Goal: Task Accomplishment & Management: Complete application form

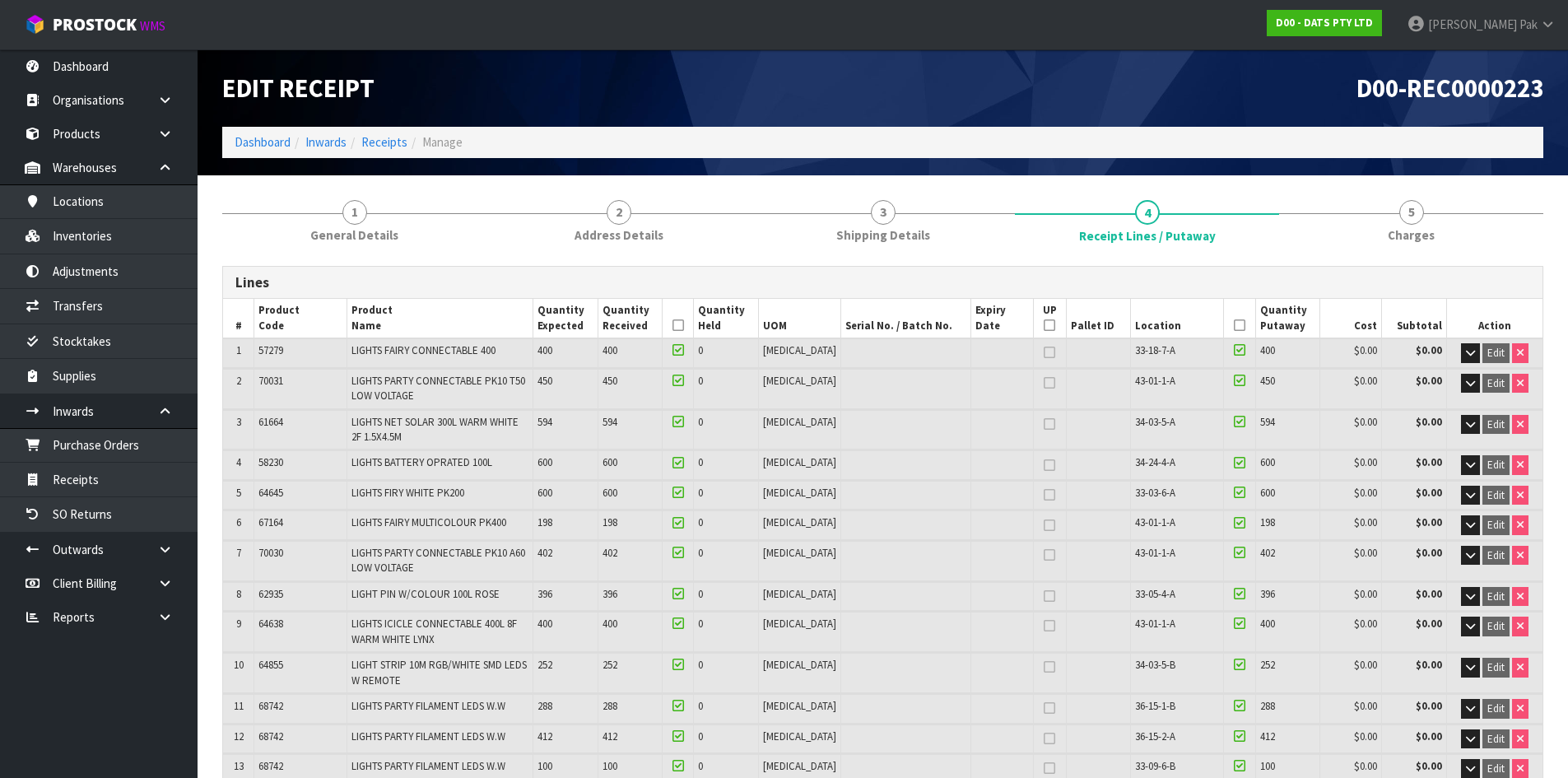
click at [269, 381] on span "70031" at bounding box center [271, 381] width 24 height 14
click at [270, 381] on span "70031" at bounding box center [271, 381] width 24 height 14
copy span "70031"
click at [1382, 10] on link "D00 - DATS PTY LTD" at bounding box center [1325, 23] width 116 height 26
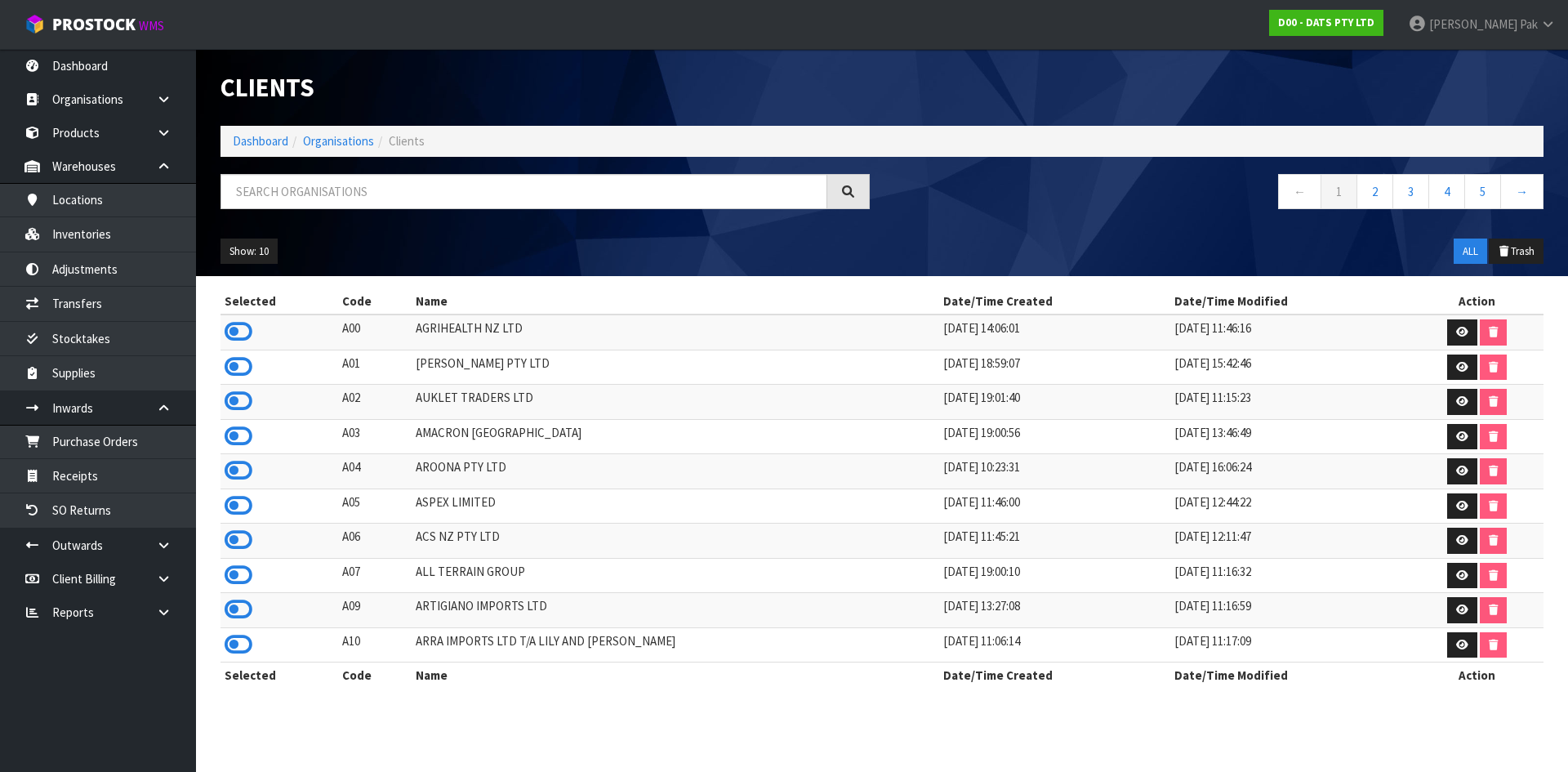
click at [654, 208] on div at bounding box center [545, 198] width 673 height 48
click at [682, 190] on input "text" at bounding box center [523, 192] width 607 height 35
click at [678, 182] on input "text" at bounding box center [523, 192] width 607 height 35
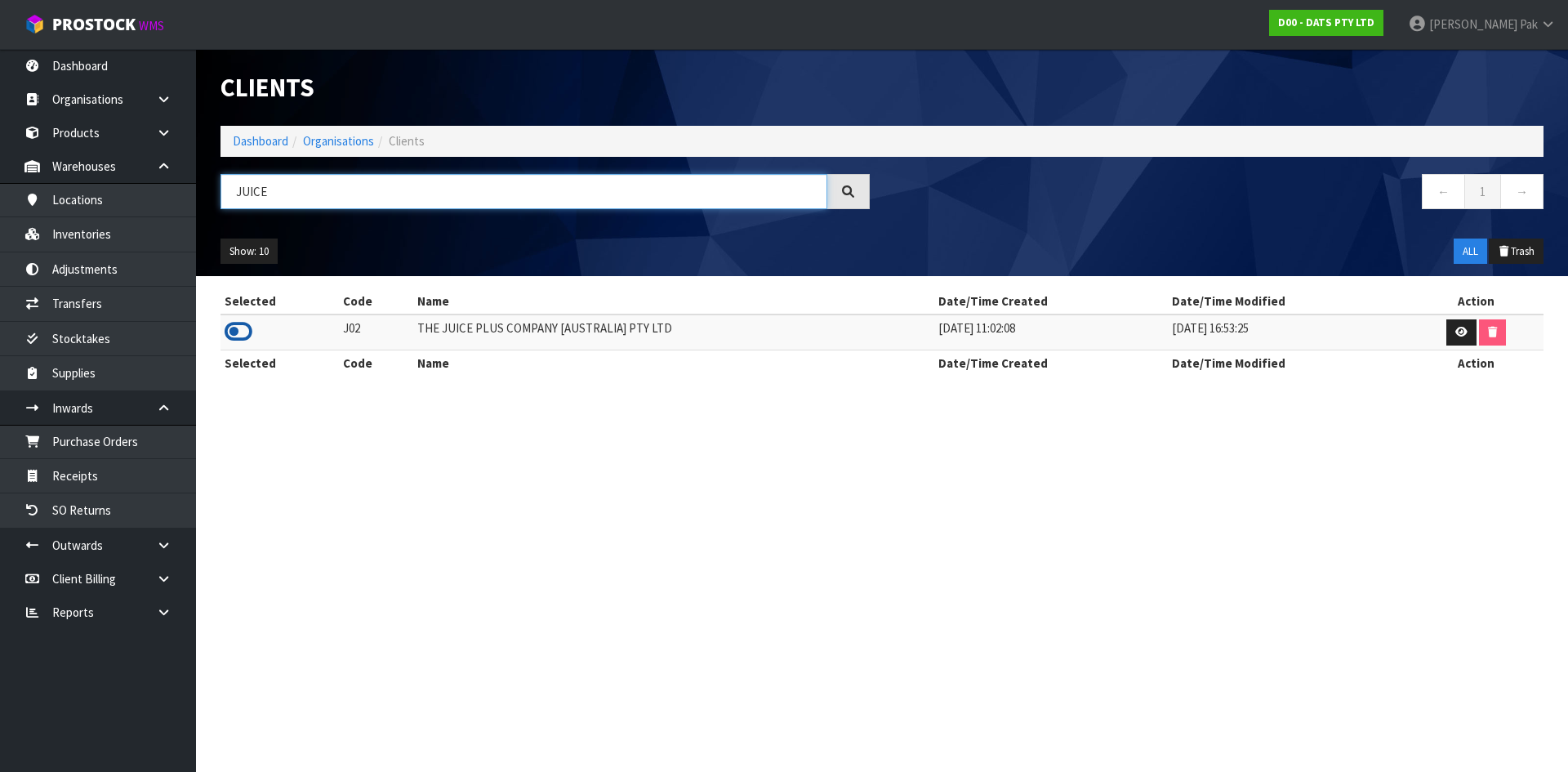
type input "JUICE"
click at [238, 331] on icon at bounding box center [239, 331] width 28 height 24
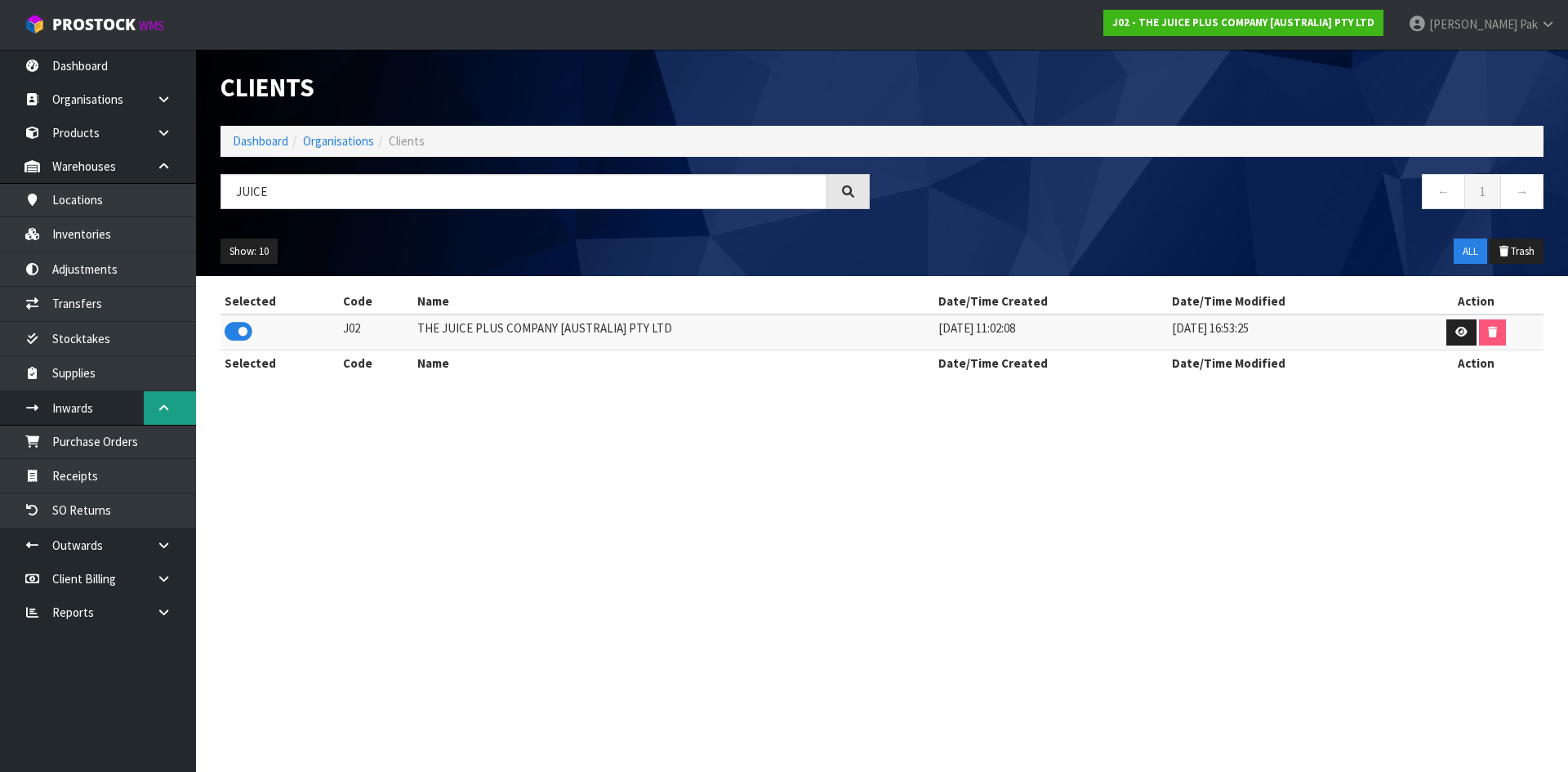
click at [170, 407] on icon at bounding box center [163, 407] width 16 height 12
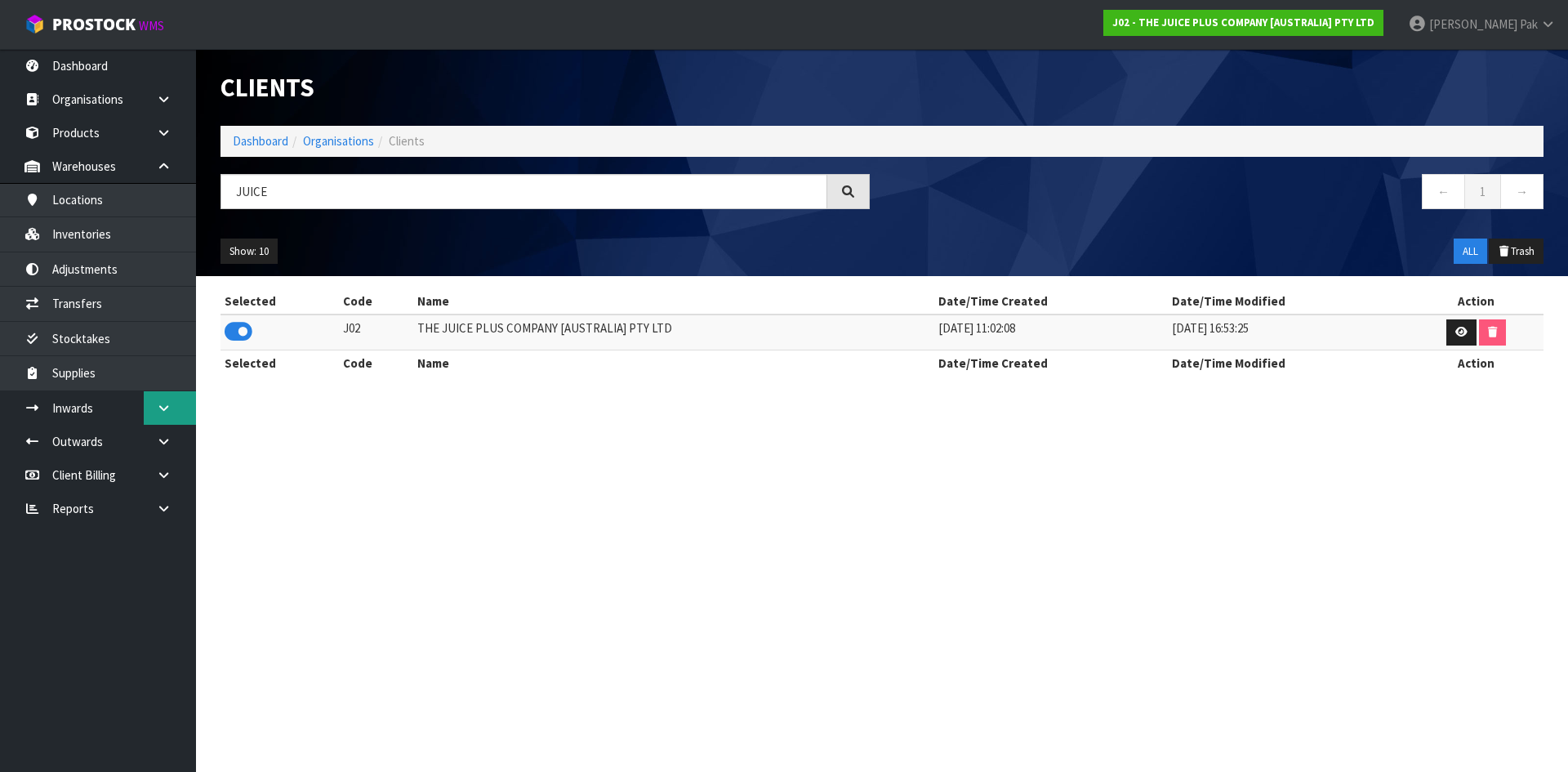
click at [170, 404] on icon at bounding box center [163, 407] width 16 height 12
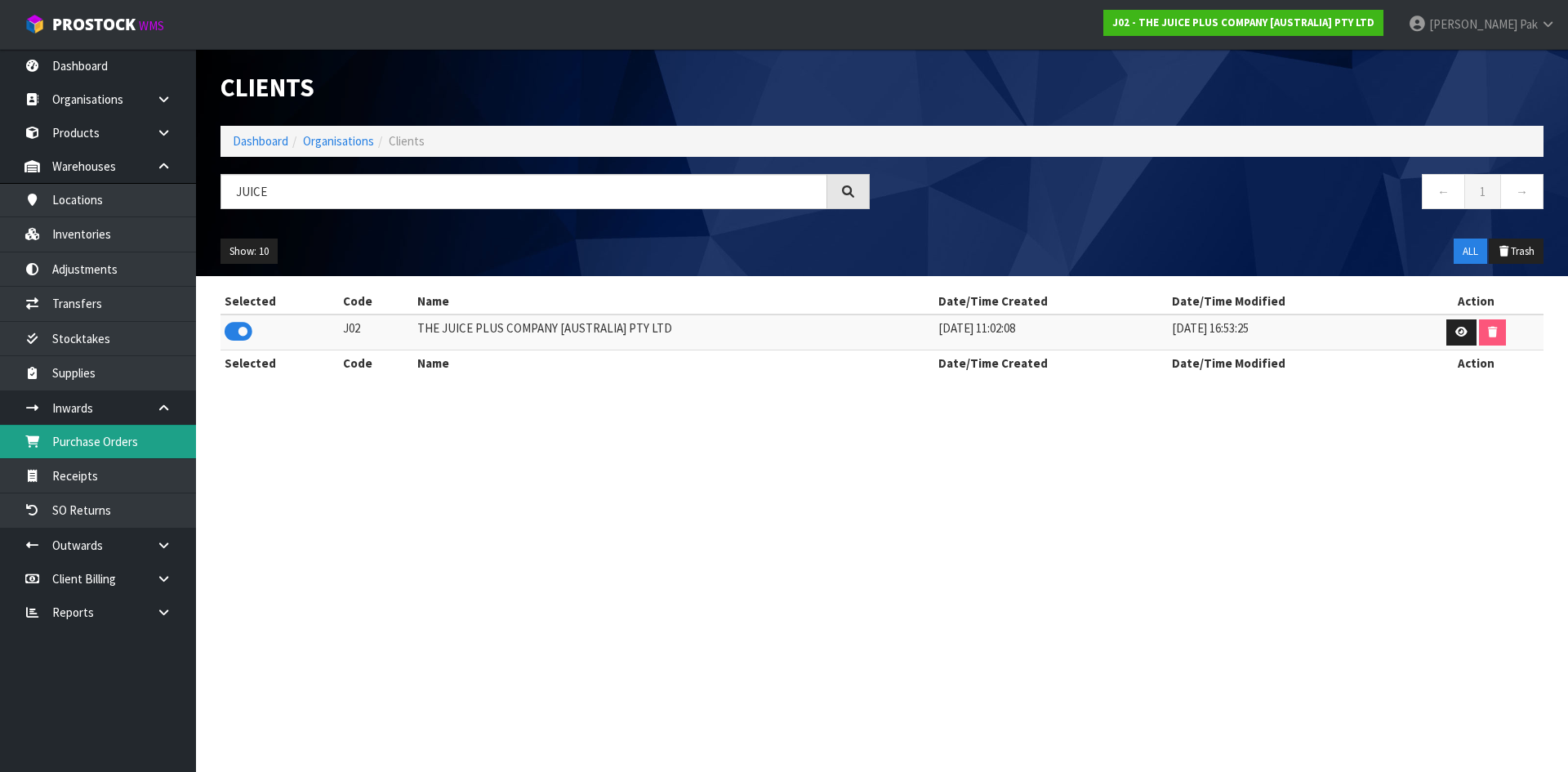
click at [108, 435] on link "Purchase Orders" at bounding box center [98, 441] width 196 height 34
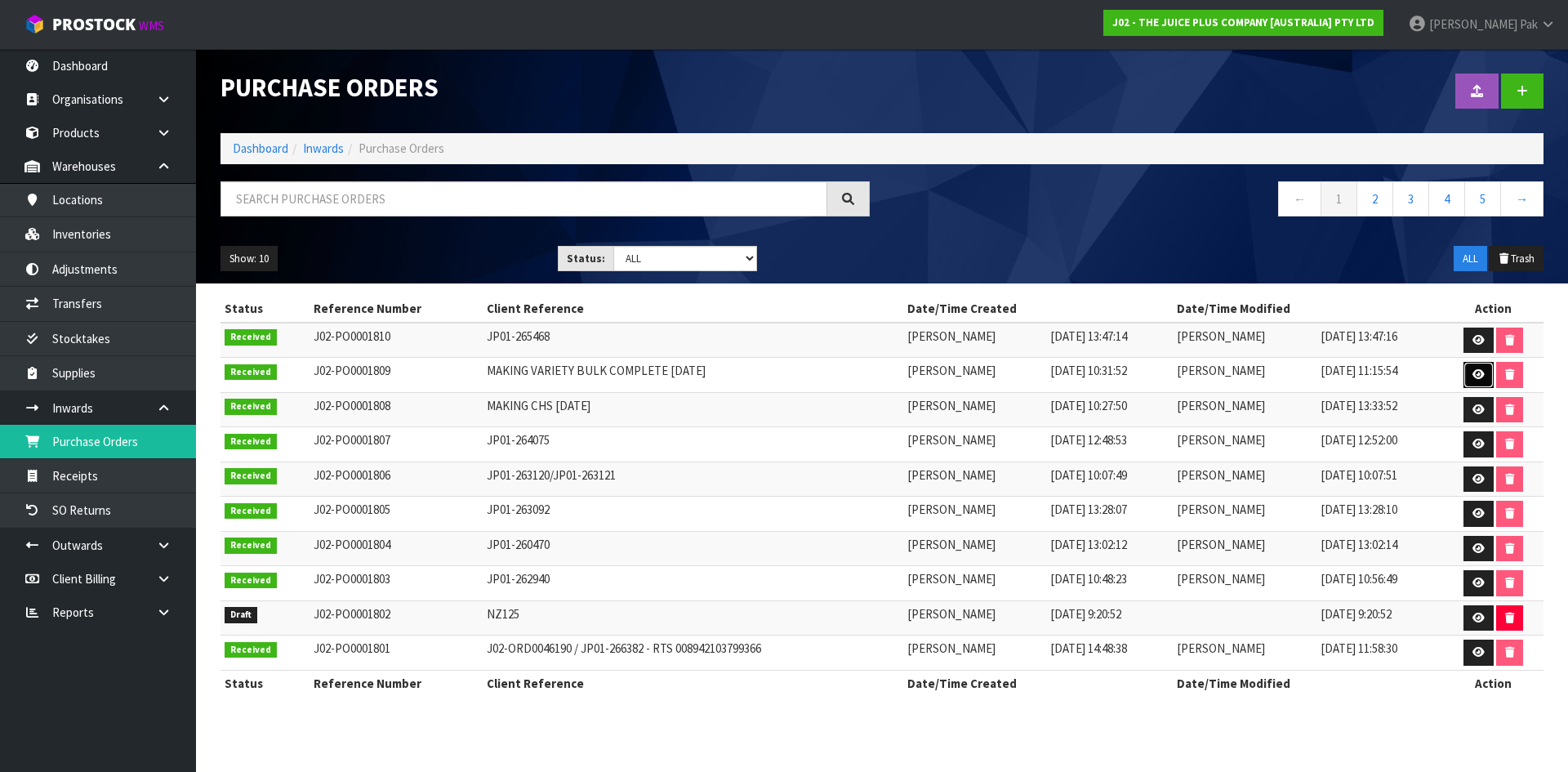
click at [1478, 371] on icon at bounding box center [1478, 374] width 12 height 10
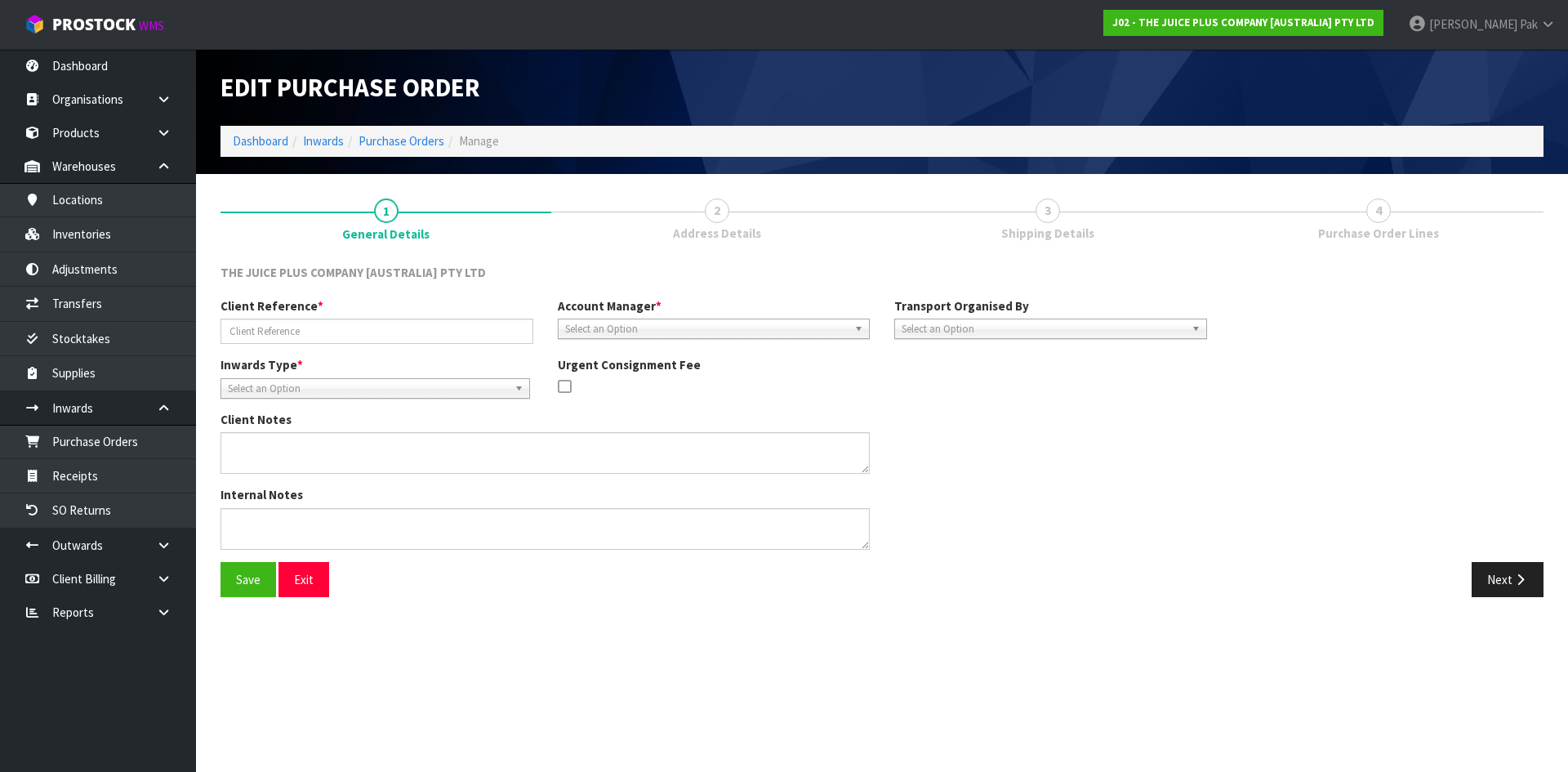
type input "MAKING VARIETY BULK COMPLETE [DATE]"
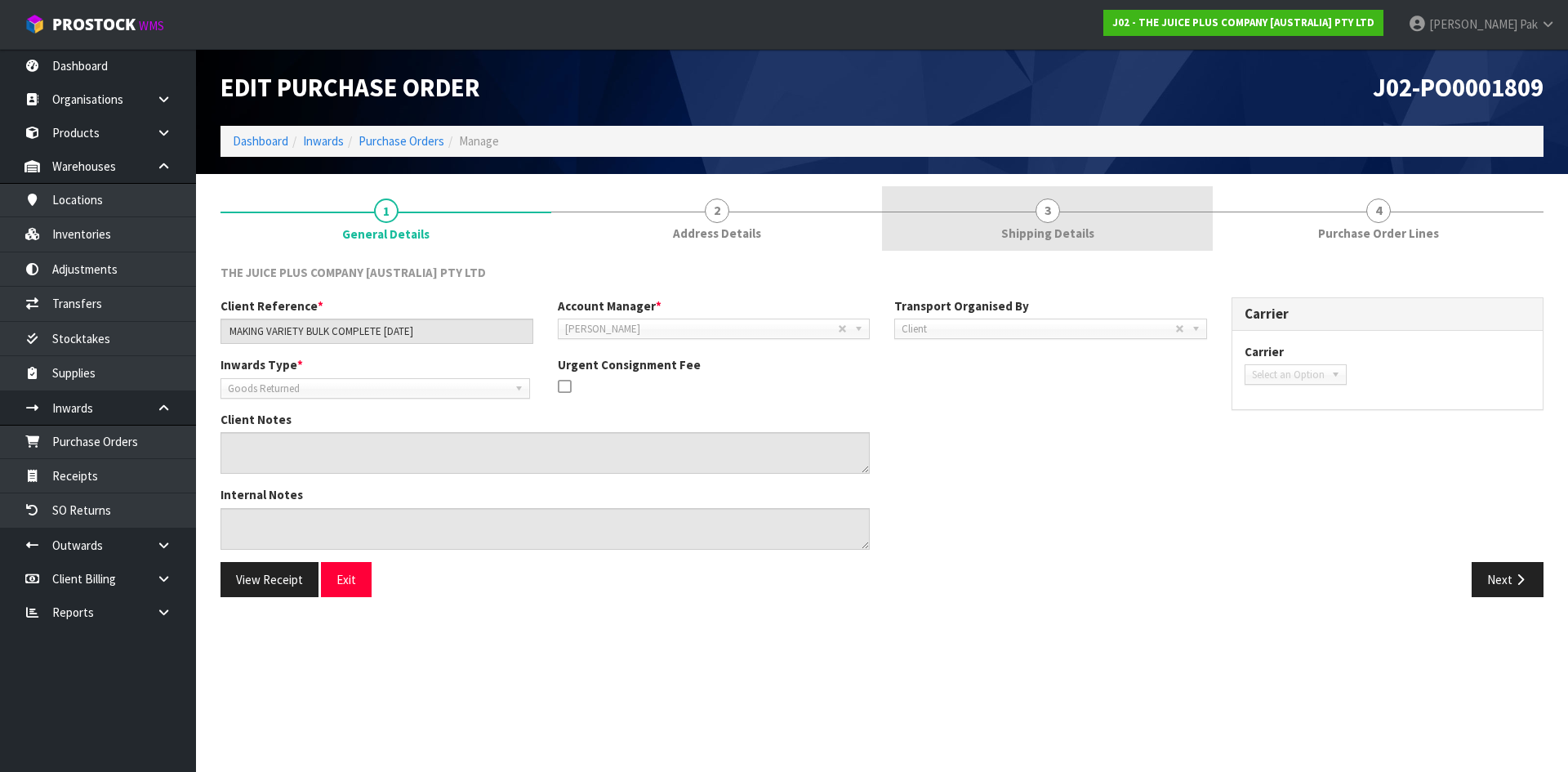
drag, startPoint x: 716, startPoint y: 212, endPoint x: 883, endPoint y: 227, distance: 167.7
click at [718, 212] on span "2" at bounding box center [717, 211] width 24 height 24
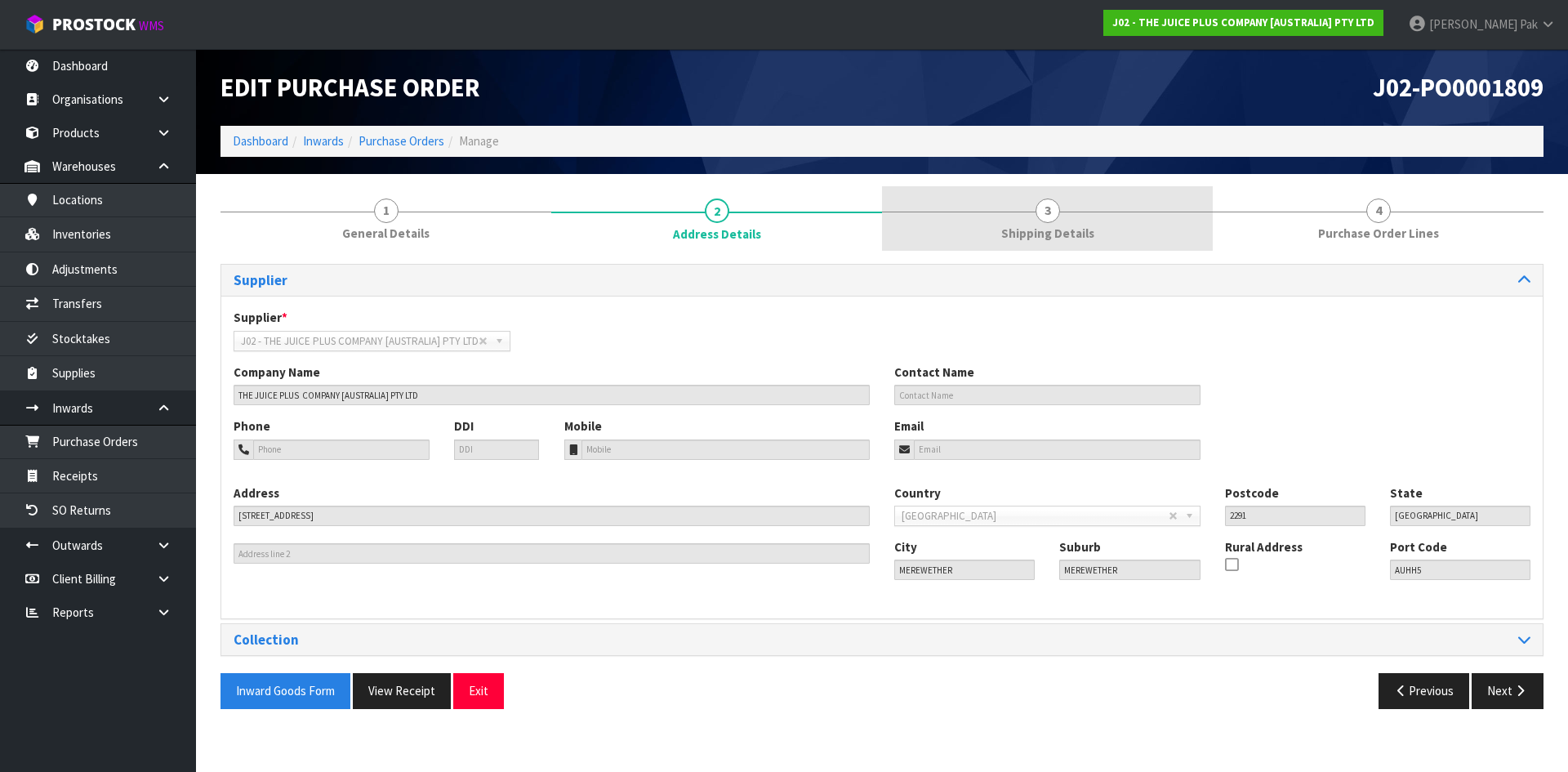
click at [1000, 217] on link "3 Shipping Details" at bounding box center [1048, 218] width 331 height 64
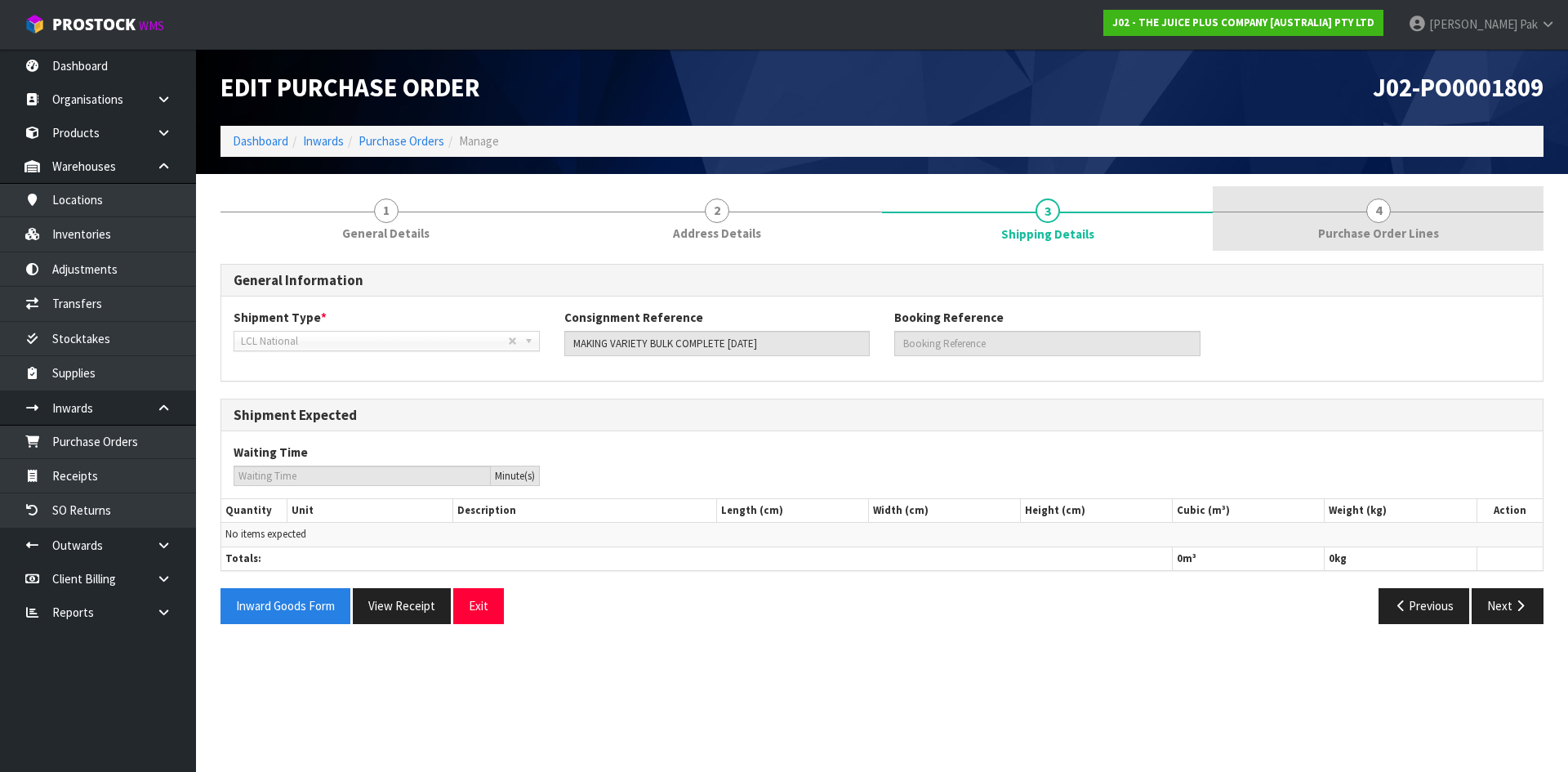
click at [1350, 229] on span "Purchase Order Lines" at bounding box center [1379, 233] width 121 height 17
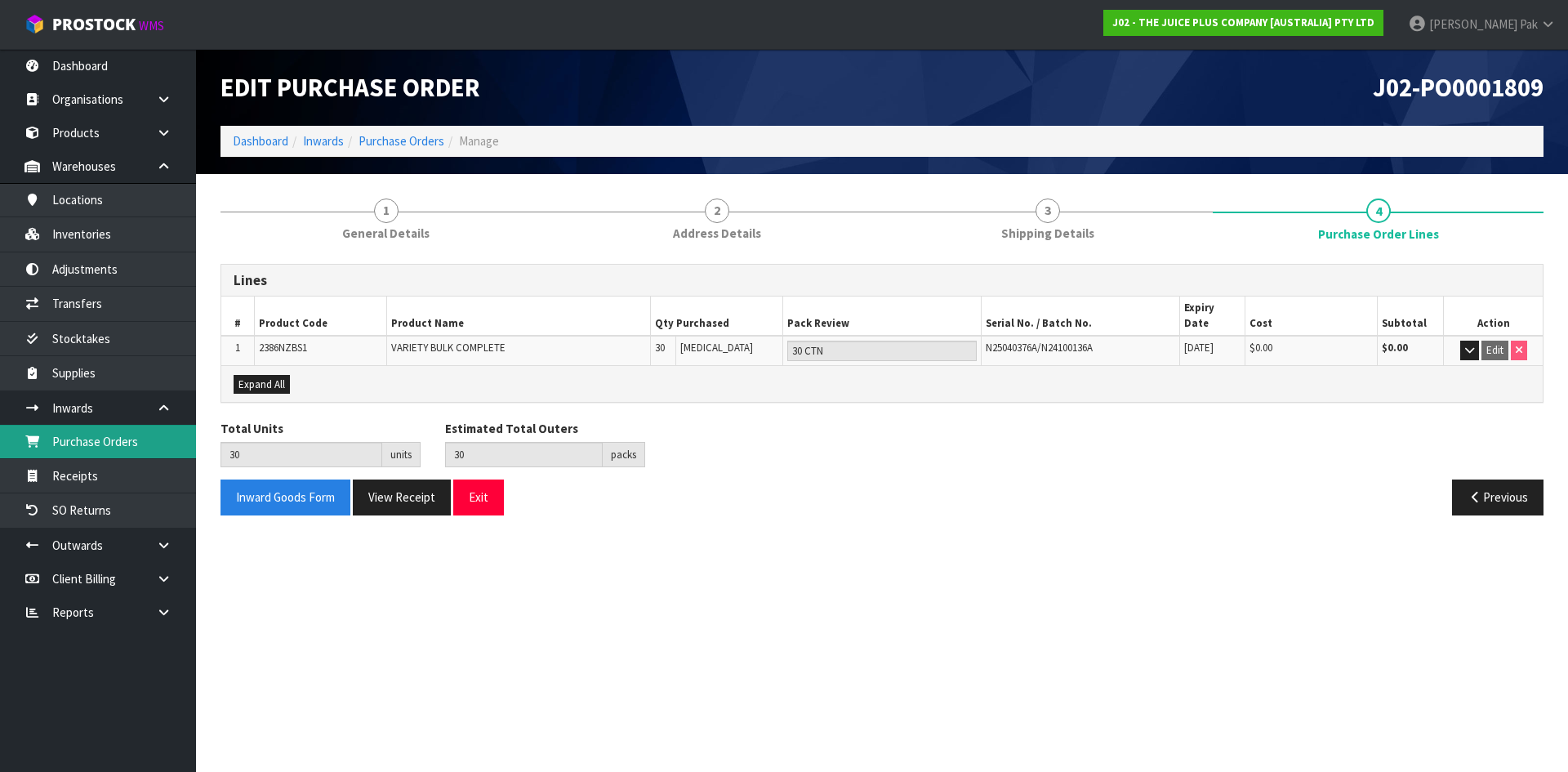
click at [102, 434] on link "Purchase Orders" at bounding box center [98, 441] width 196 height 34
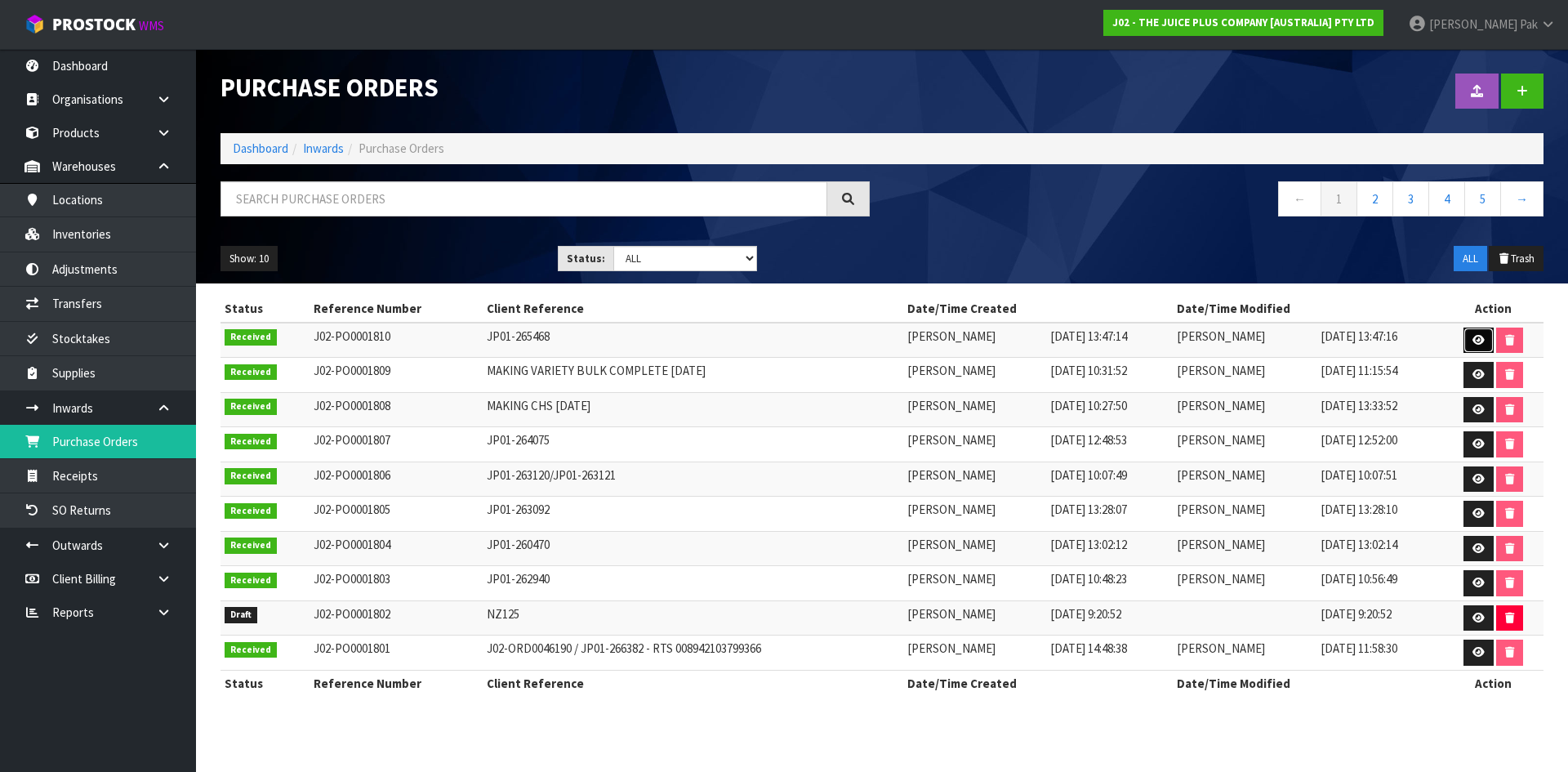
click at [1476, 337] on icon at bounding box center [1478, 339] width 12 height 10
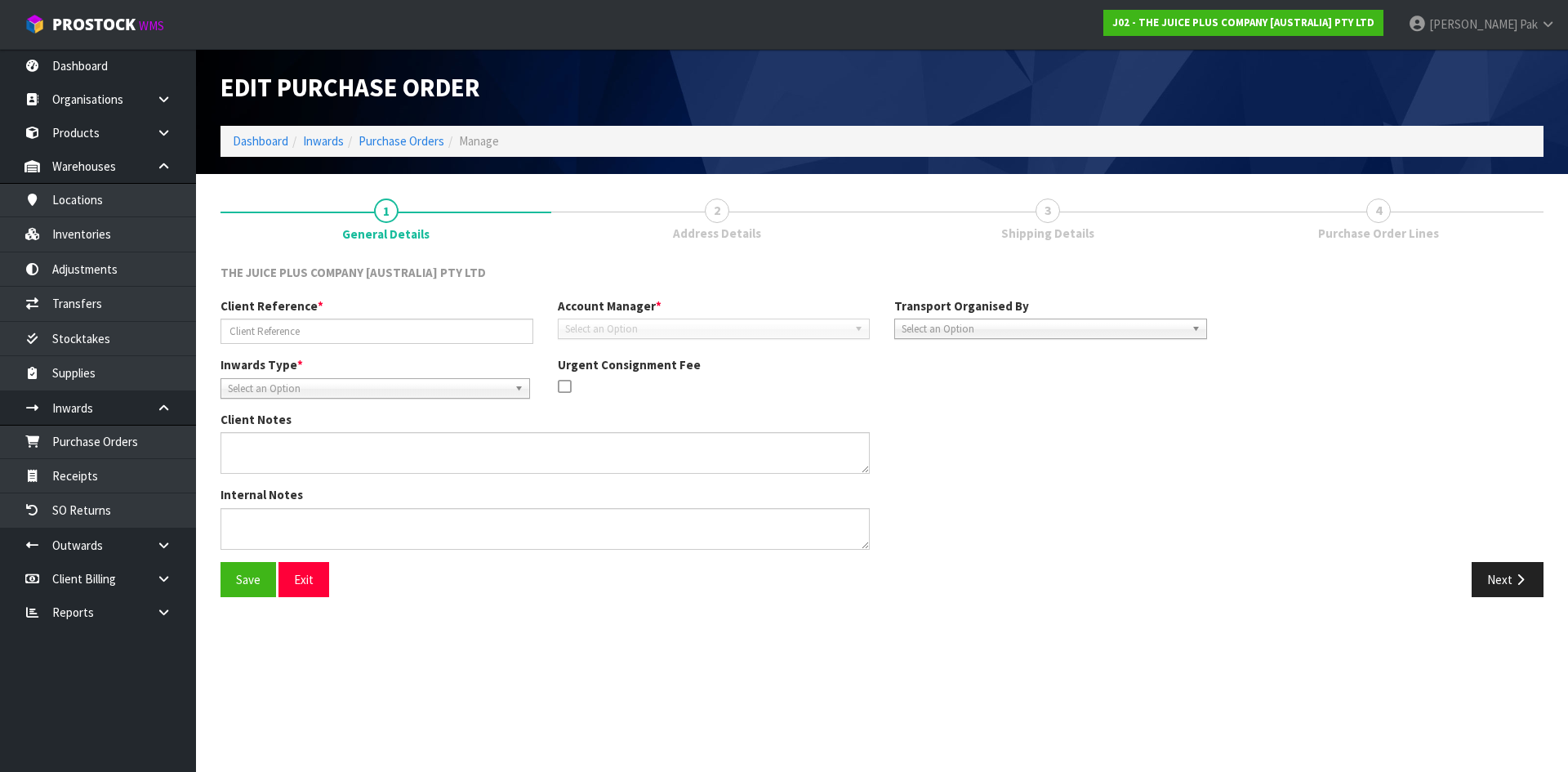
type input "JP01-265468"
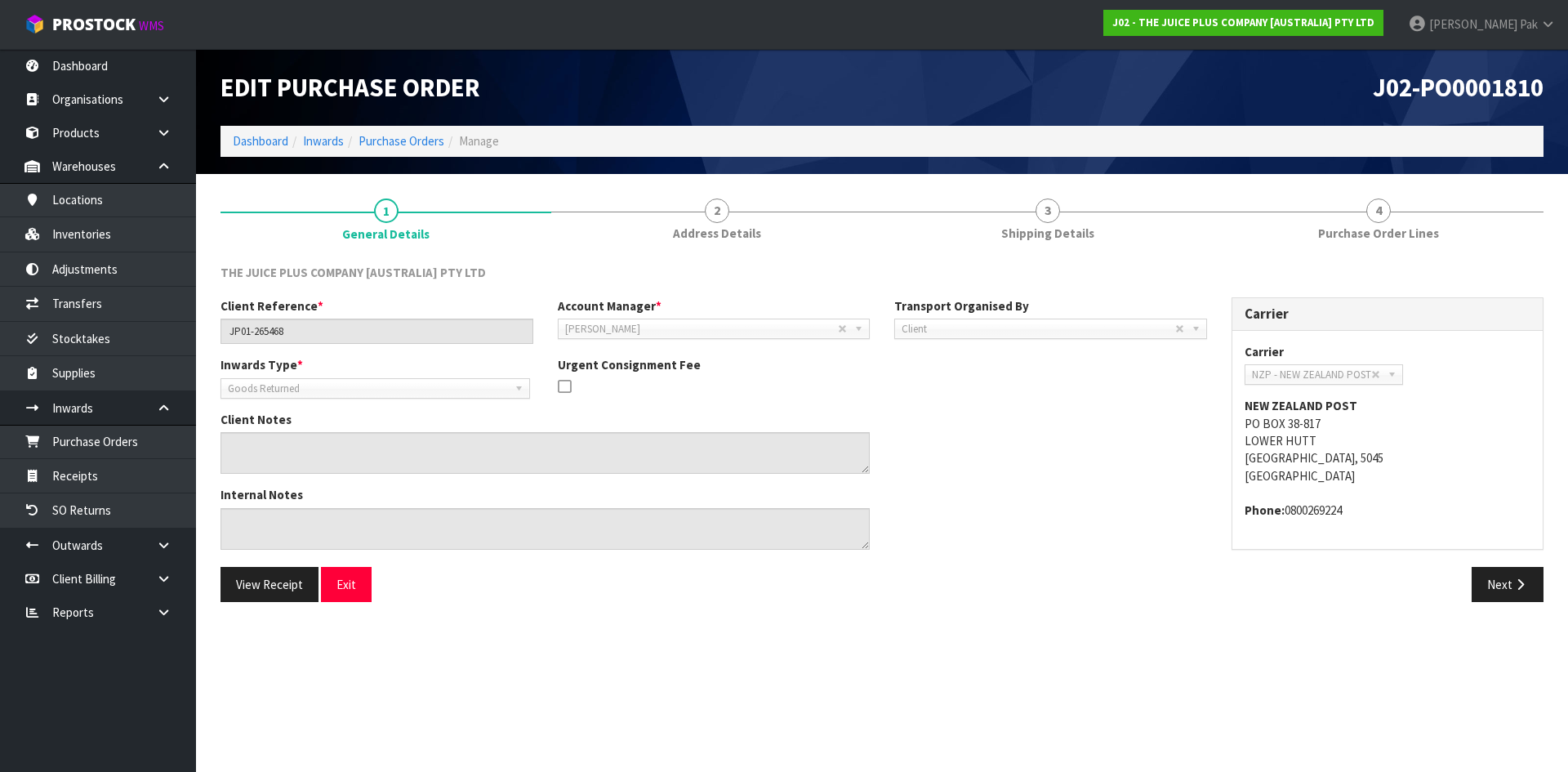
click at [1285, 404] on strong "NEW ZEALAND POST" at bounding box center [1301, 405] width 113 height 16
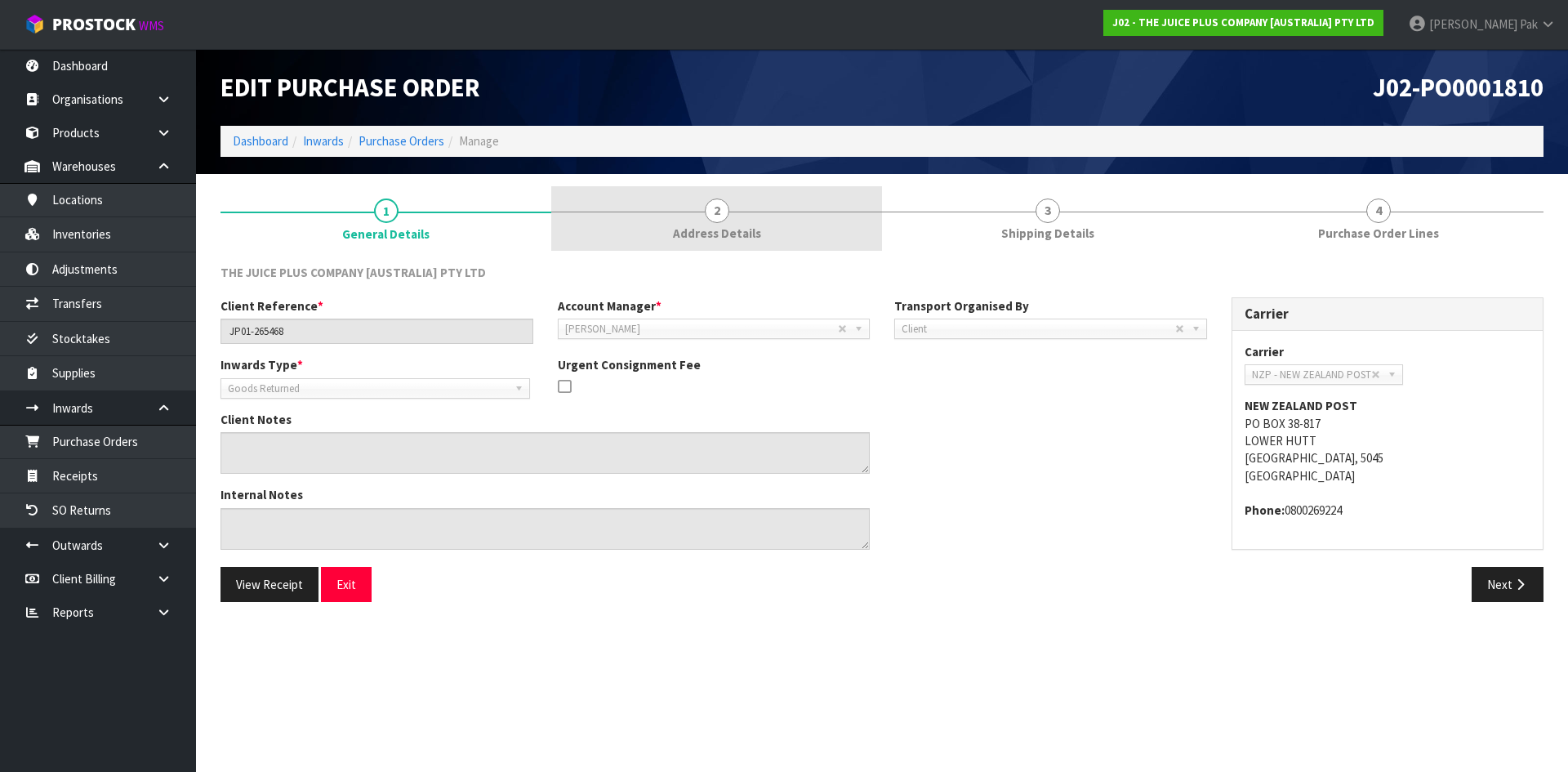
click at [664, 211] on link "2 Address Details" at bounding box center [716, 218] width 331 height 64
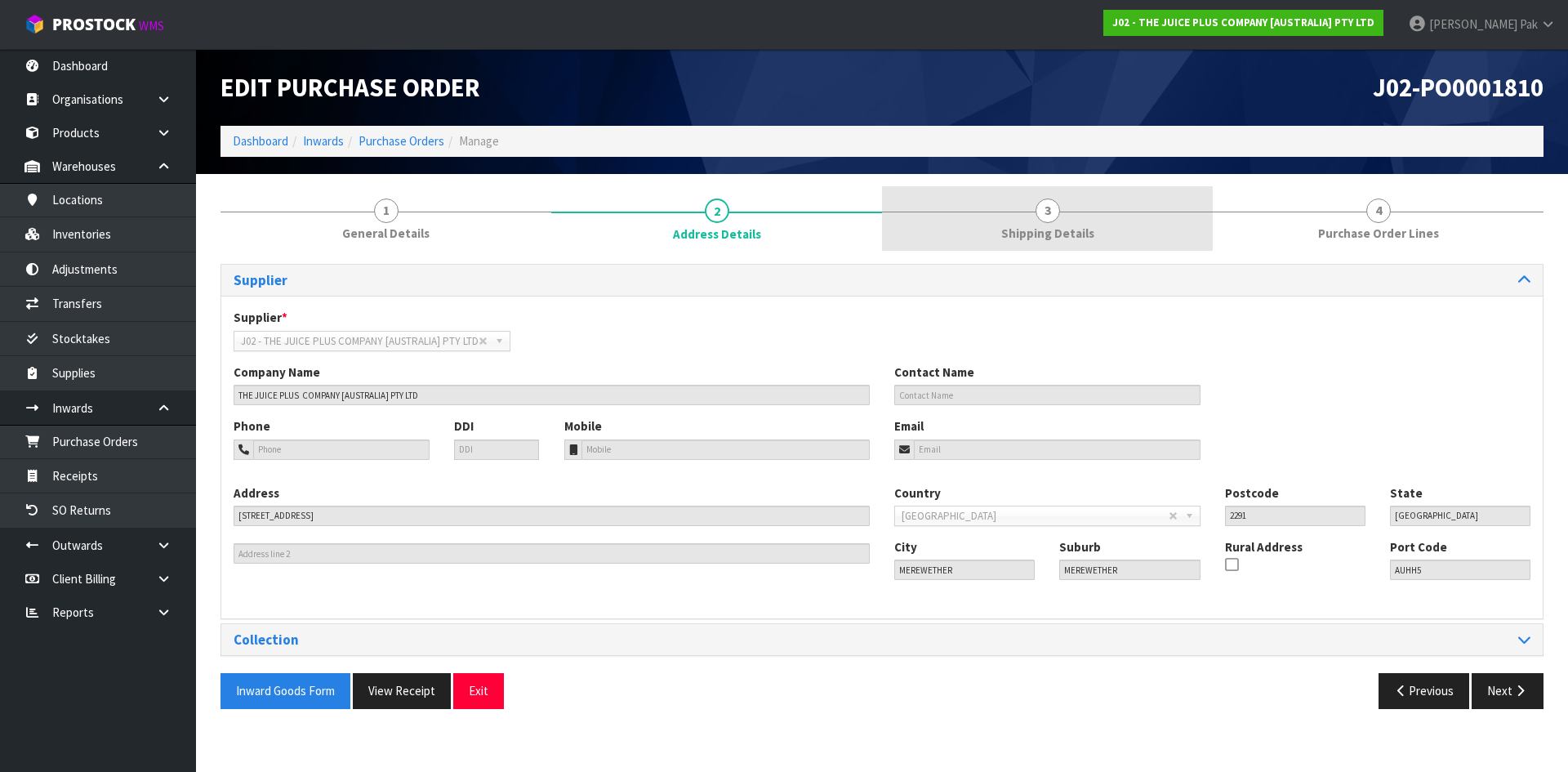
click at [1131, 224] on link "3 Shipping Details" at bounding box center [1048, 218] width 331 height 64
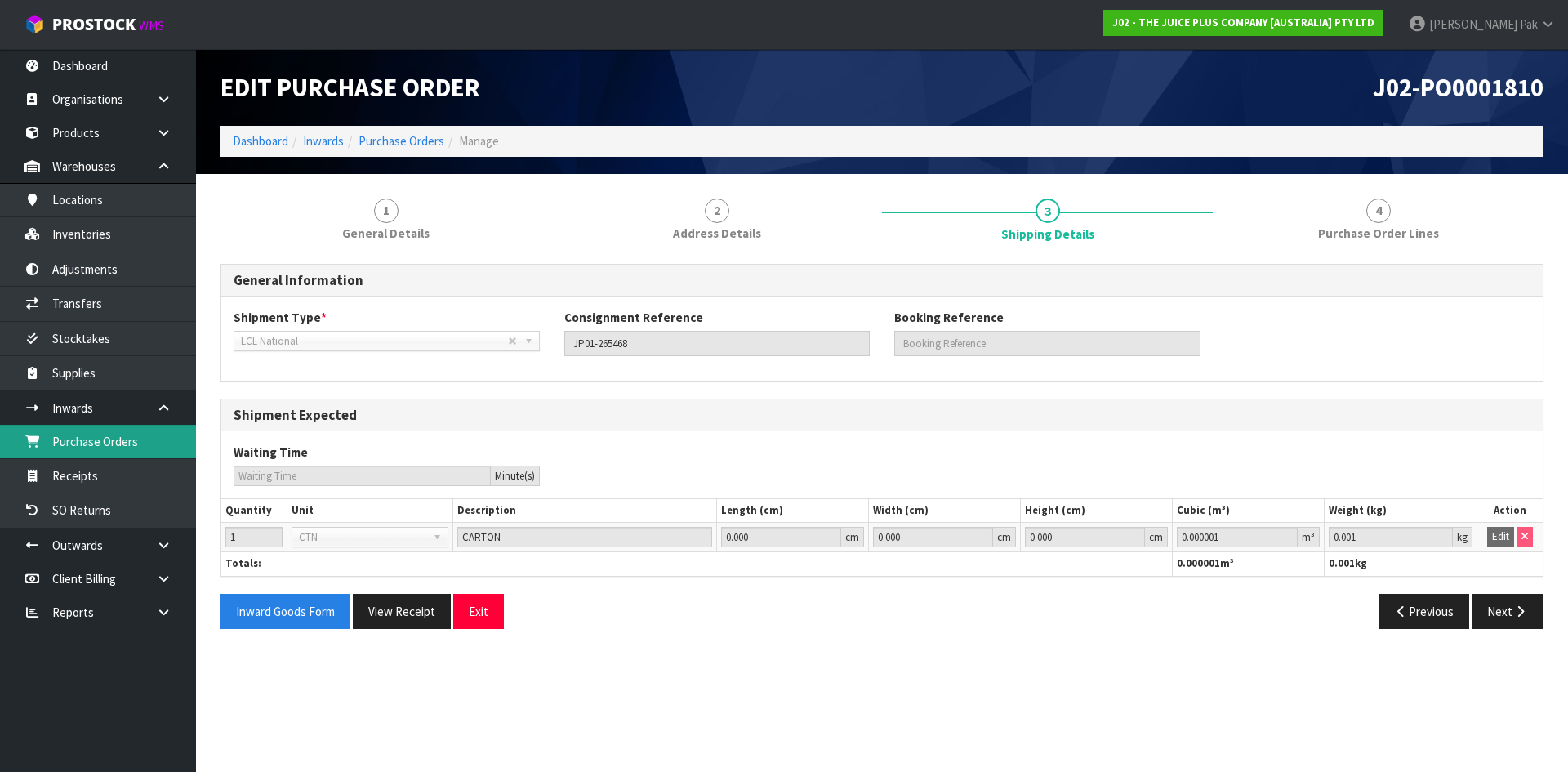
click at [76, 437] on link "Purchase Orders" at bounding box center [98, 441] width 196 height 34
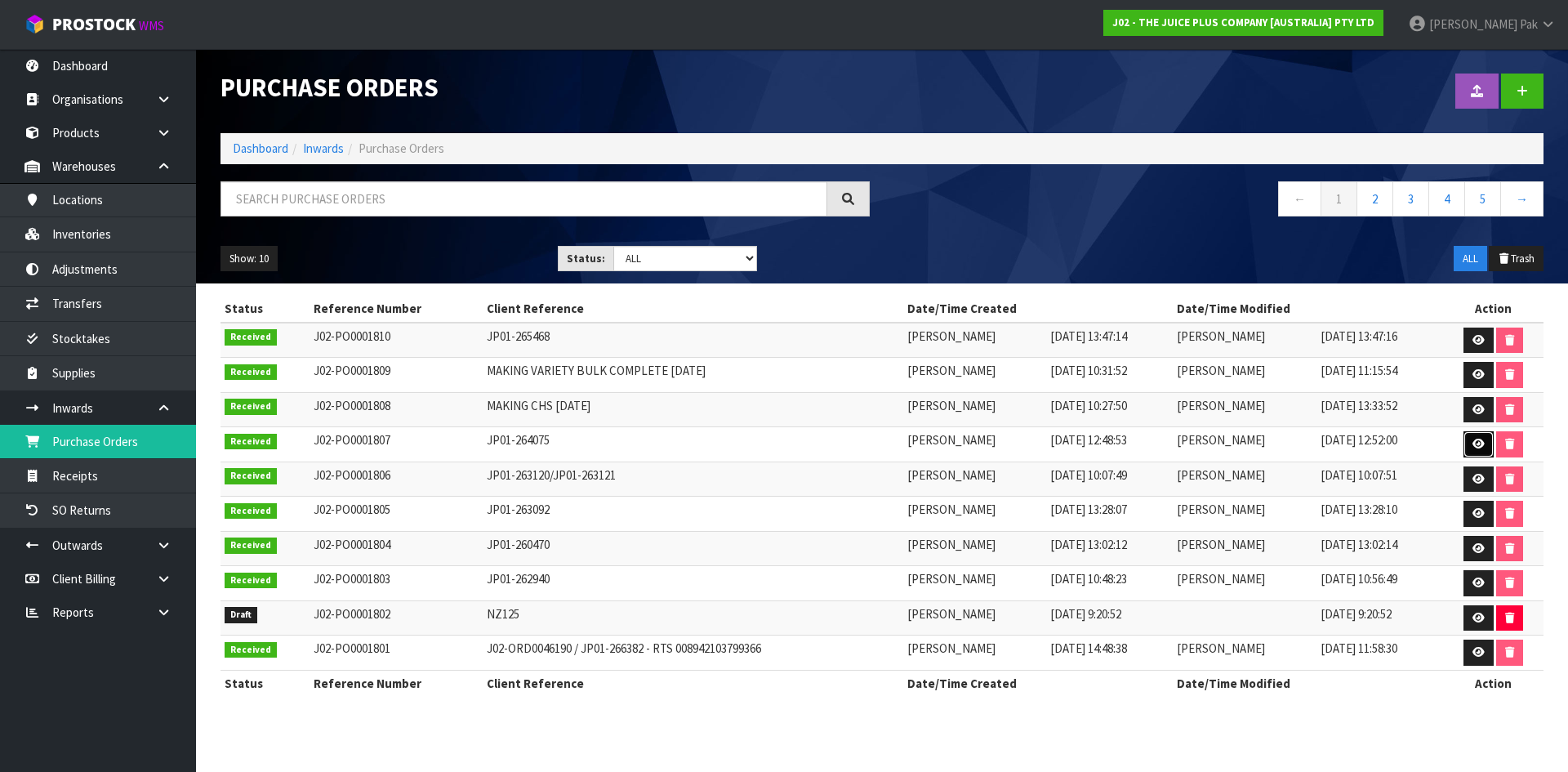
click at [1481, 439] on icon at bounding box center [1478, 443] width 12 height 10
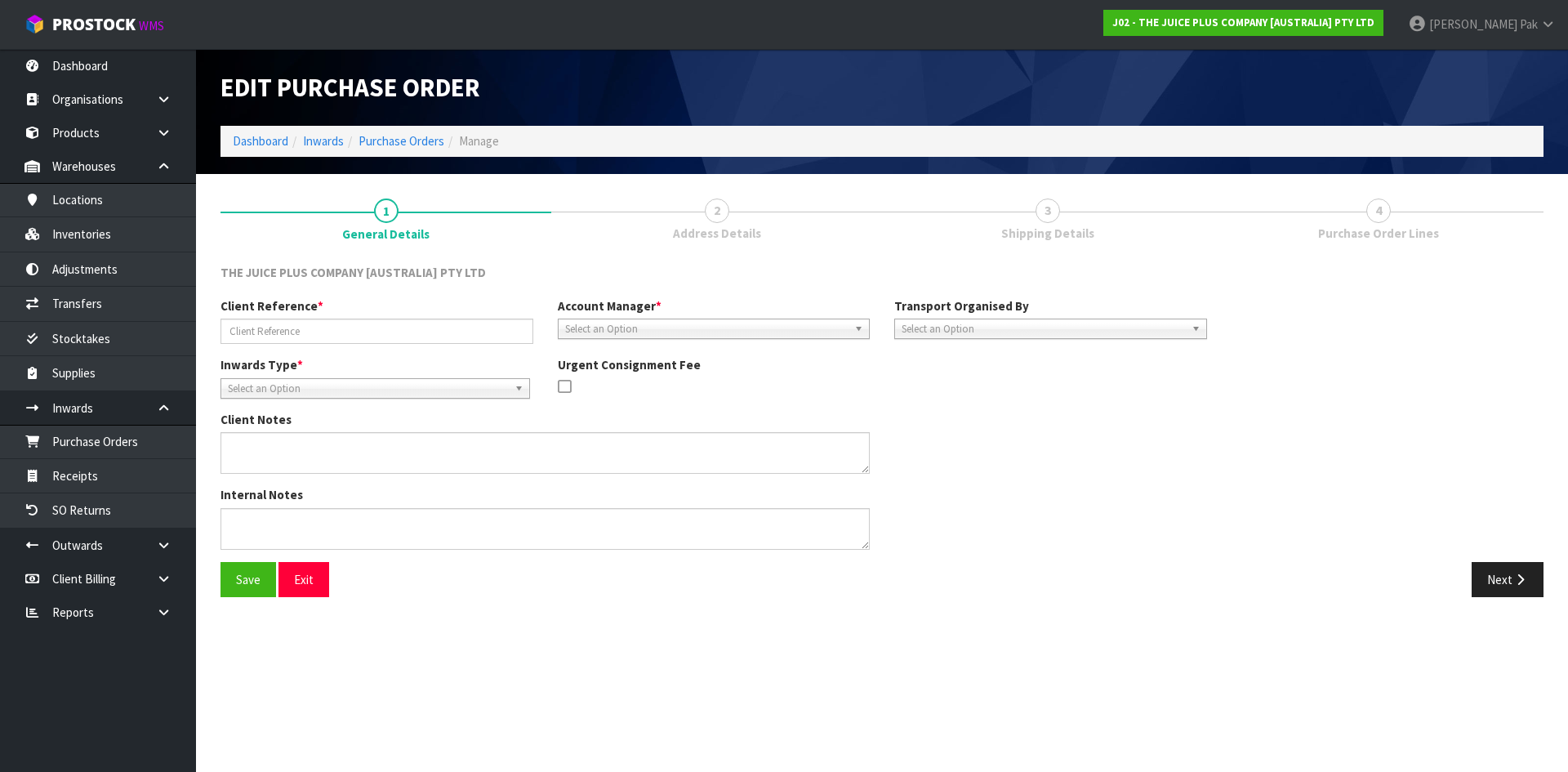
type input "JP01-264075"
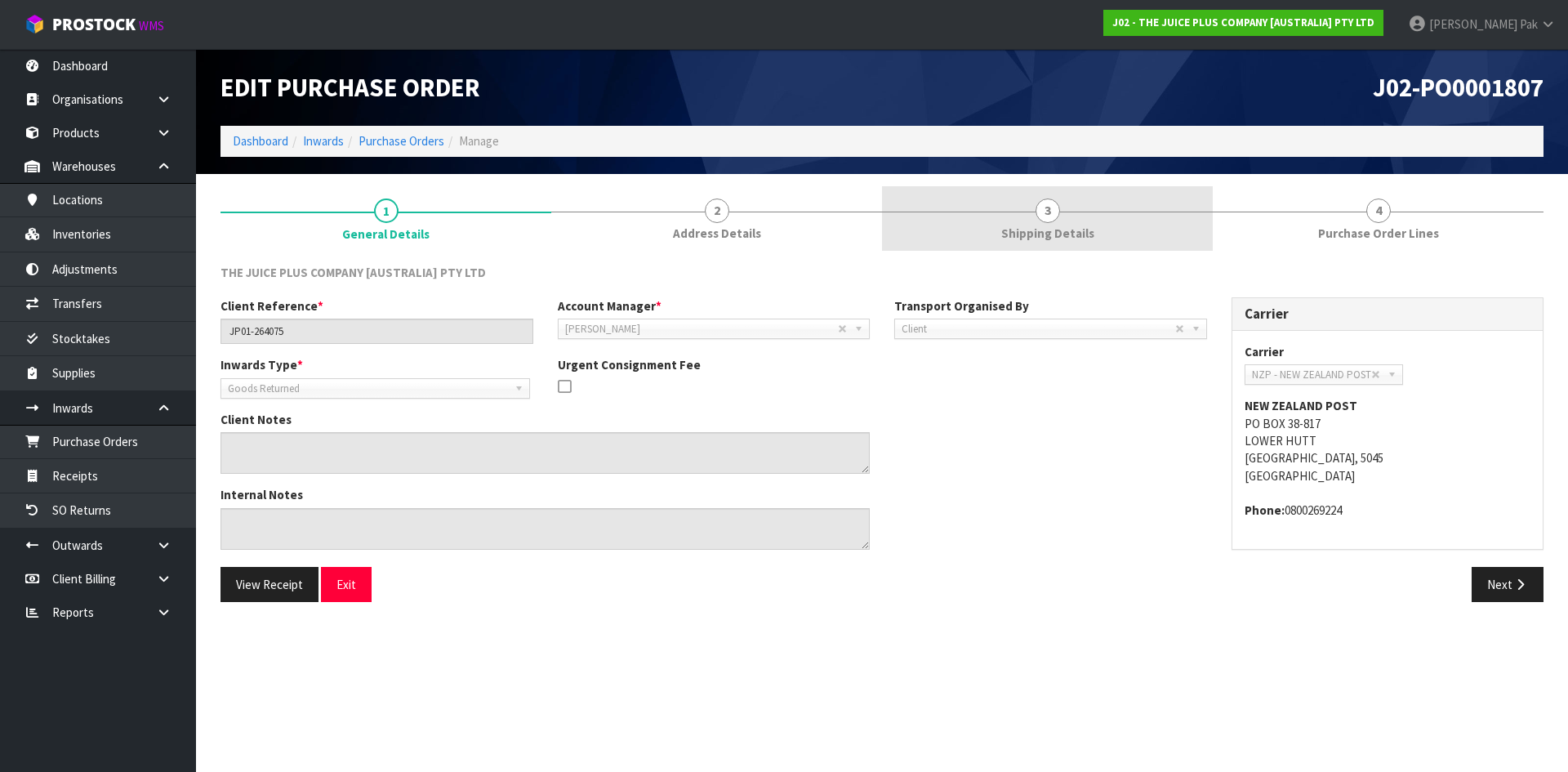
click at [997, 234] on link "3 Shipping Details" at bounding box center [1048, 218] width 331 height 64
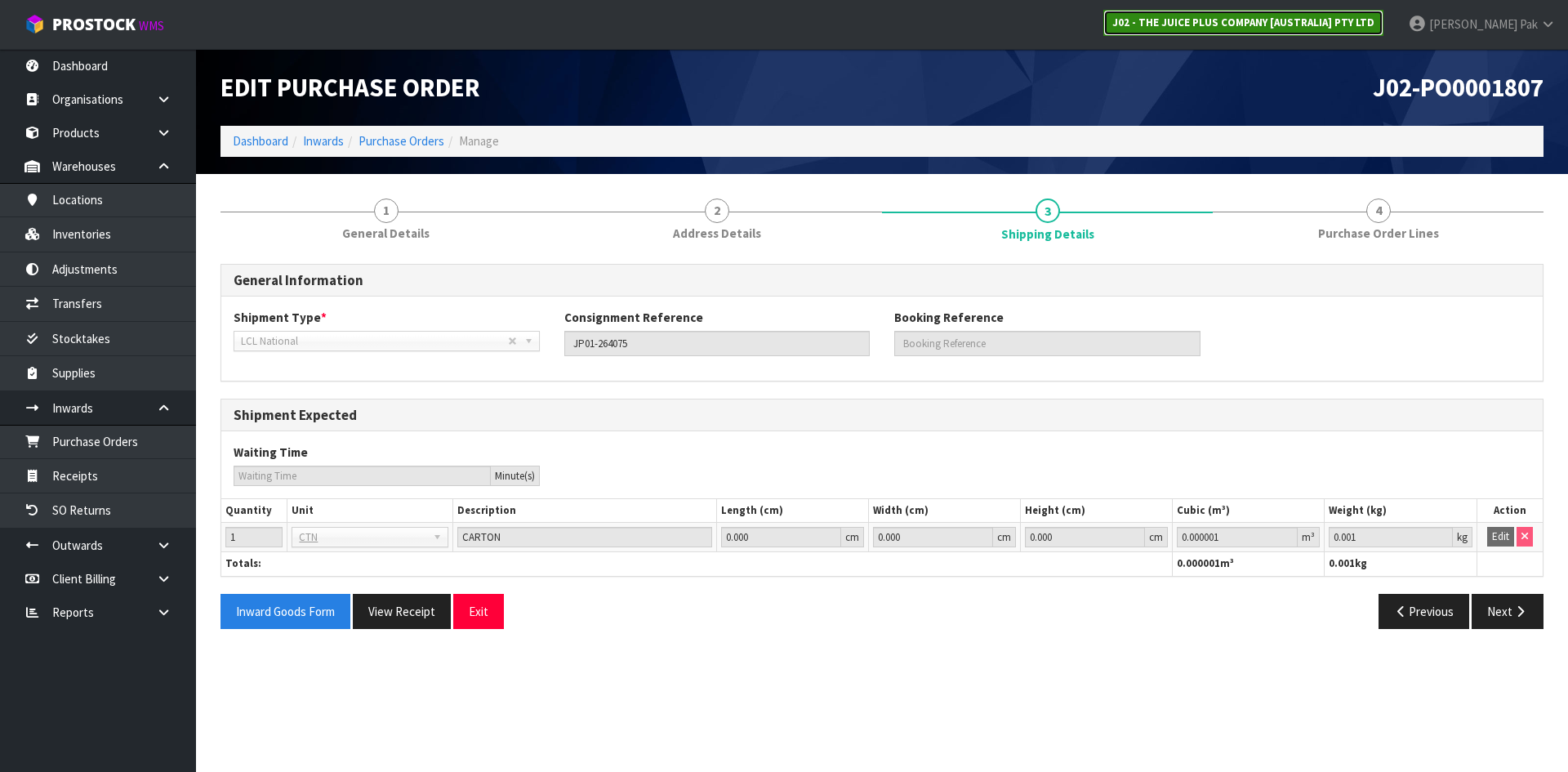
click at [1241, 19] on strong "J02 - THE JUICE PLUS COMPANY [AUSTRALIA] PTY LTD" at bounding box center [1243, 22] width 262 height 14
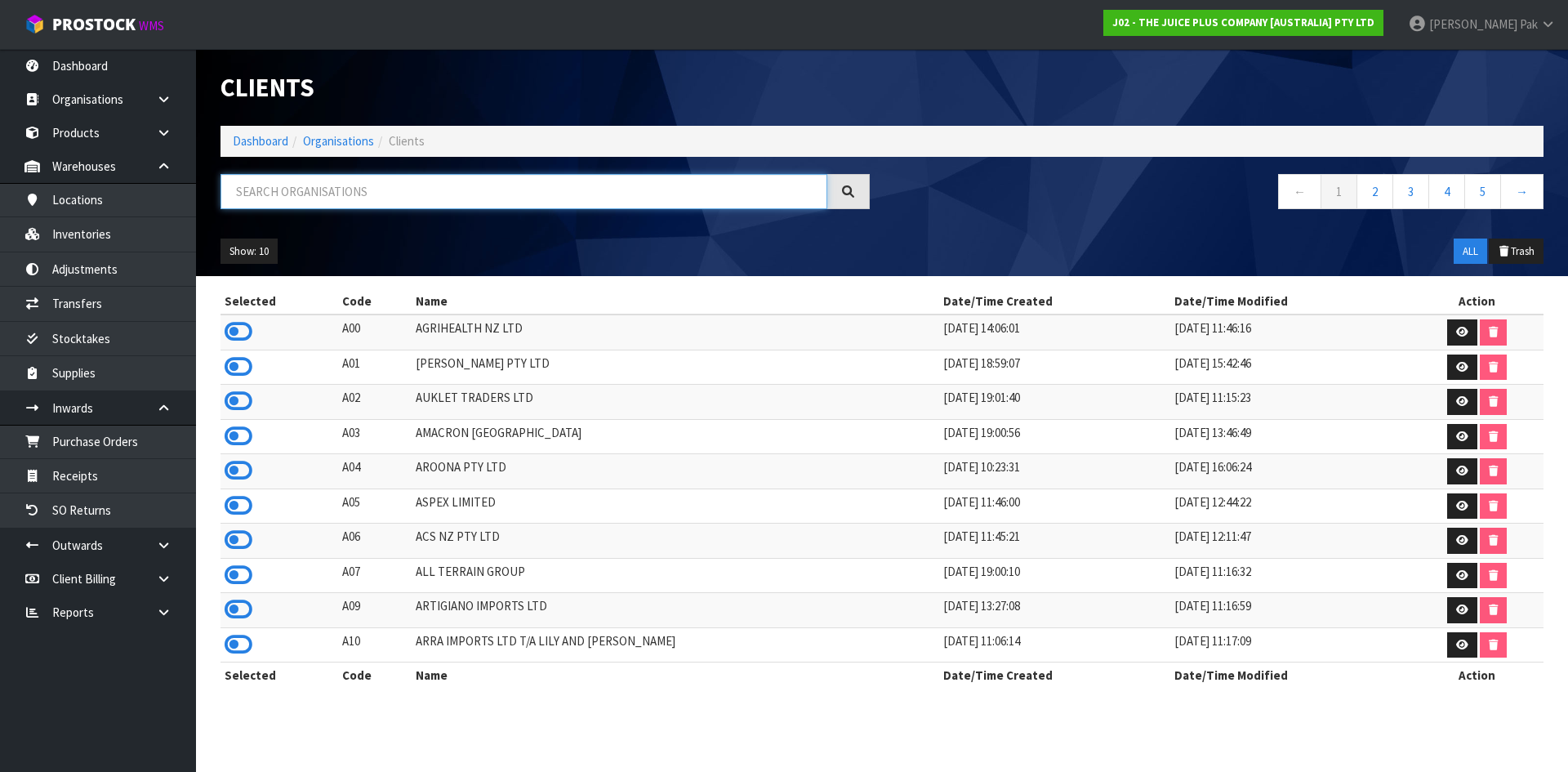
click at [549, 187] on input "text" at bounding box center [523, 192] width 607 height 35
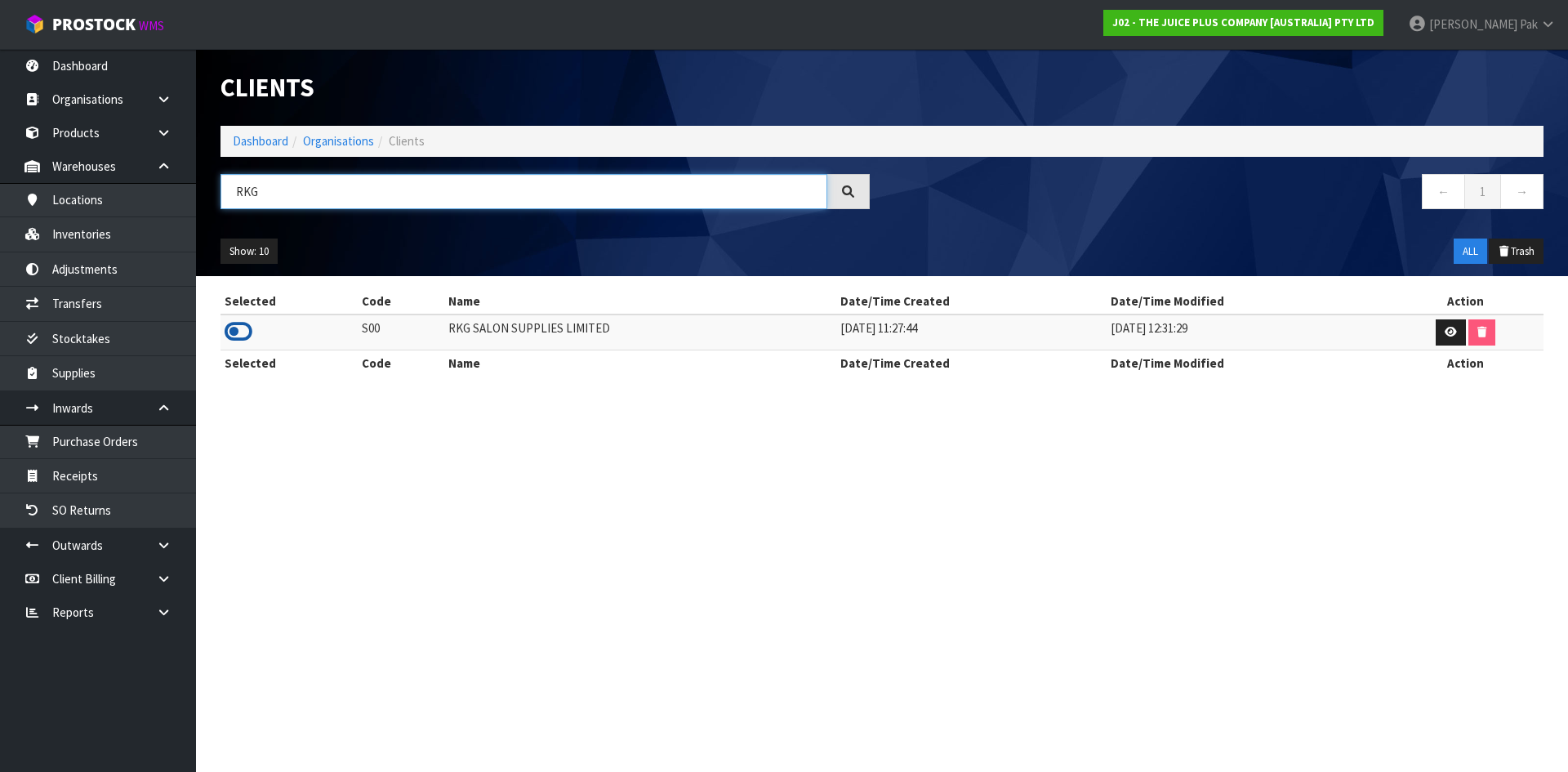
type input "RKG"
click at [245, 333] on icon at bounding box center [239, 331] width 28 height 24
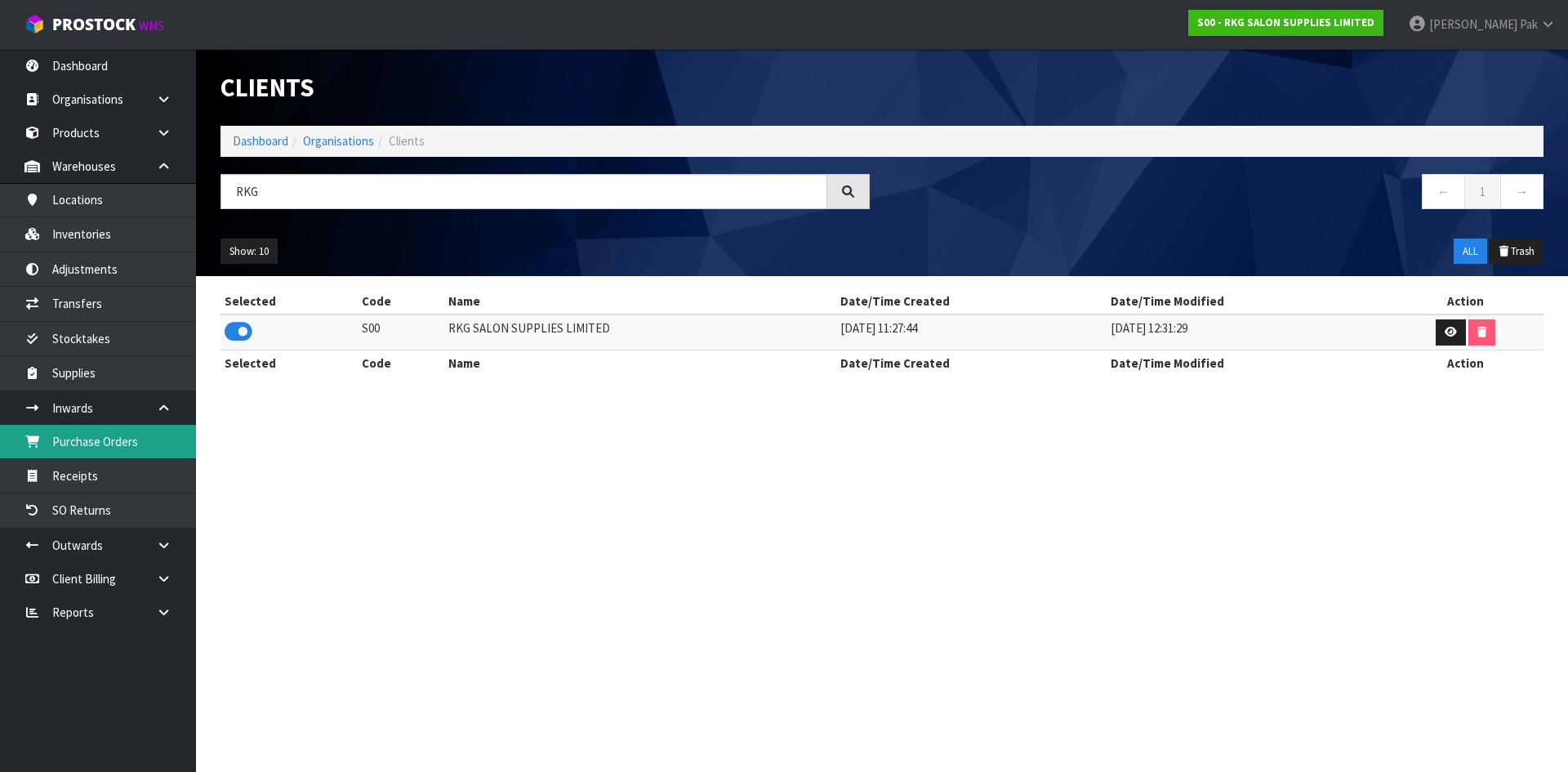
click at [114, 446] on link "Purchase Orders" at bounding box center [98, 441] width 196 height 34
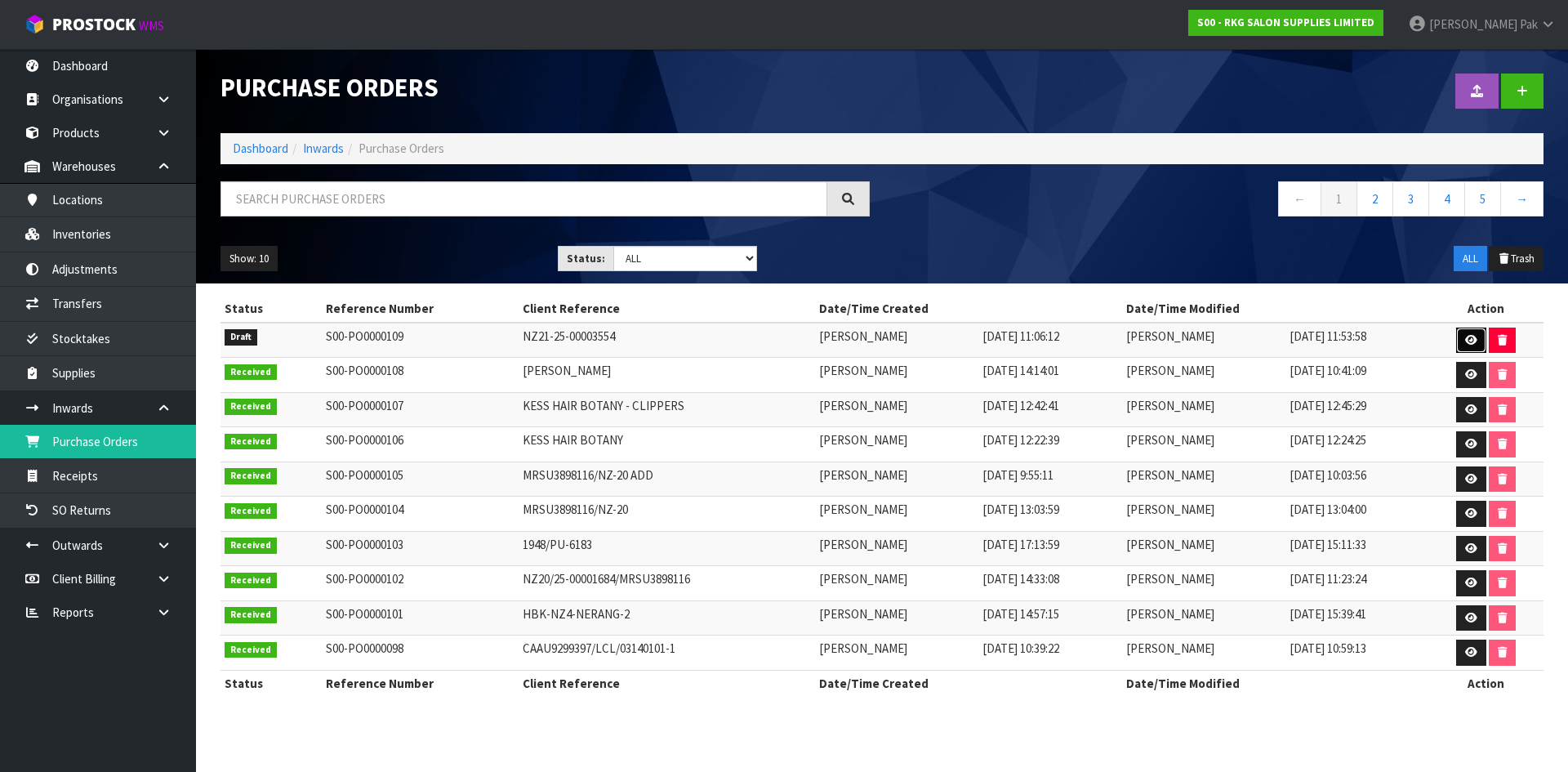
click at [1472, 338] on icon at bounding box center [1471, 339] width 12 height 10
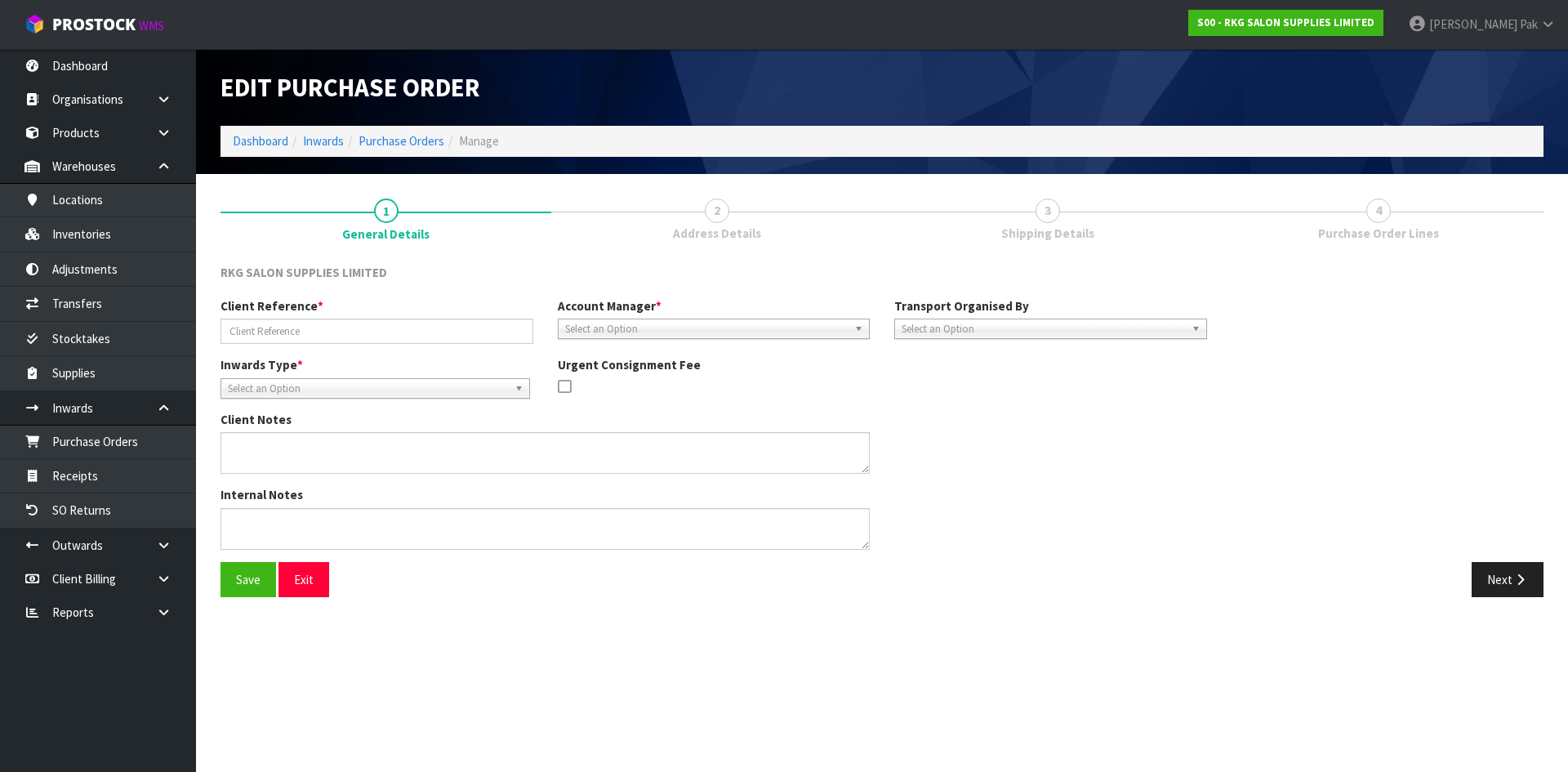
type input "NZ21-25-00003554"
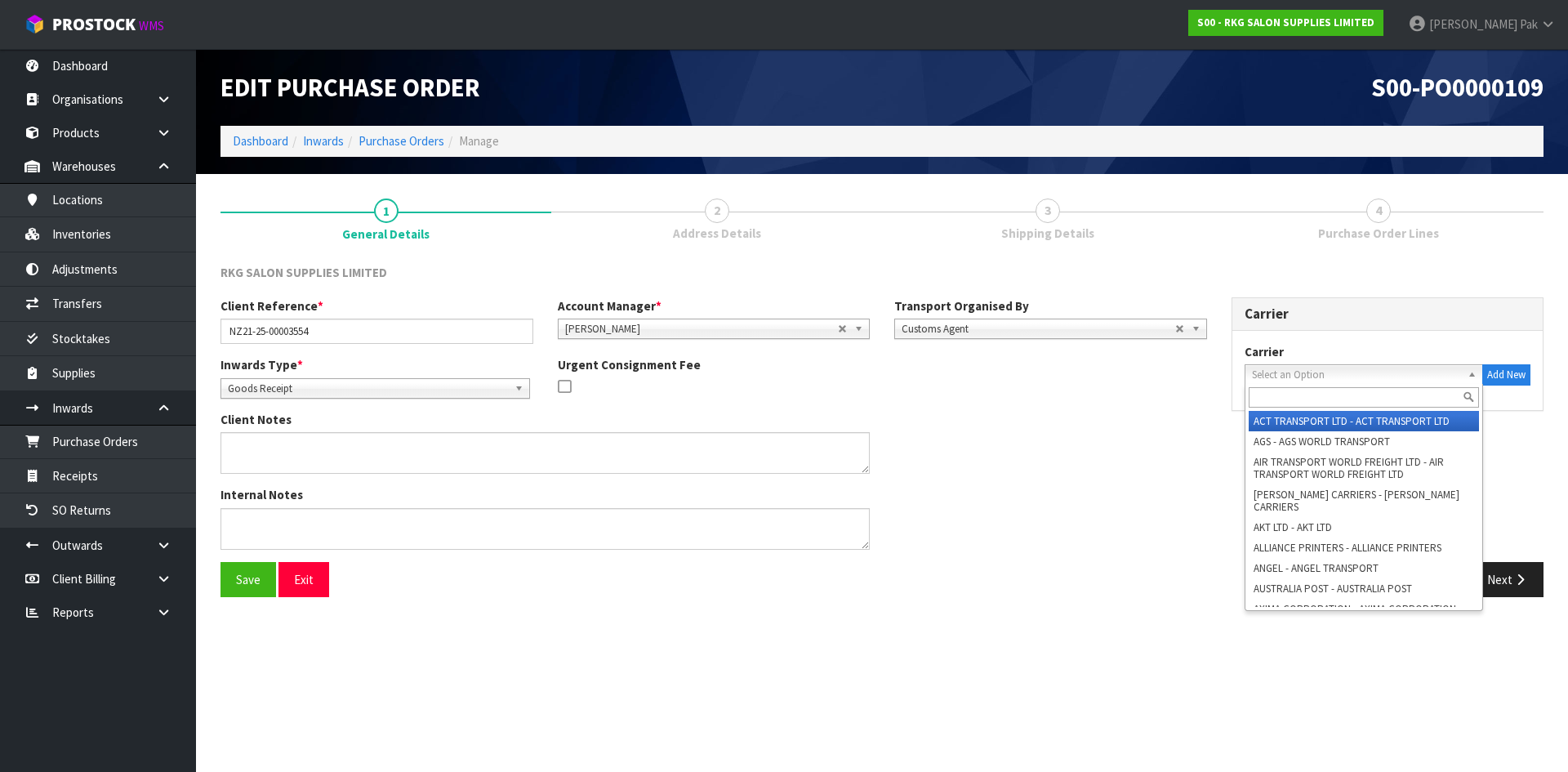
click at [1358, 374] on span "Select an Option" at bounding box center [1356, 374] width 210 height 20
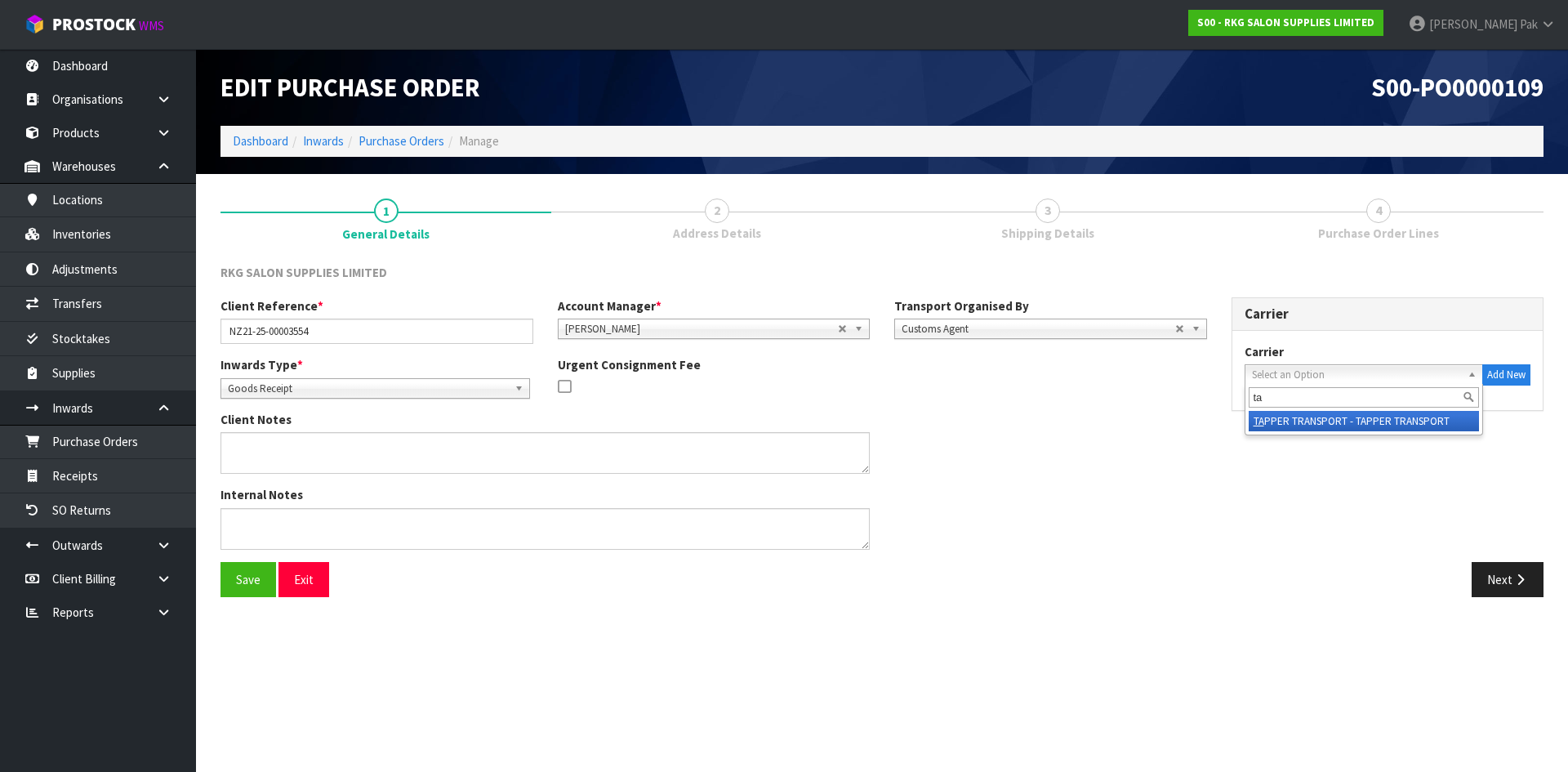
type input "t"
click at [1289, 371] on span "Select an Option" at bounding box center [1356, 374] width 210 height 20
type input "ta"
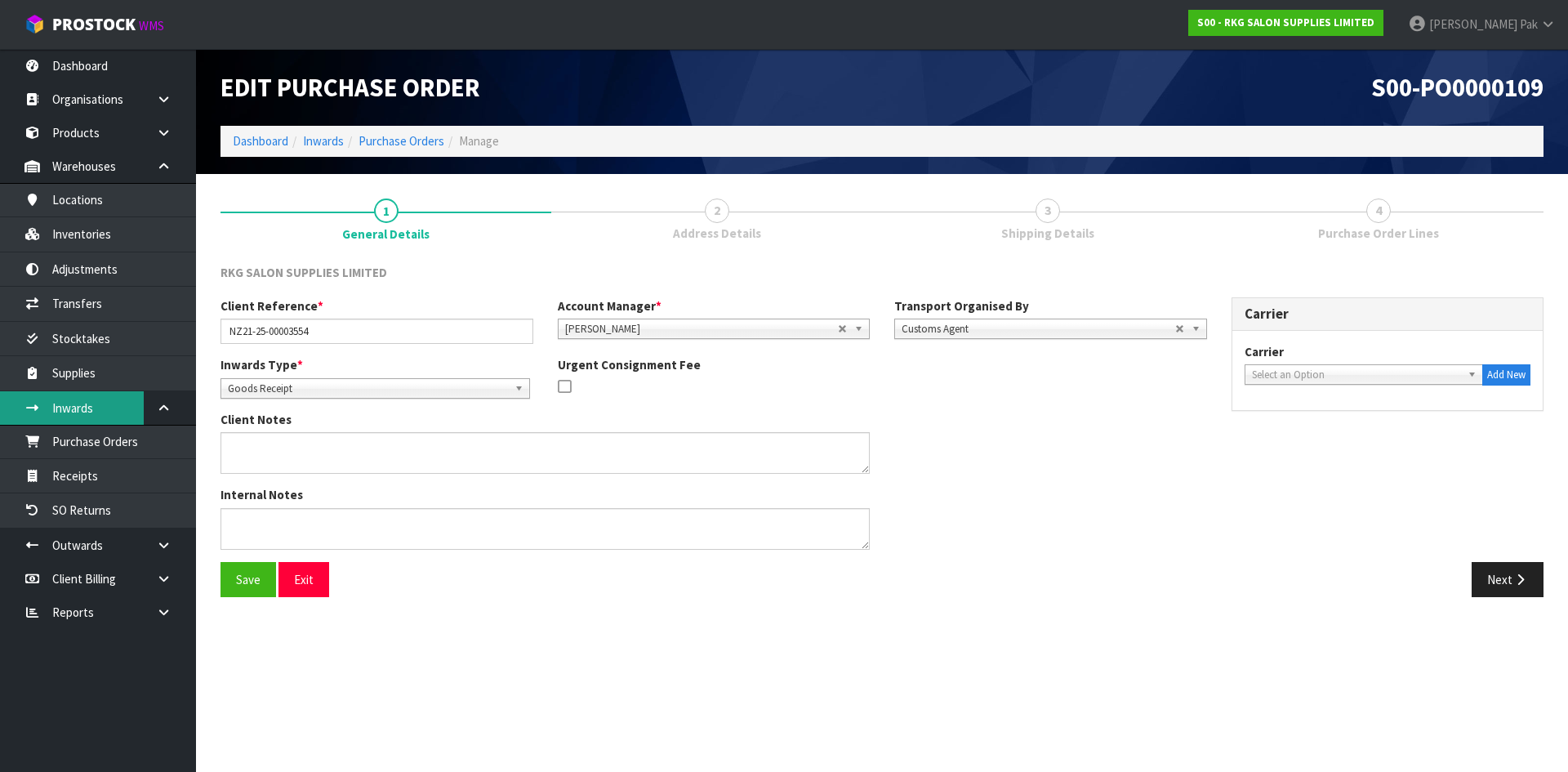
click at [77, 408] on link "Inwards" at bounding box center [98, 407] width 196 height 34
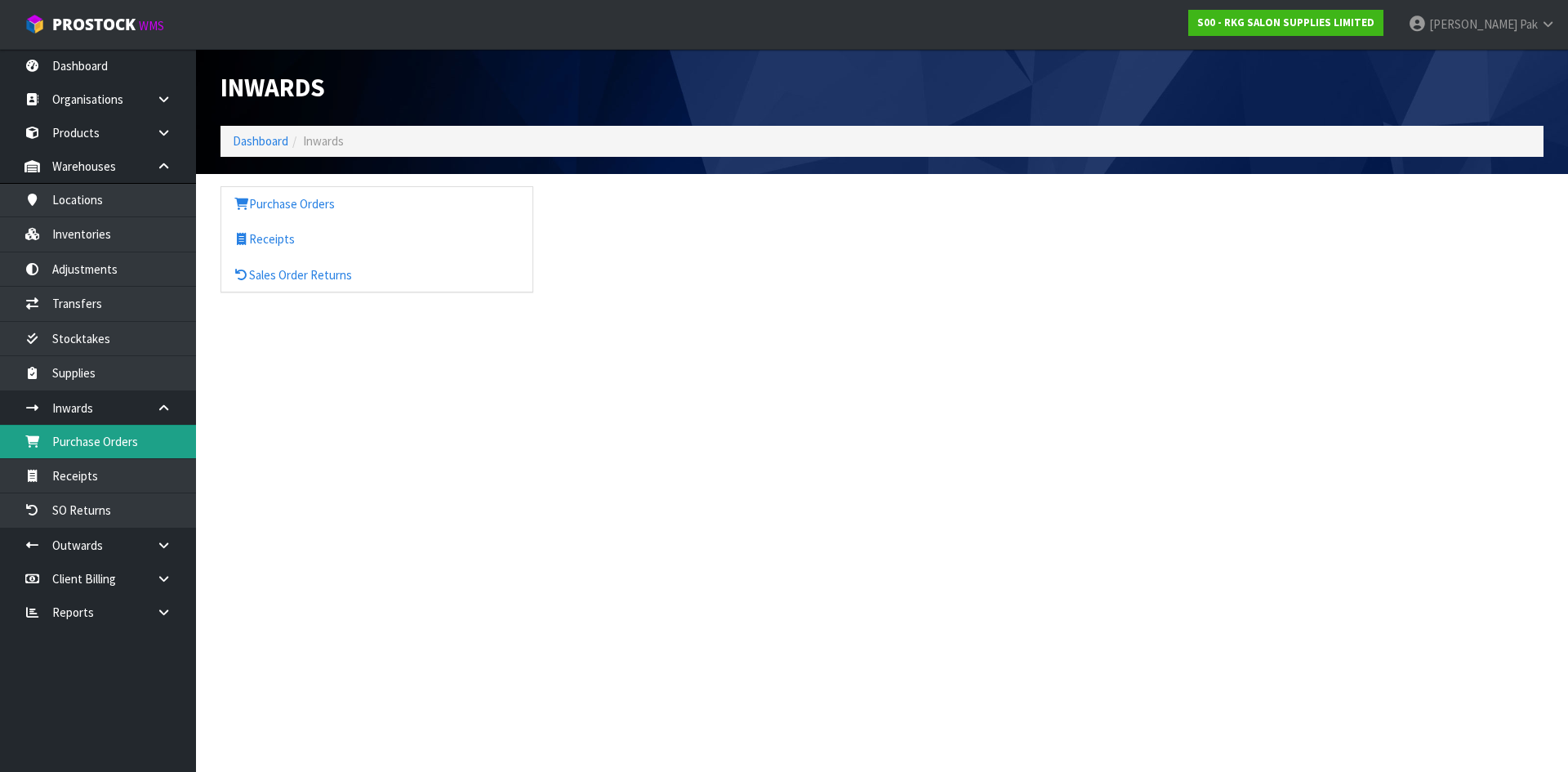
click at [62, 436] on link "Purchase Orders" at bounding box center [98, 441] width 196 height 34
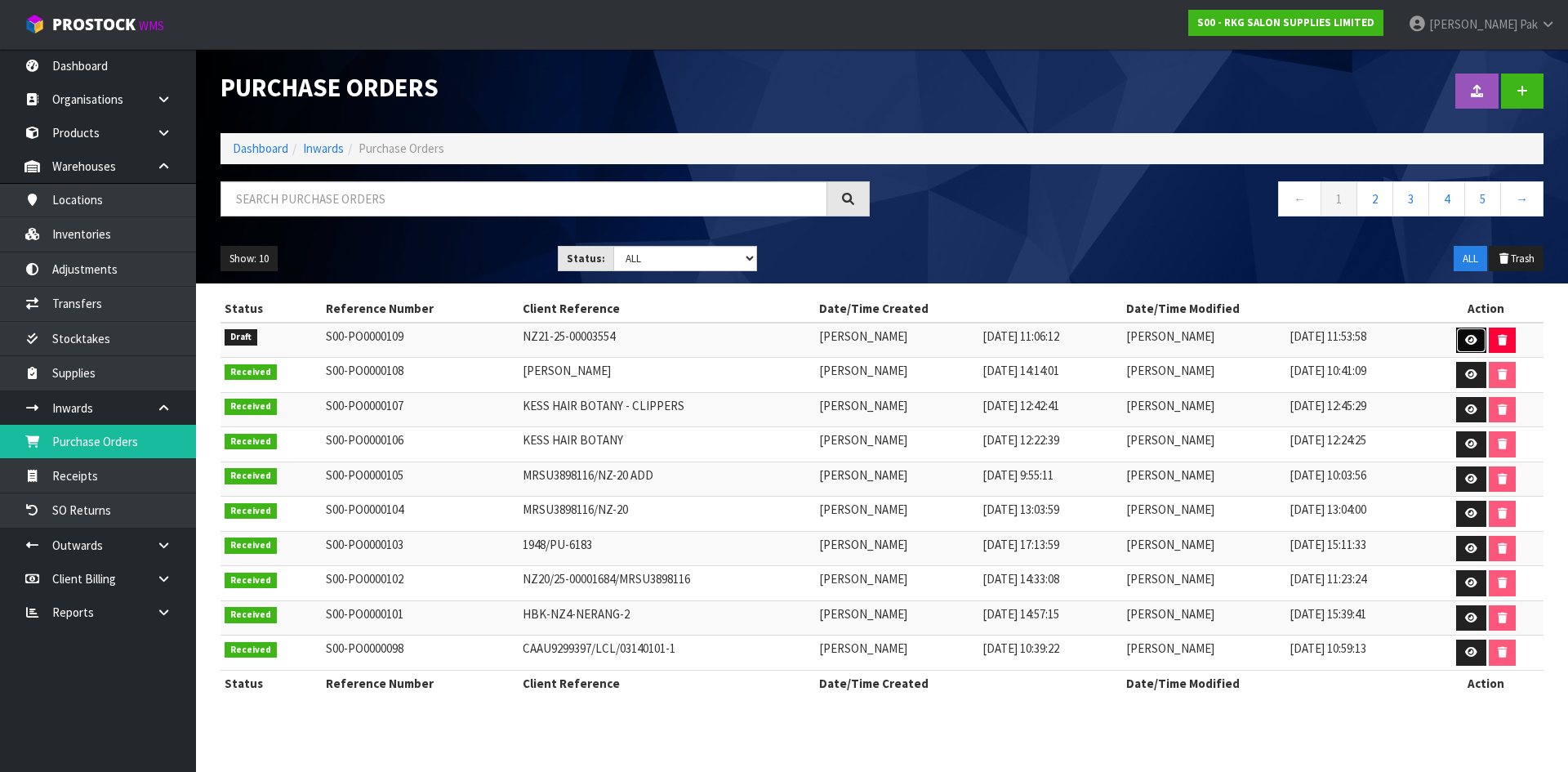
click at [1466, 335] on link at bounding box center [1471, 340] width 30 height 26
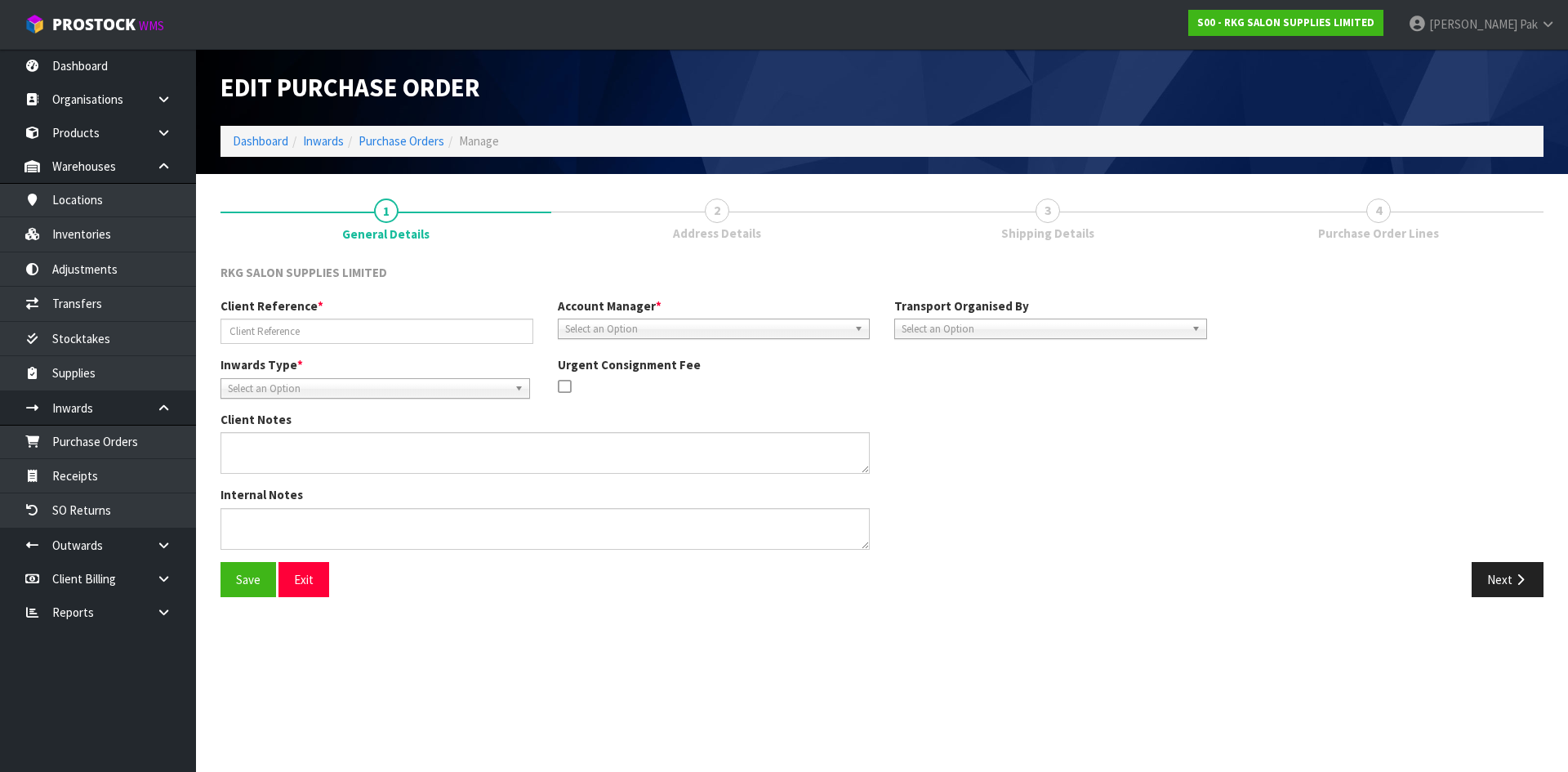
type input "NZ21-25-00003554"
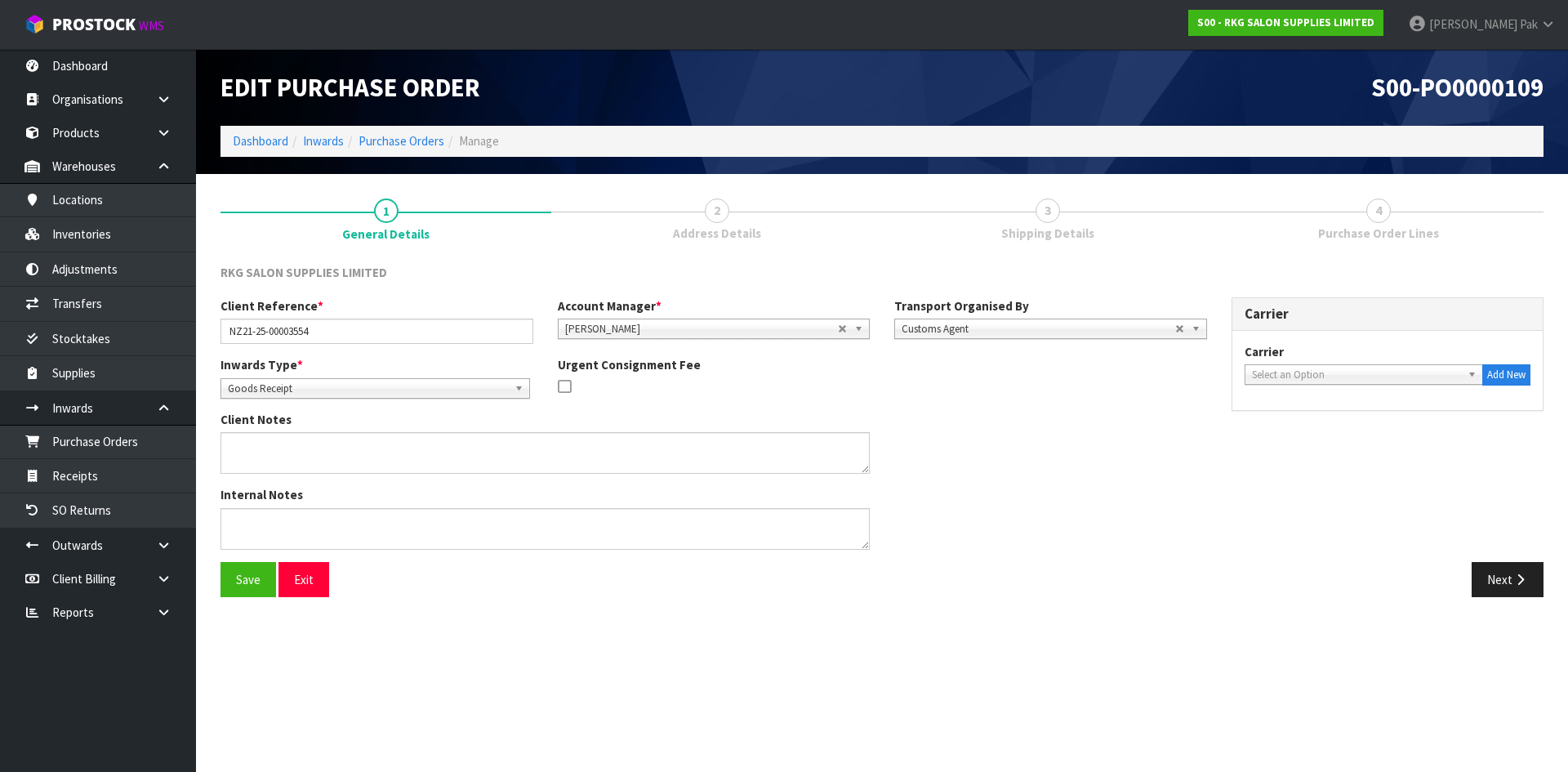
click at [719, 218] on span "2" at bounding box center [717, 211] width 24 height 24
click at [724, 220] on span "2" at bounding box center [717, 211] width 24 height 24
click at [95, 438] on link "Purchase Orders" at bounding box center [98, 441] width 196 height 34
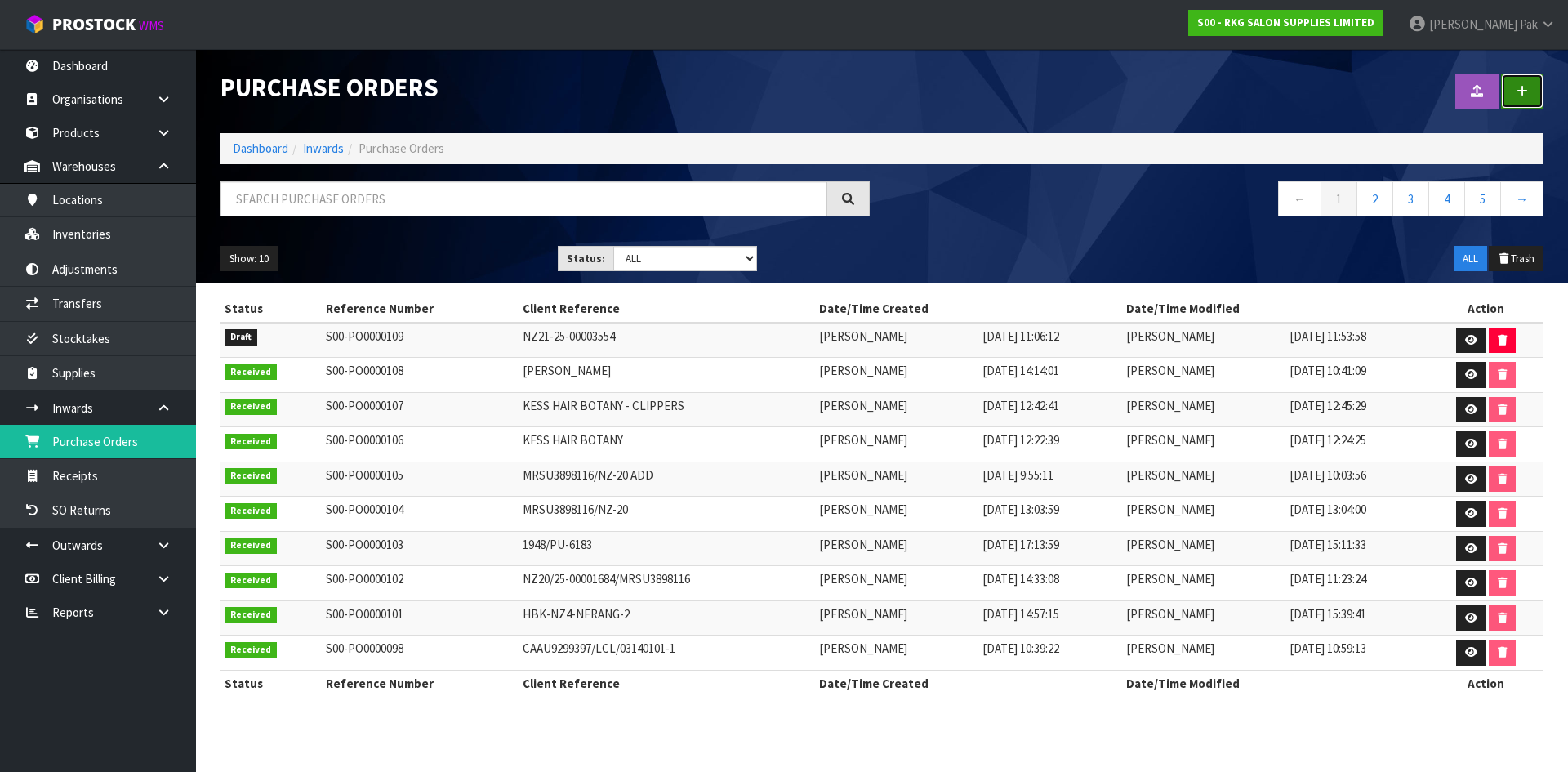
click at [1520, 88] on icon at bounding box center [1522, 90] width 11 height 12
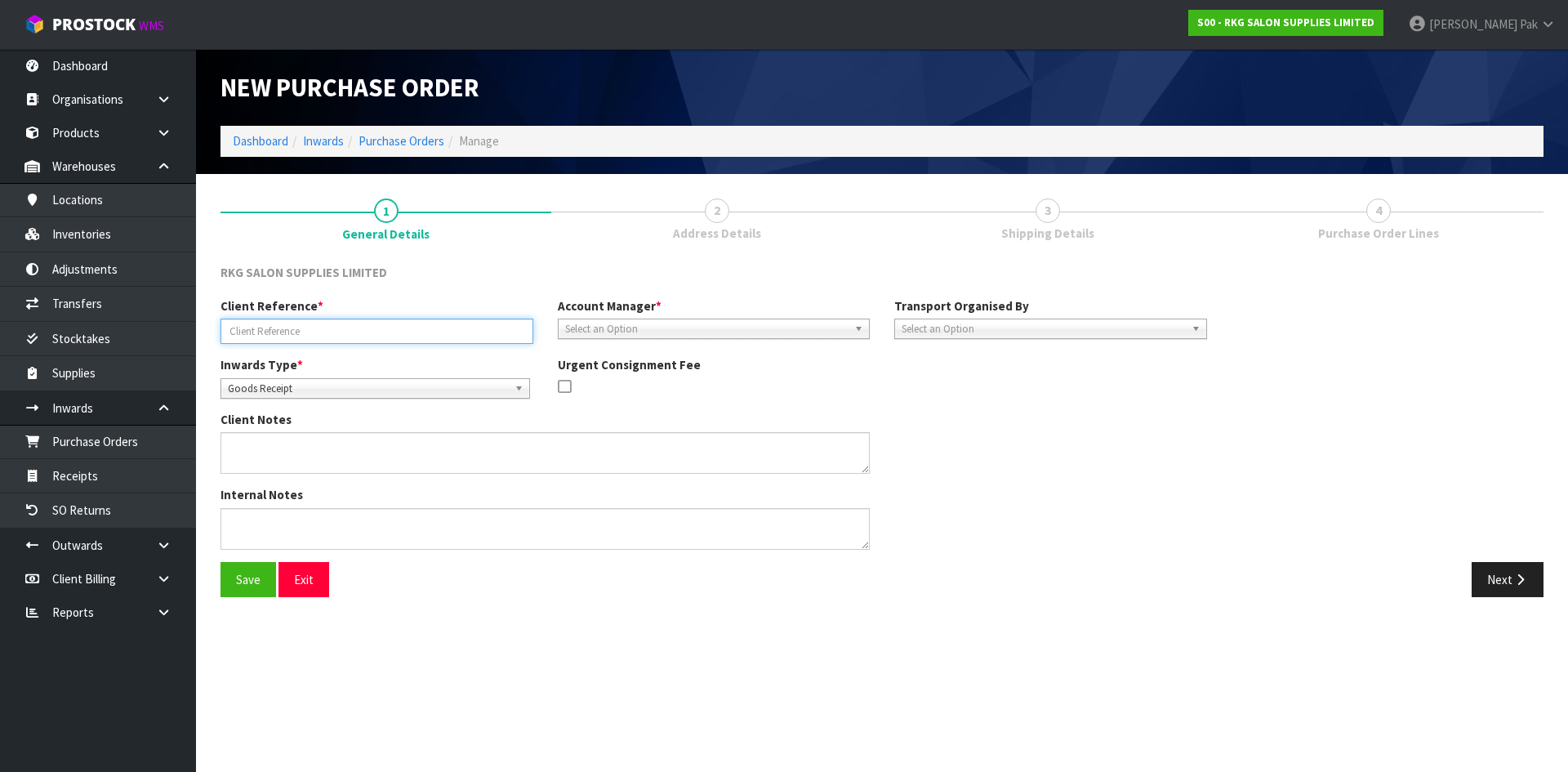
click at [420, 331] on input "text" at bounding box center [376, 331] width 312 height 25
click at [1501, 568] on button "Next" at bounding box center [1507, 579] width 72 height 35
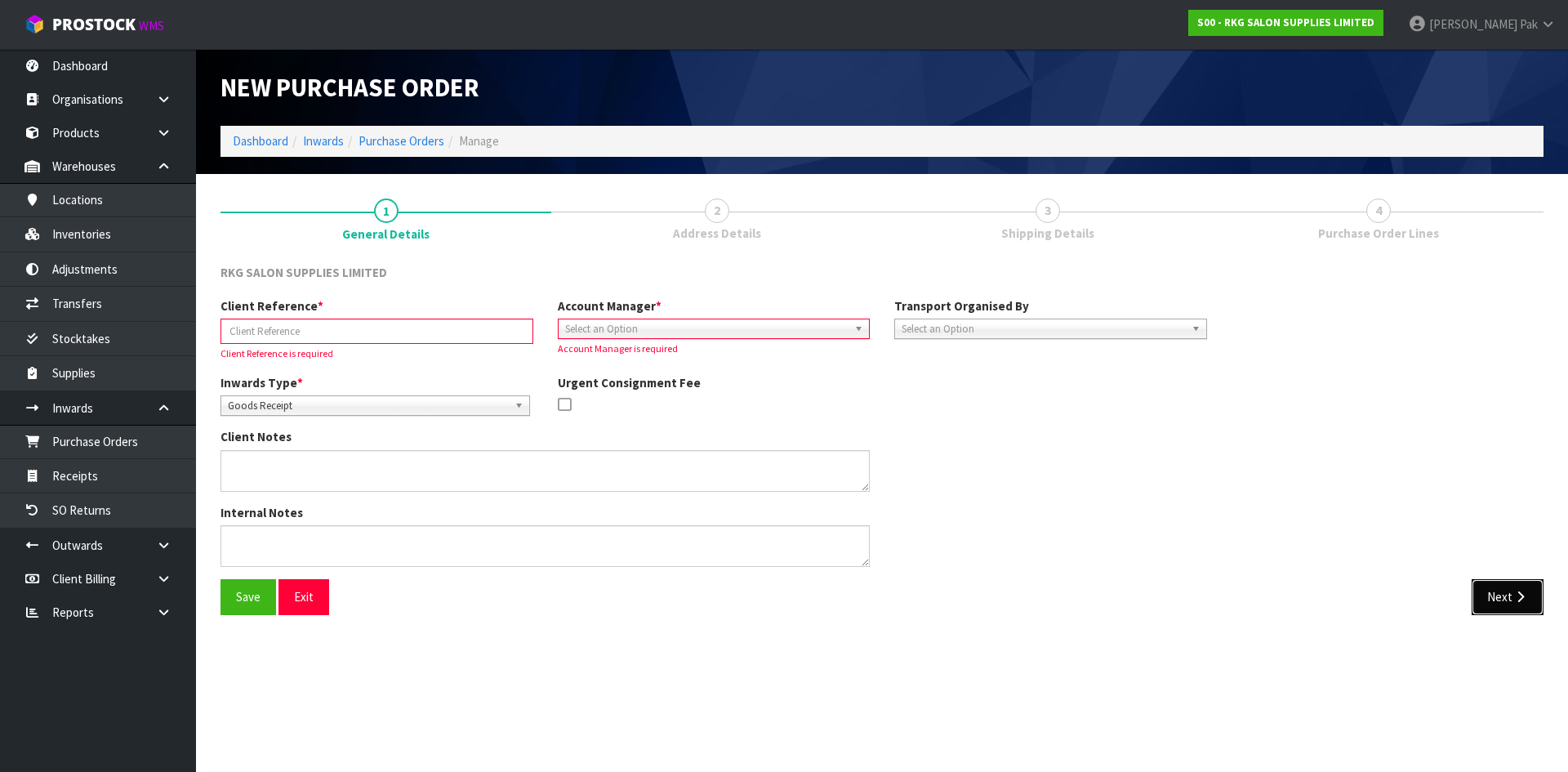
click at [1502, 595] on button "Next" at bounding box center [1507, 597] width 72 height 35
click at [748, 221] on link "2 Address Details" at bounding box center [716, 218] width 331 height 64
click at [393, 329] on input "text" at bounding box center [376, 331] width 312 height 25
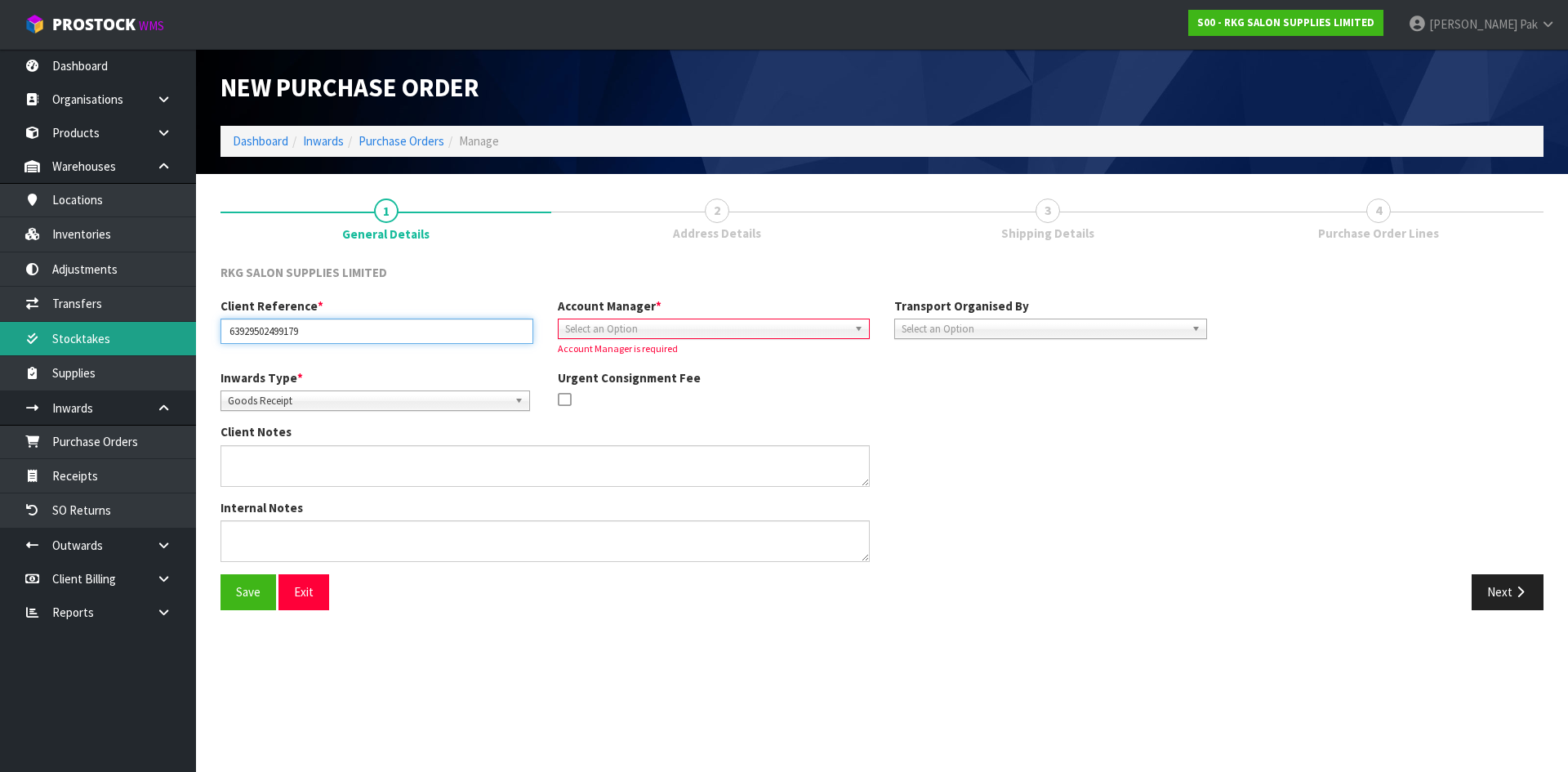
drag, startPoint x: 347, startPoint y: 333, endPoint x: 0, endPoint y: 324, distance: 347.1
click at [0, 324] on body "Toggle navigation ProStock WMS S00 - RKG SALON SUPPLIES LIMITED [PERSON_NAME] L…" at bounding box center [784, 386] width 1568 height 772
type input "001"
click at [758, 338] on div "Select an Option" at bounding box center [714, 329] width 312 height 21
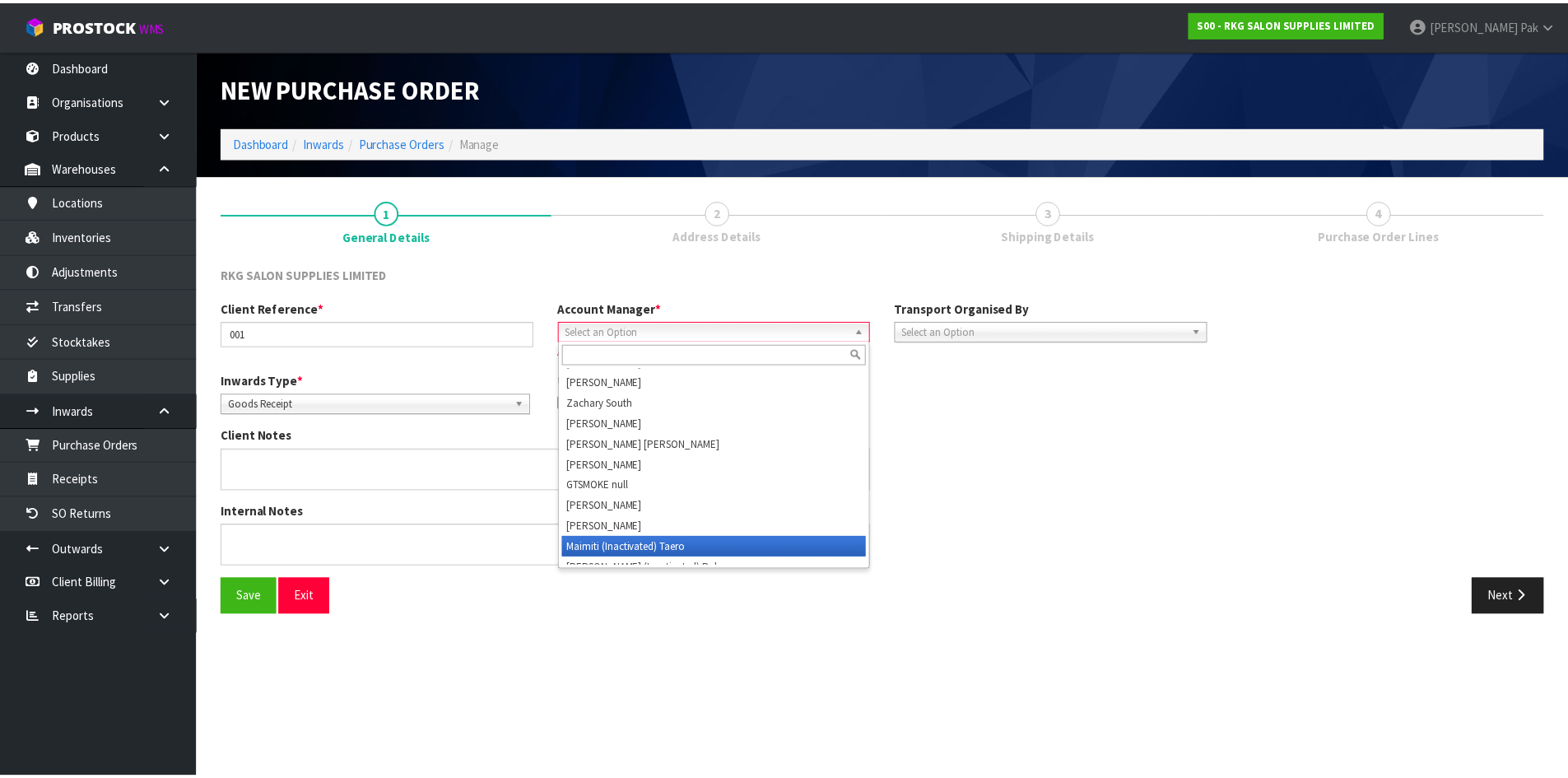
scroll to position [8730, 0]
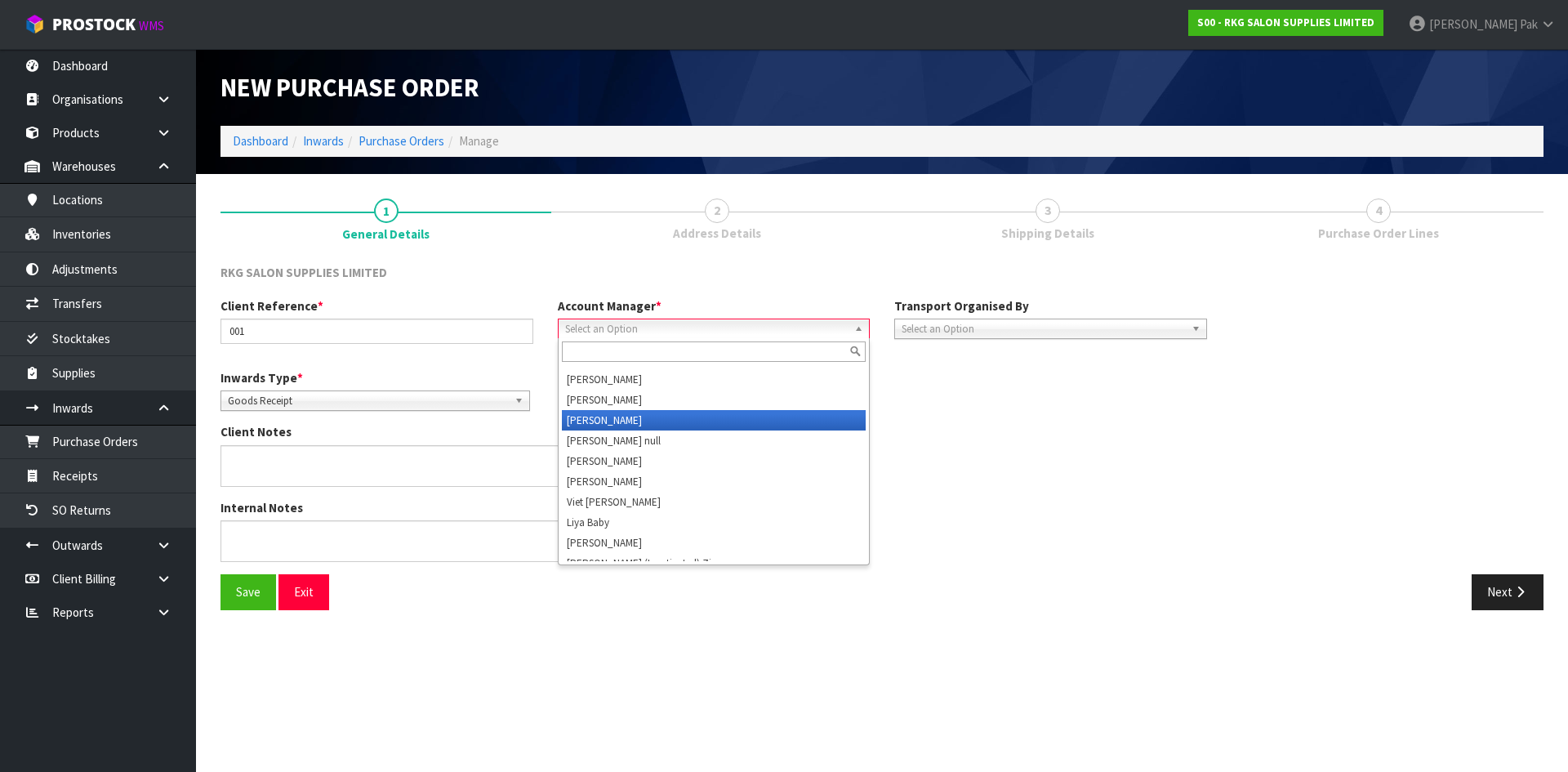
click at [658, 410] on li "[PERSON_NAME]" at bounding box center [714, 420] width 305 height 21
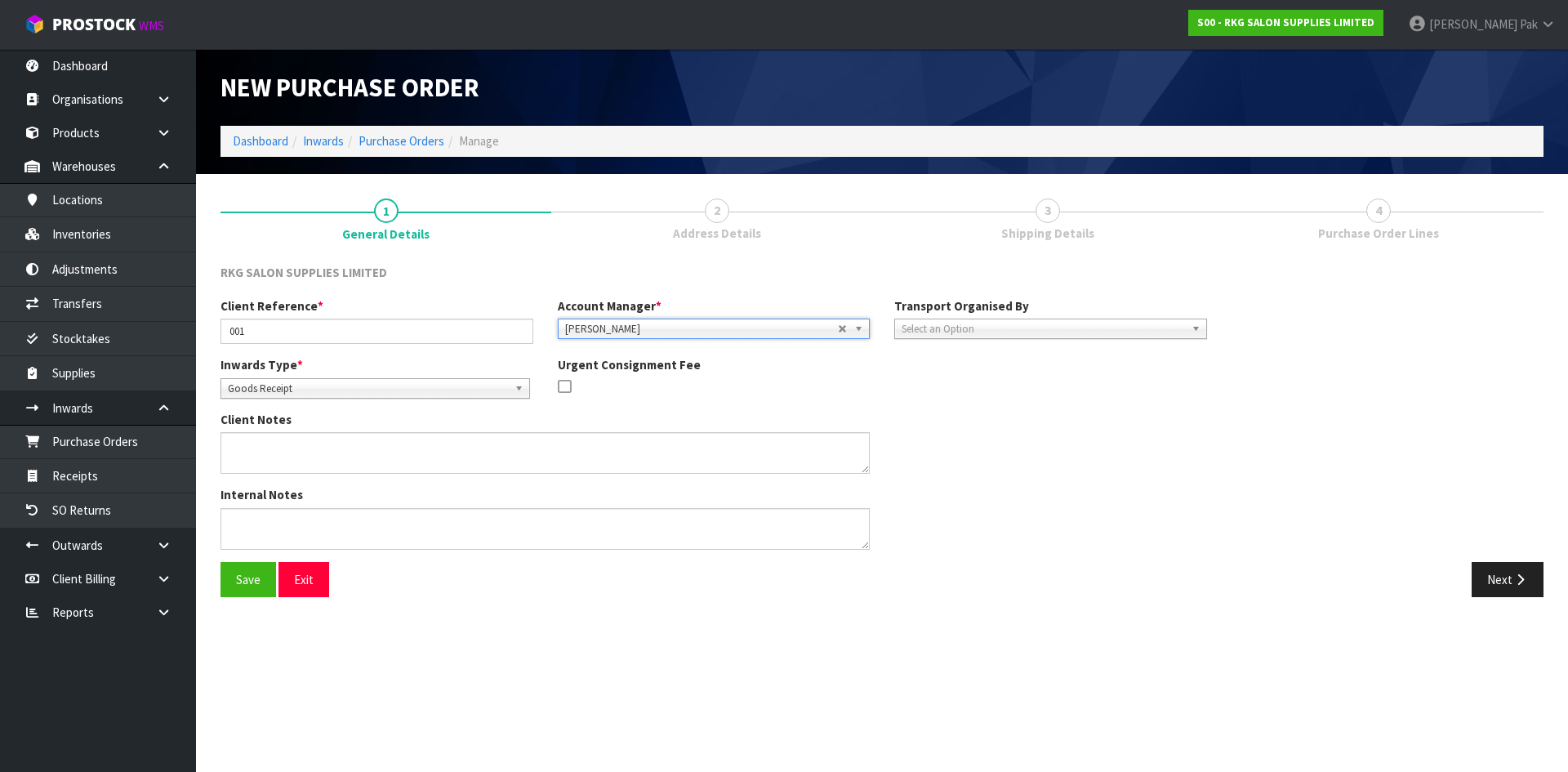
click at [1102, 331] on span "Select an Option" at bounding box center [1044, 328] width 284 height 20
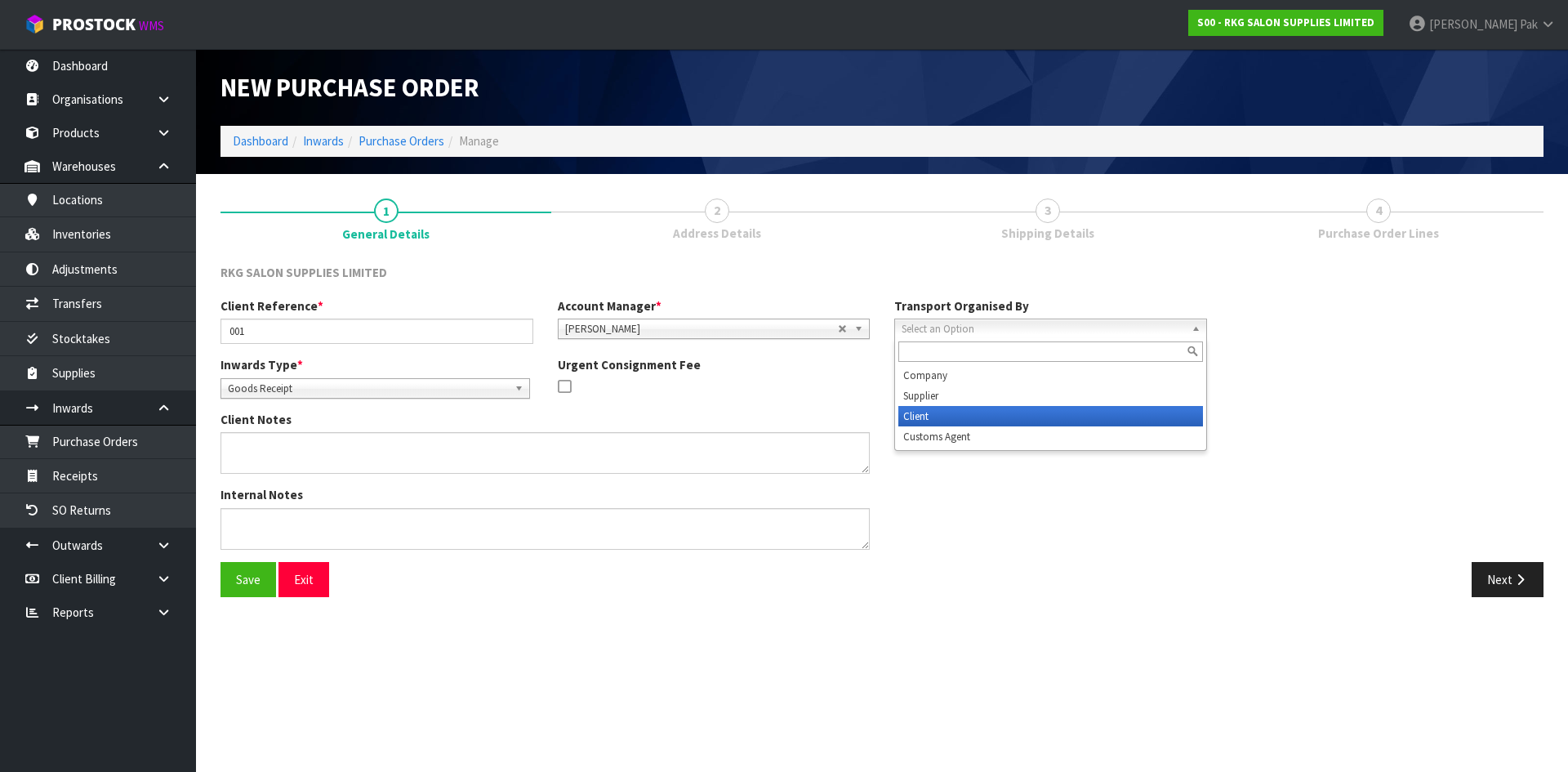
click at [989, 410] on li "Client" at bounding box center [1050, 416] width 305 height 21
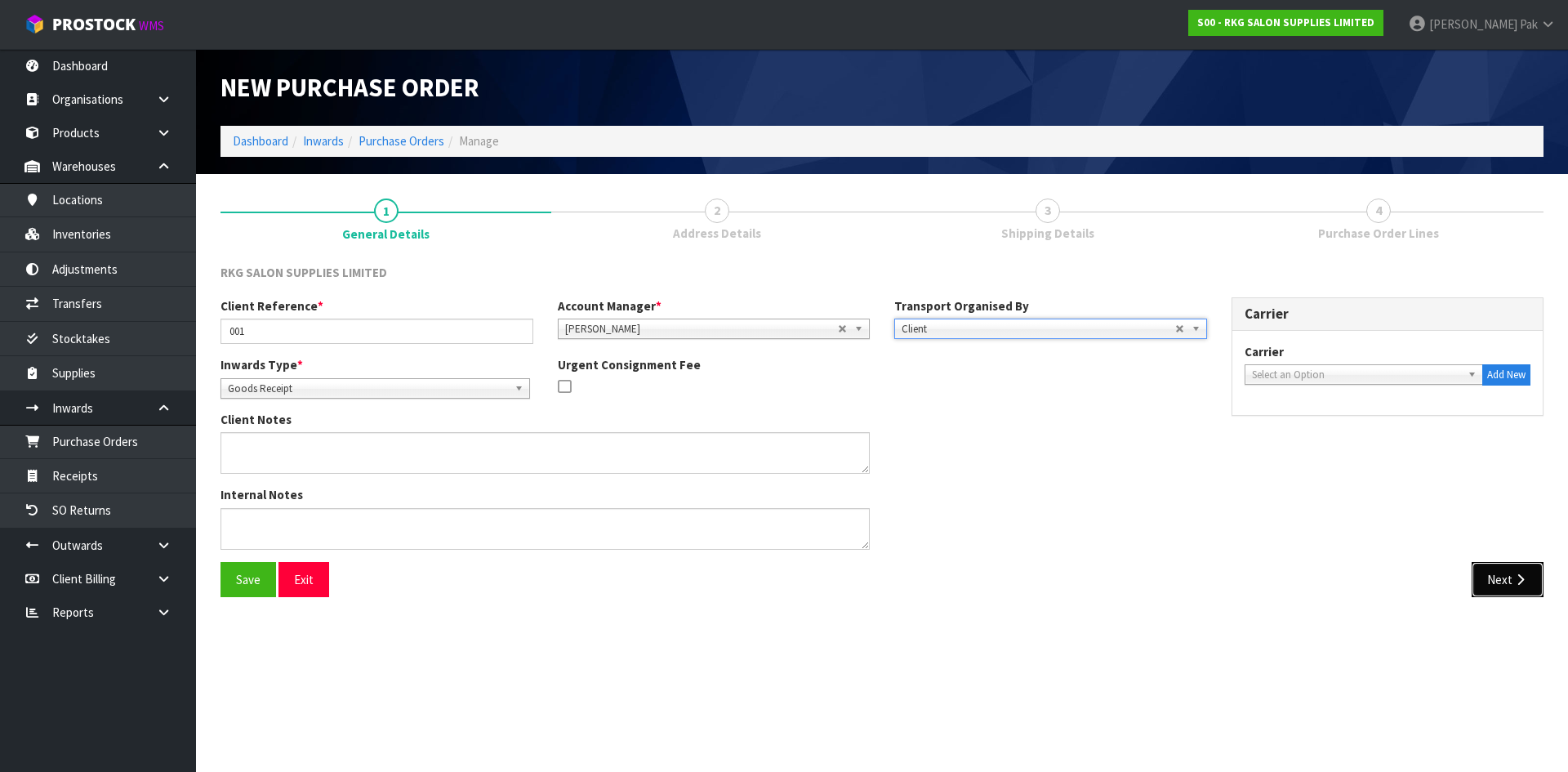
drag, startPoint x: 1480, startPoint y: 574, endPoint x: 1469, endPoint y: 571, distance: 11.4
click at [1480, 574] on button "Next" at bounding box center [1507, 579] width 72 height 35
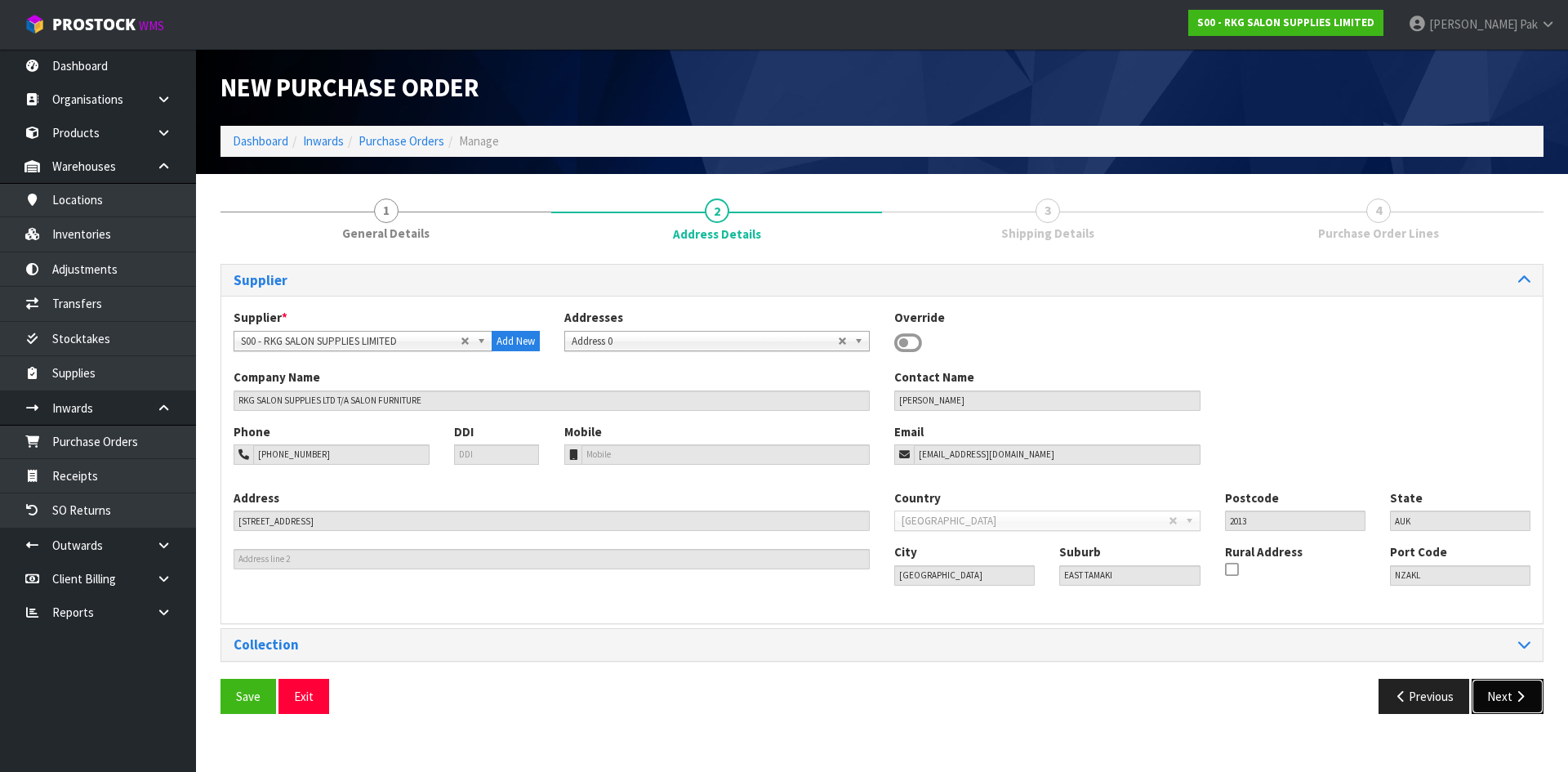
click at [1508, 699] on button "Next" at bounding box center [1507, 696] width 72 height 35
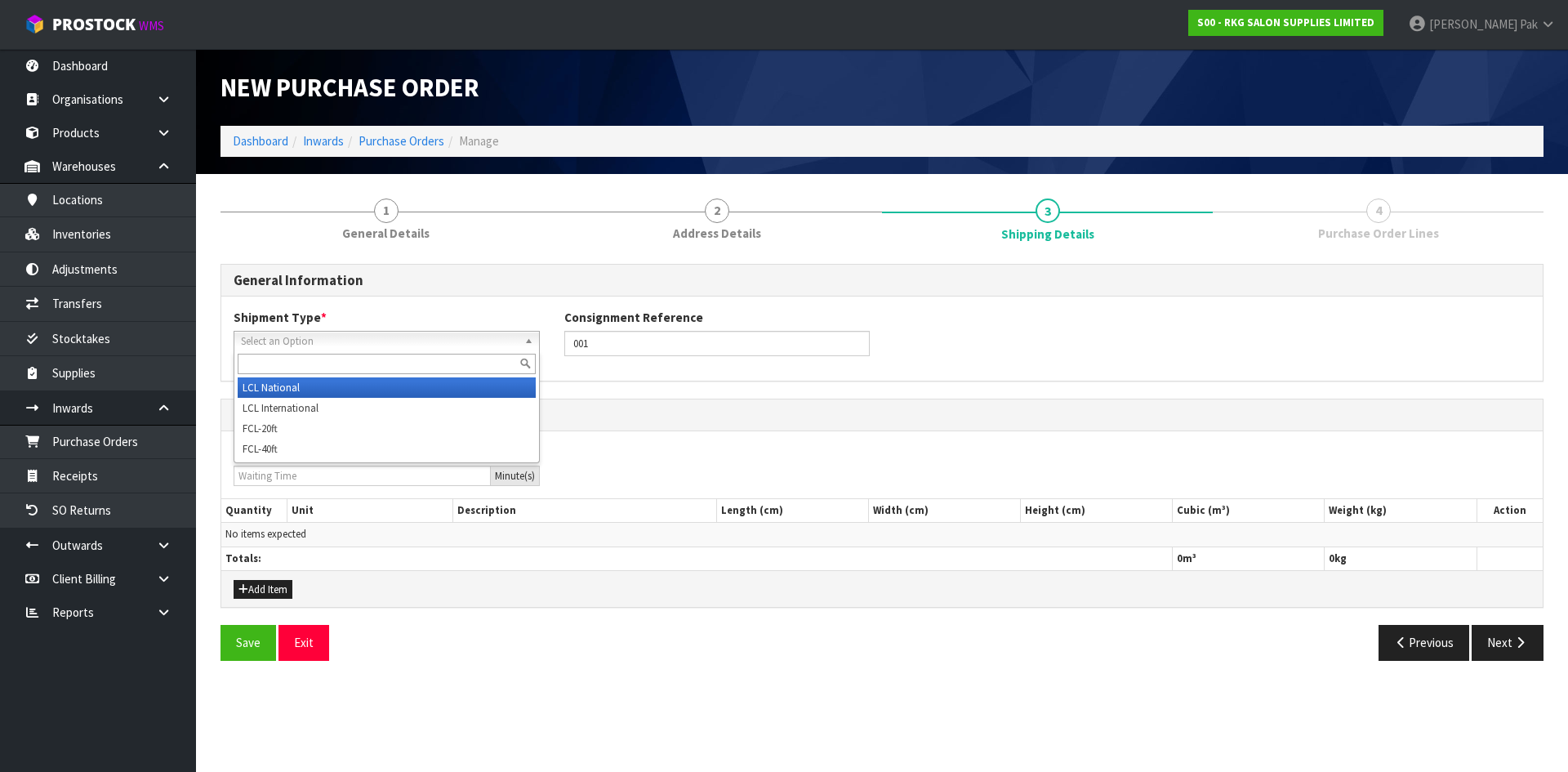
click at [470, 342] on span "Select an Option" at bounding box center [379, 341] width 277 height 20
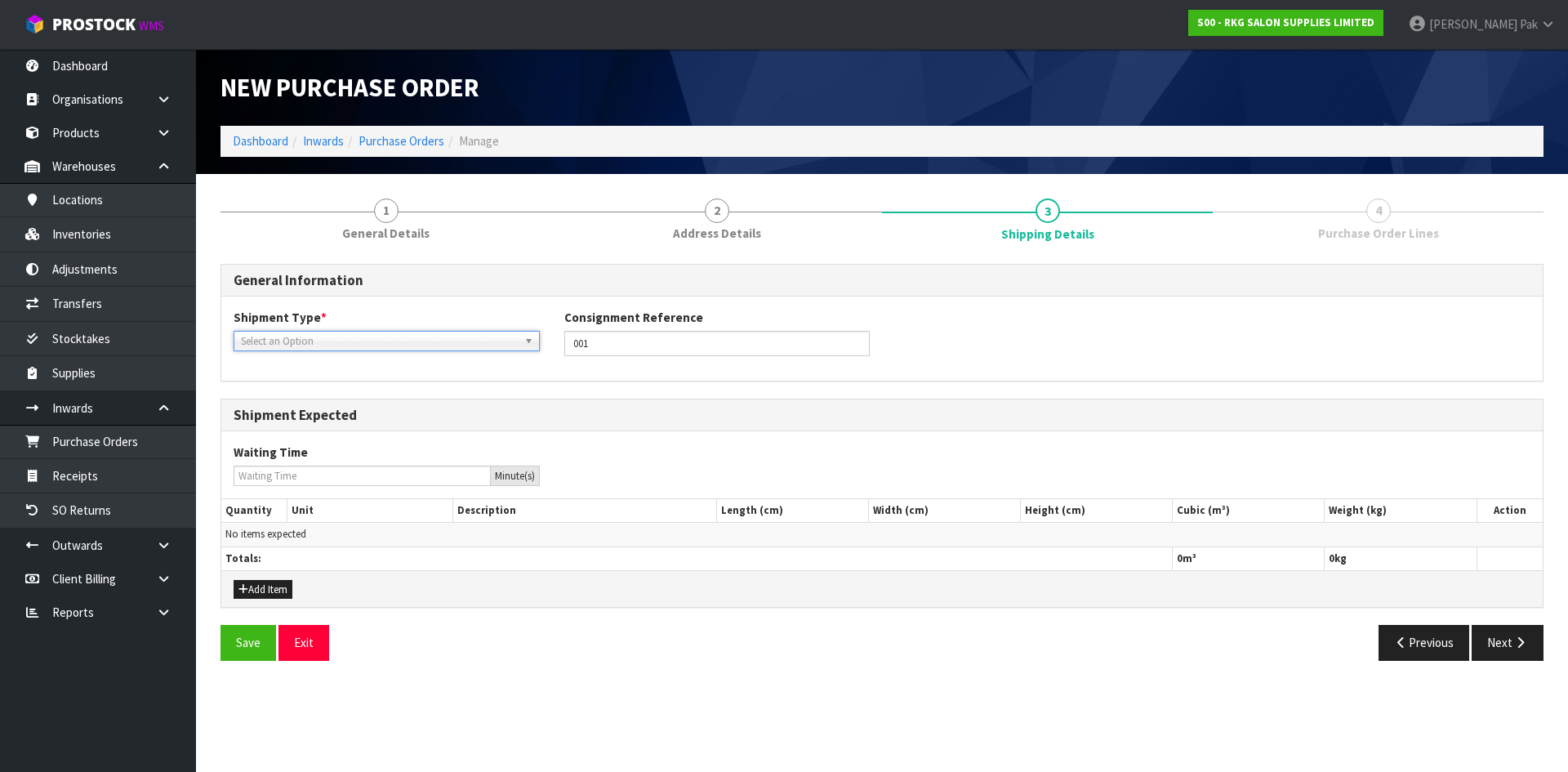
click at [470, 342] on span "Select an Option" at bounding box center [379, 341] width 277 height 20
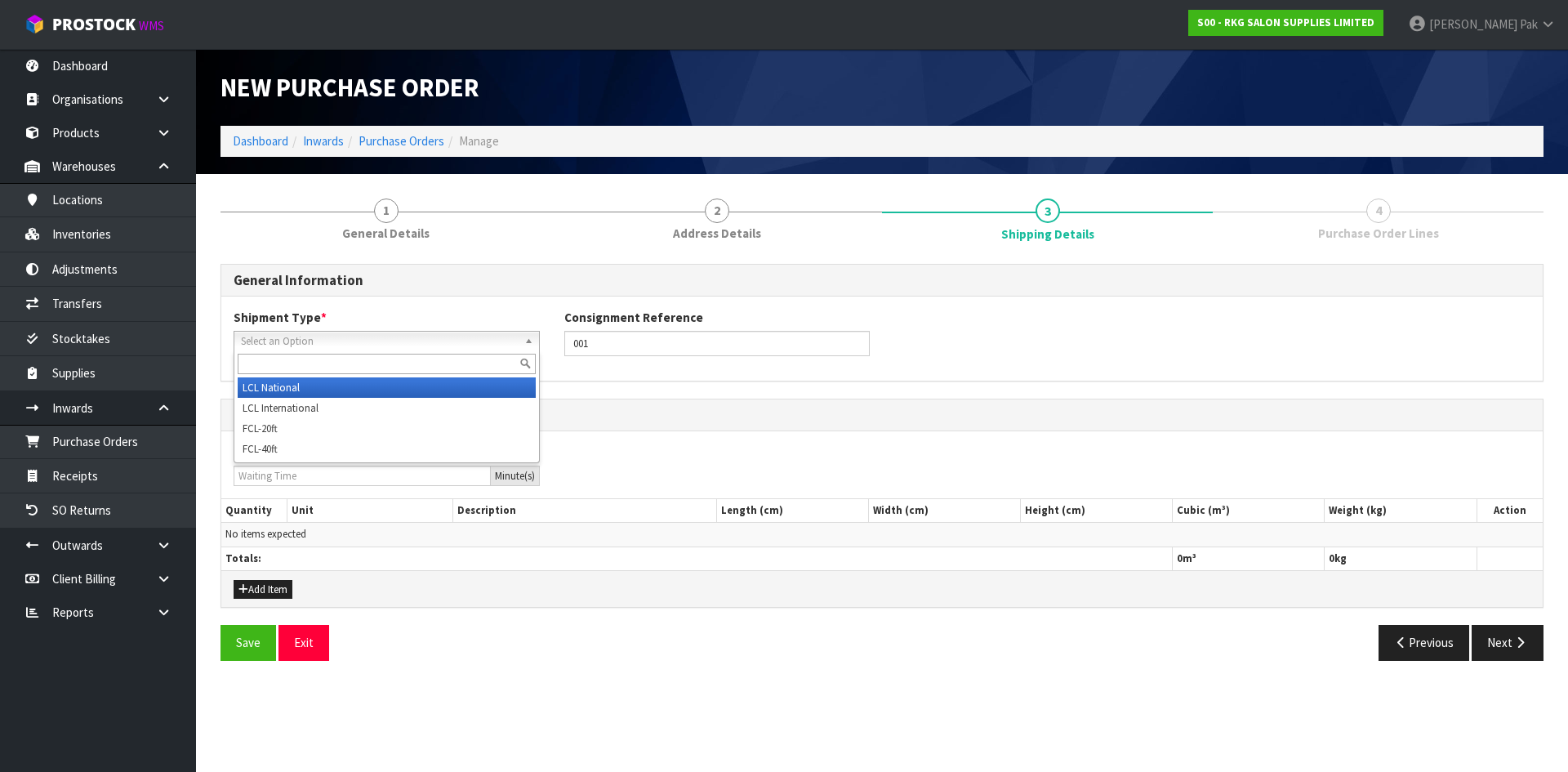
click at [391, 334] on span "Select an Option" at bounding box center [379, 341] width 277 height 20
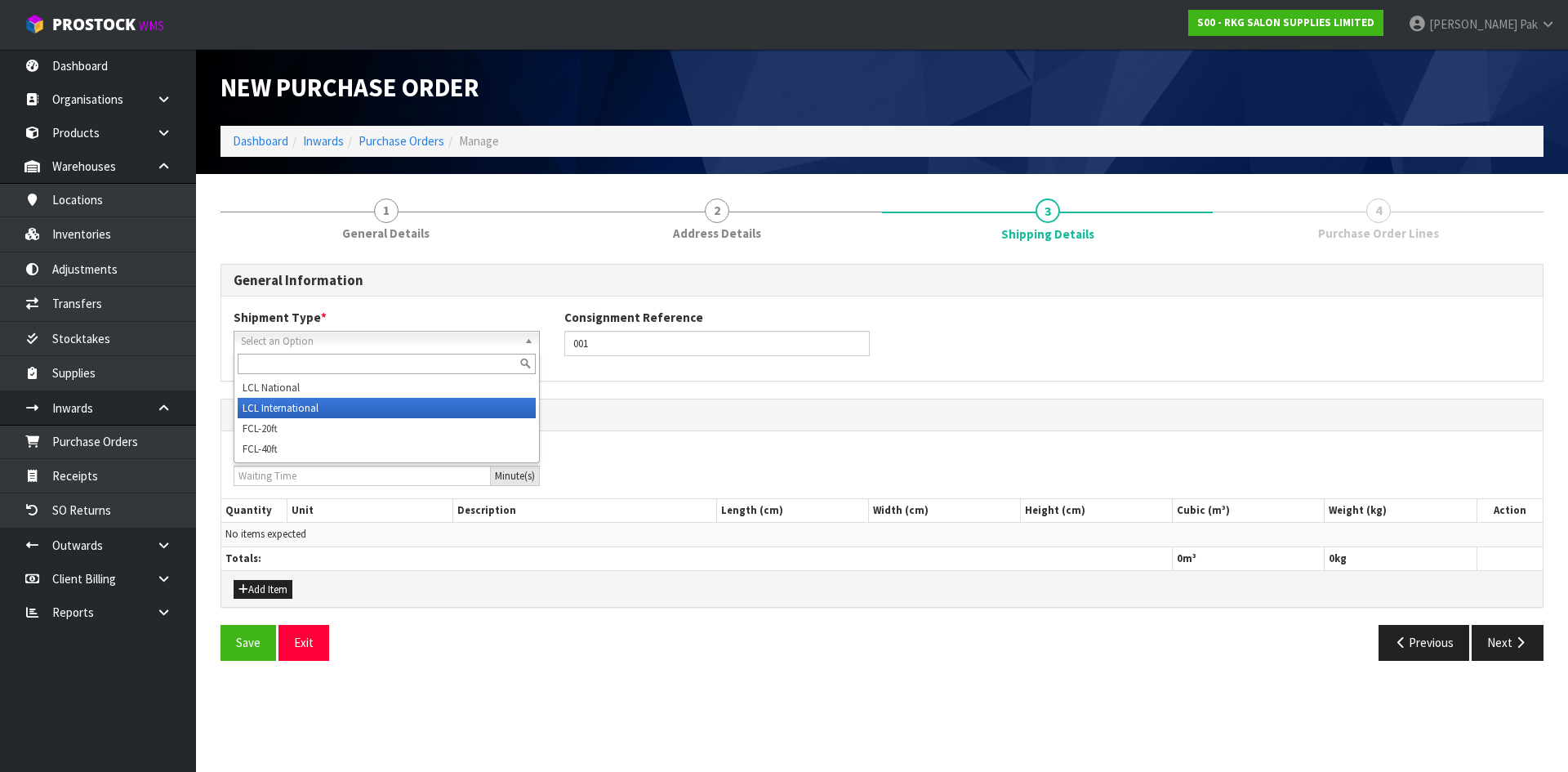
click at [336, 403] on li "LCL International" at bounding box center [387, 407] width 298 height 21
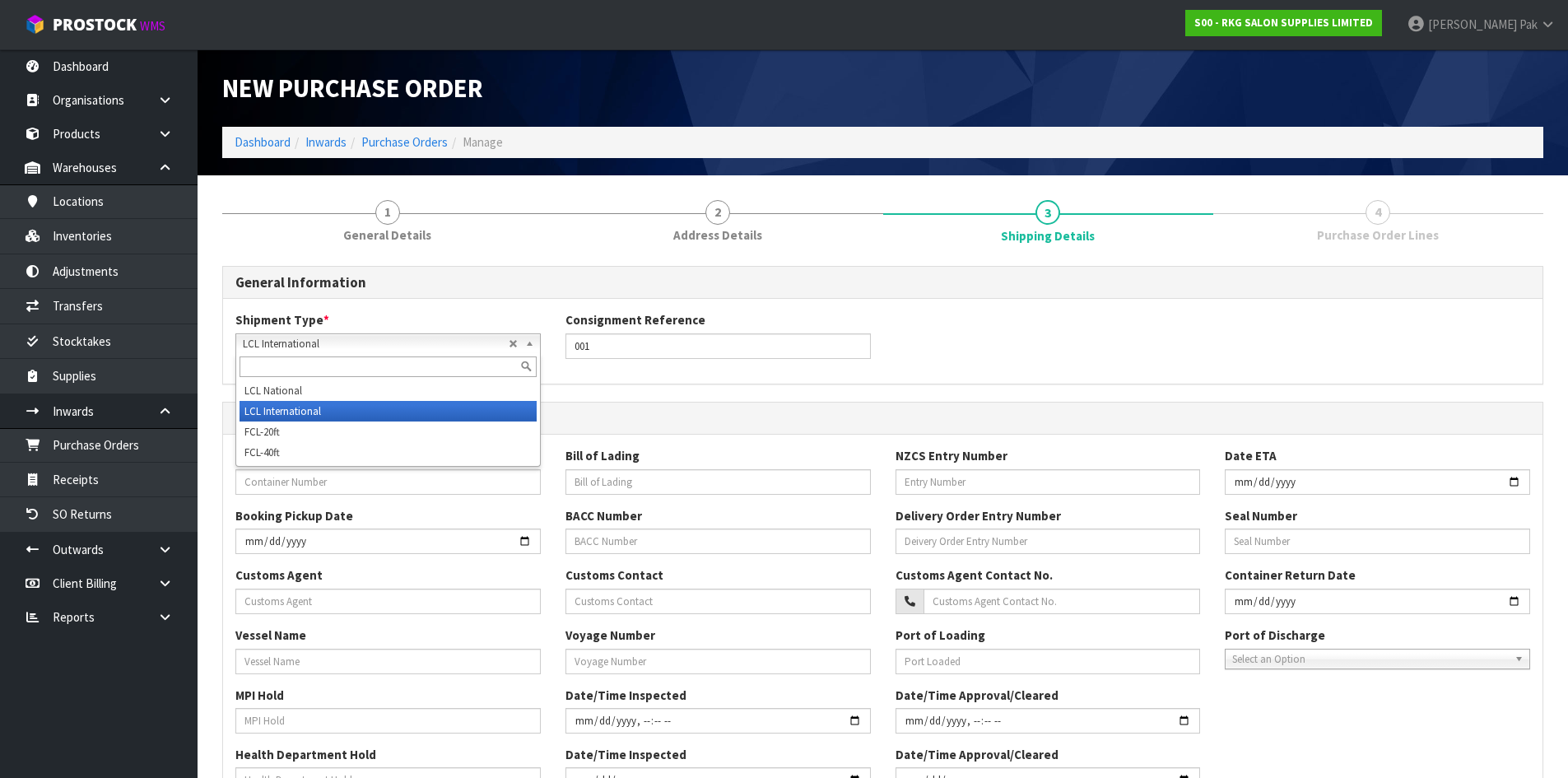
click at [392, 347] on span "LCL International" at bounding box center [375, 344] width 266 height 20
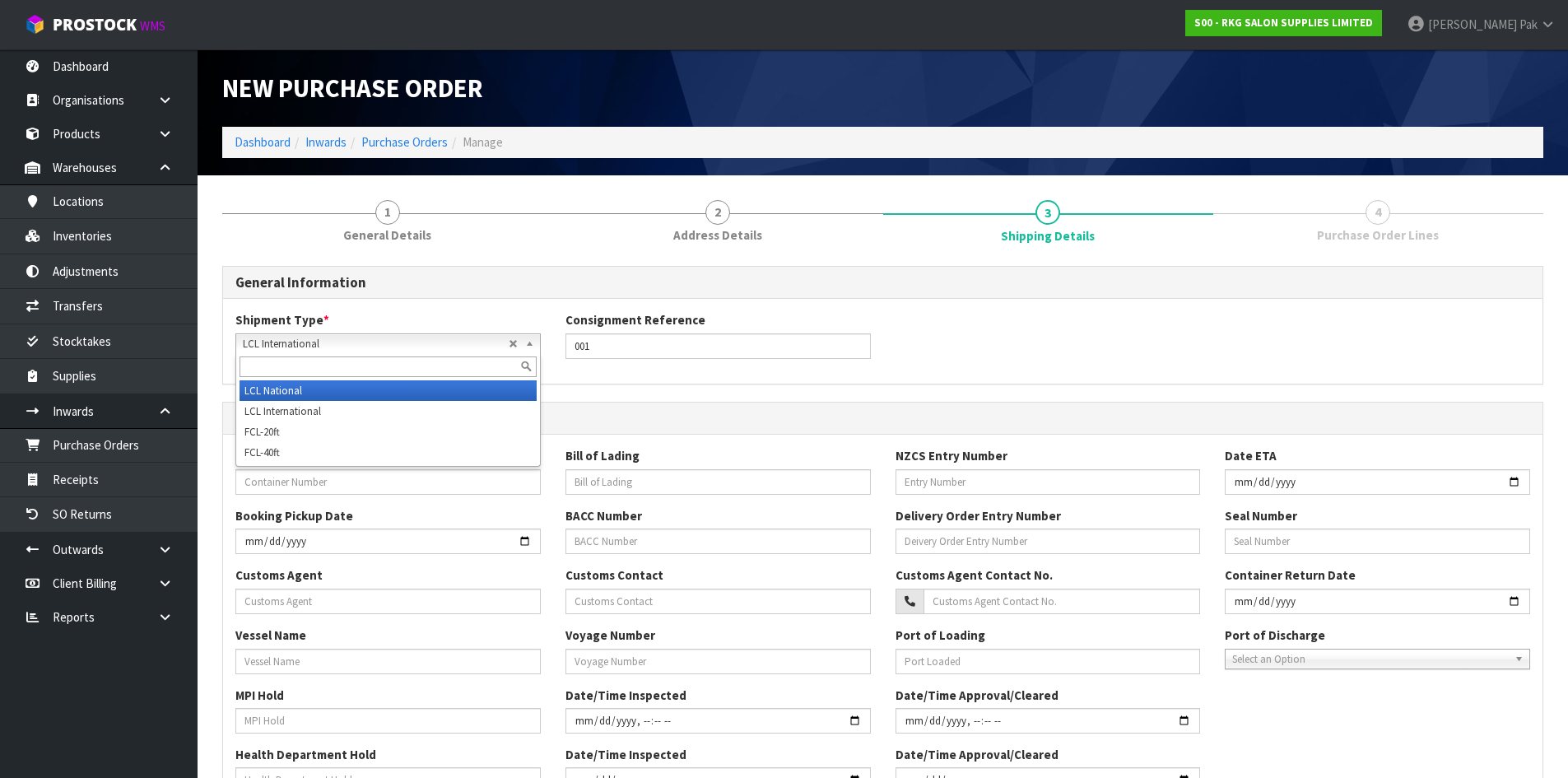
click at [325, 390] on li "LCL National" at bounding box center [388, 391] width 297 height 21
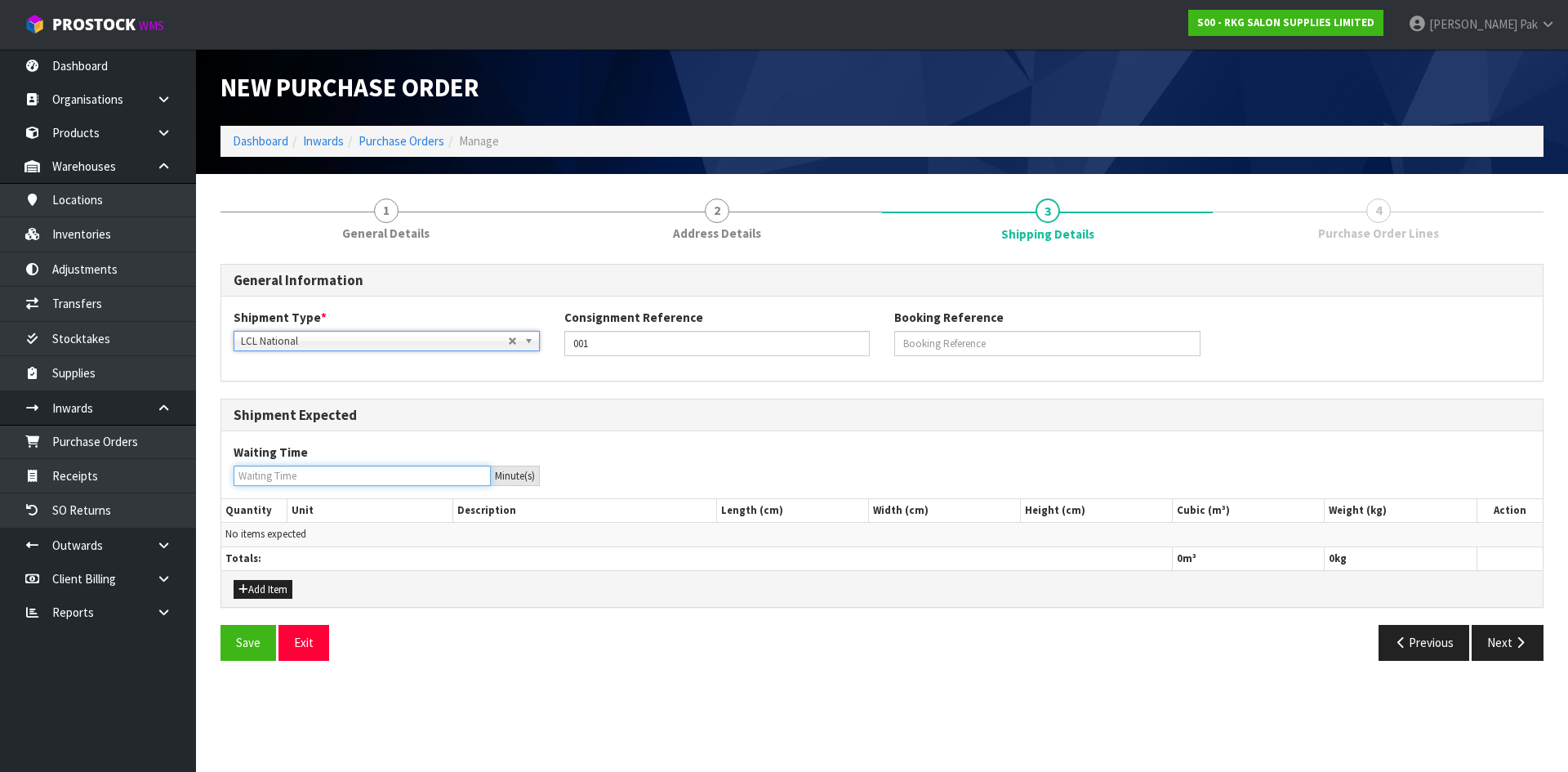
click at [340, 473] on input "number" at bounding box center [362, 476] width 257 height 21
click at [1506, 635] on button "Next" at bounding box center [1507, 642] width 72 height 35
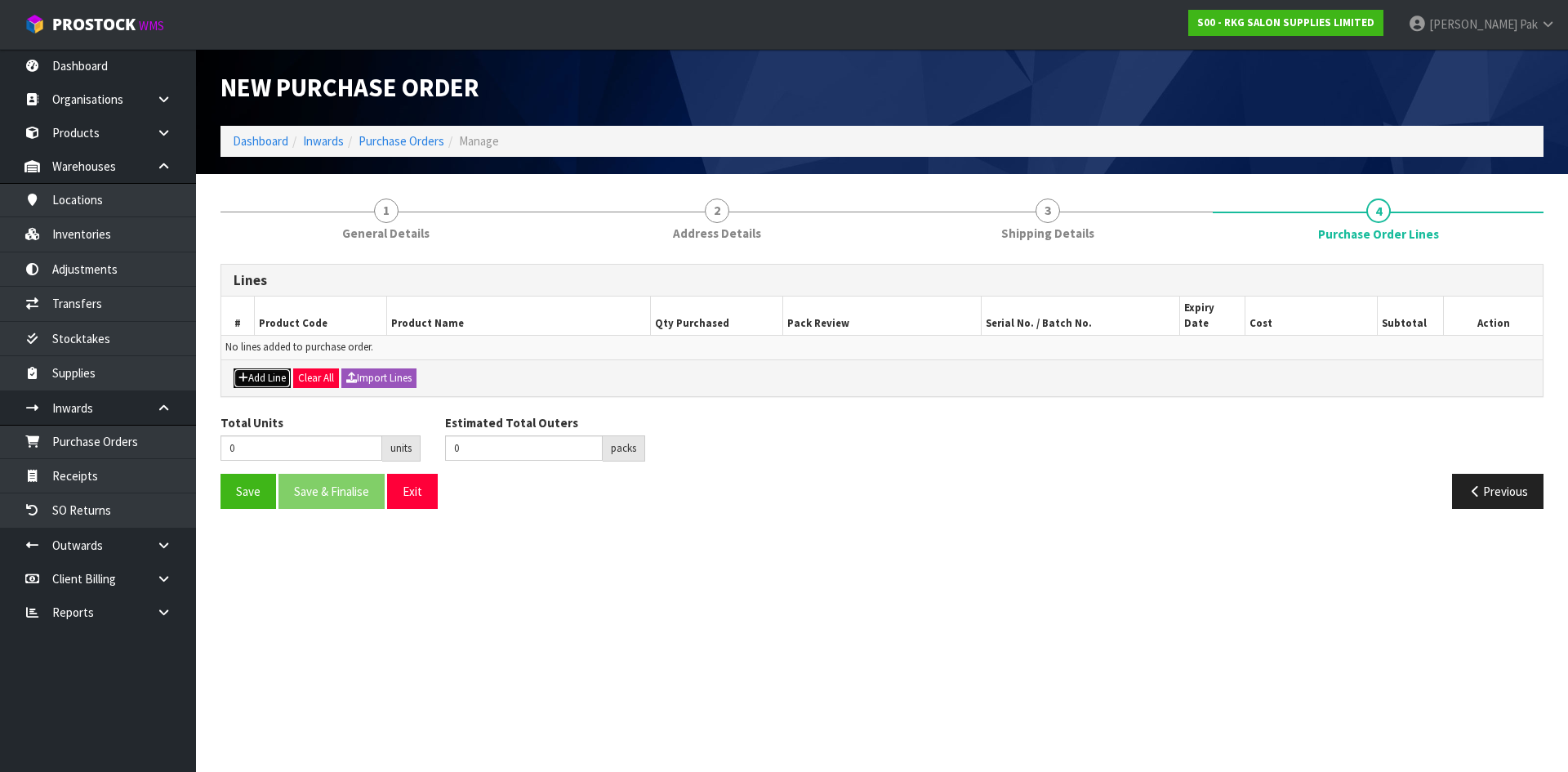
click at [267, 368] on button "Add Line" at bounding box center [261, 378] width 57 height 20
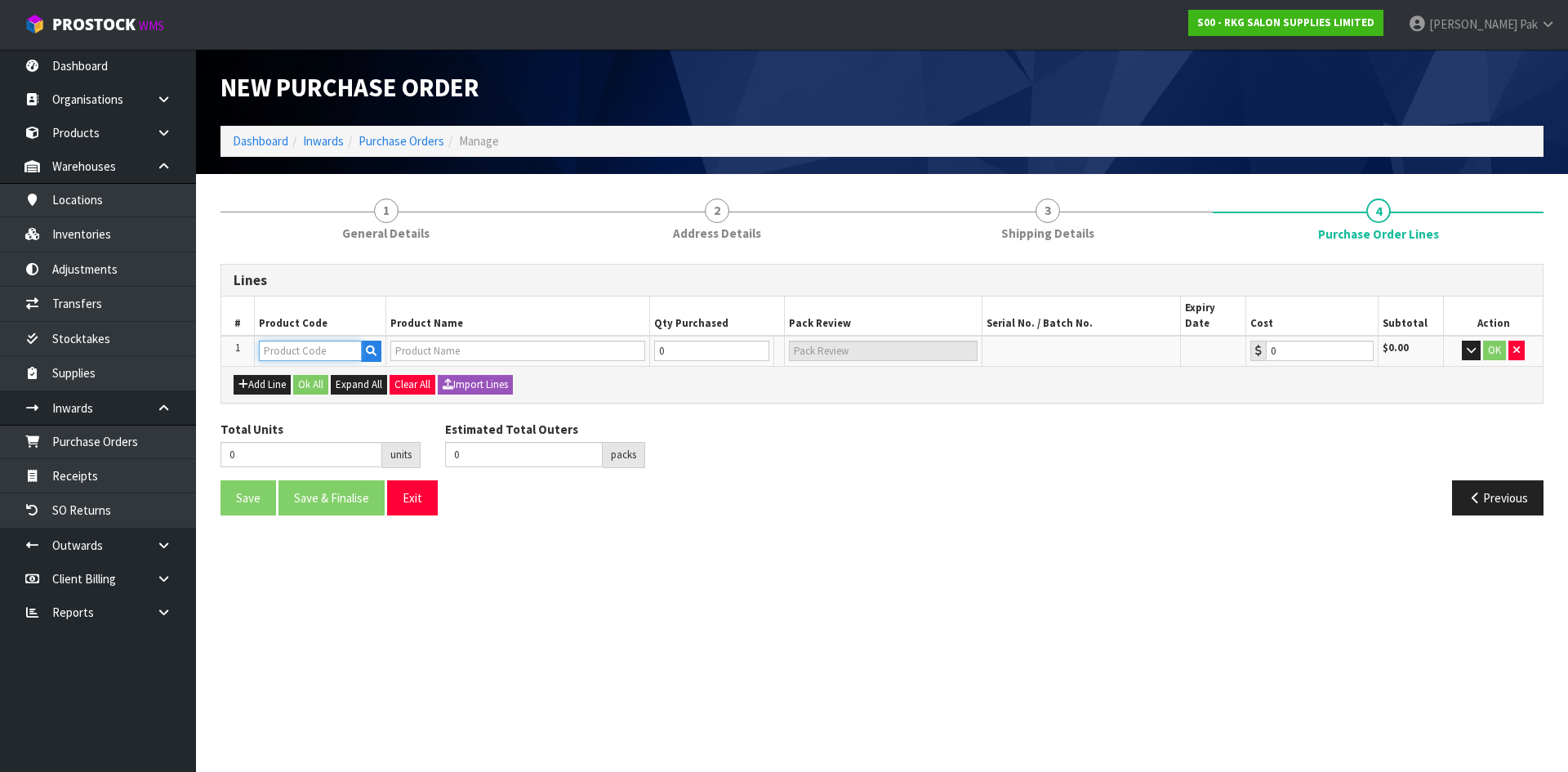
click at [322, 340] on input "text" at bounding box center [311, 351] width 103 height 21
click at [368, 345] on icon "button" at bounding box center [370, 350] width 10 height 10
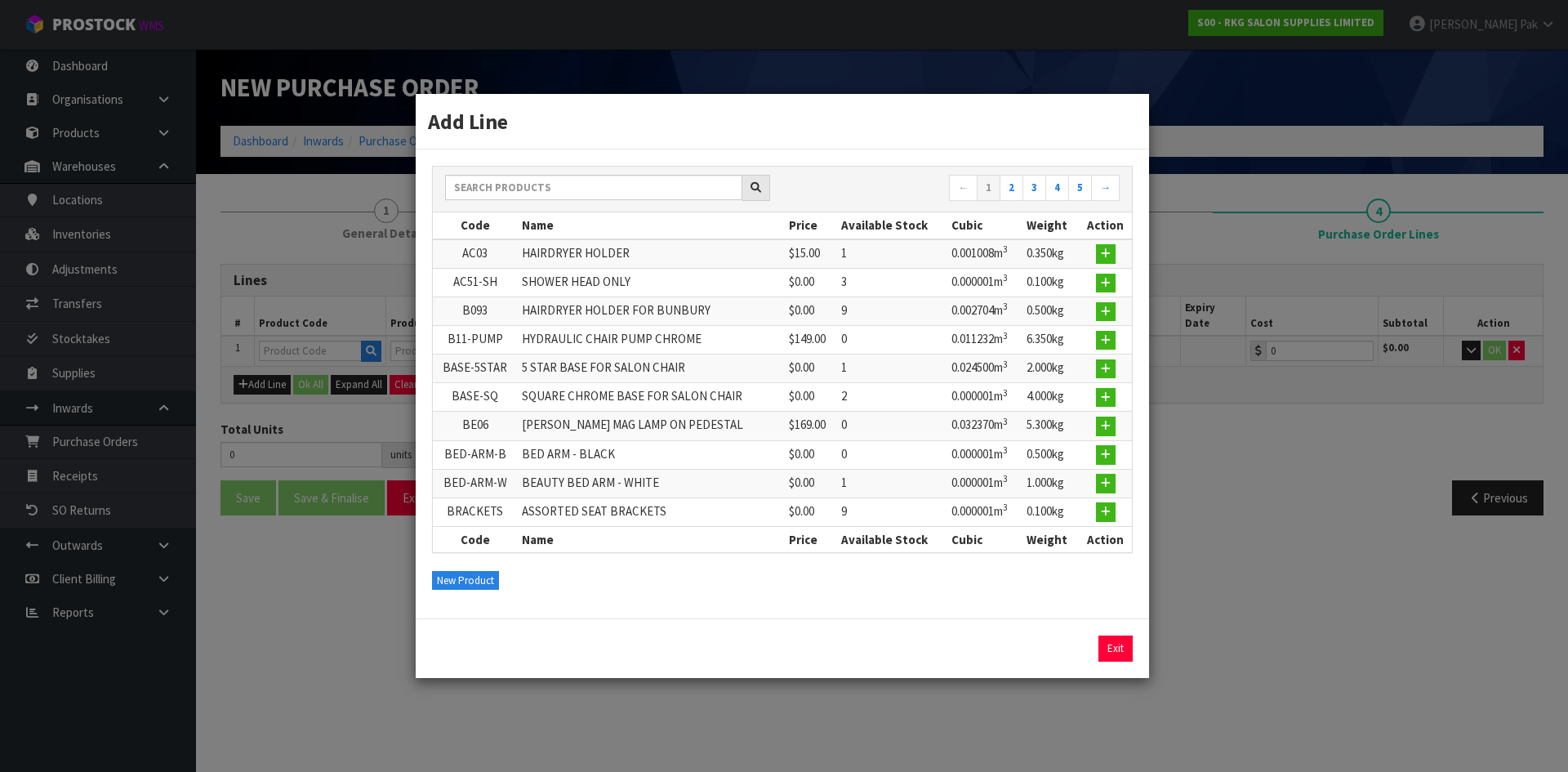
click at [570, 308] on td "HAIRDRYER HOLDER FOR BUNBURY" at bounding box center [651, 311] width 267 height 29
click at [1103, 283] on icon "button" at bounding box center [1105, 283] width 10 height 10
type input "AC51-SH"
type input "SHOWER HEAD ONLY"
type input "0.01"
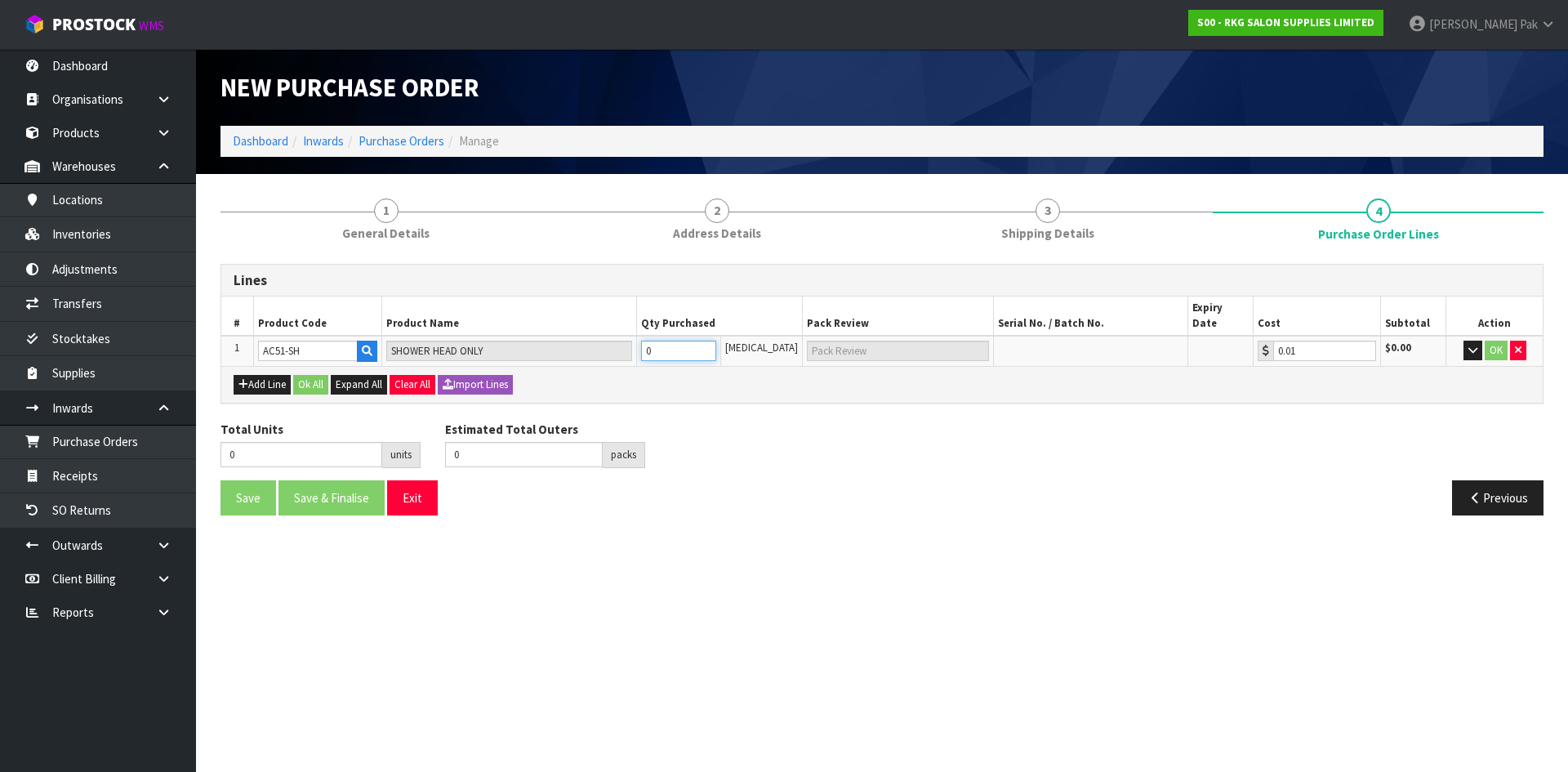
click at [590, 336] on tr "1 AC51-SH SHOWER HEAD ONLY 0 [MEDICAL_DATA] 0.01 $0.00 OK" at bounding box center [881, 351] width 1322 height 30
type input "1"
type input "1 [MEDICAL_DATA]"
type input "10"
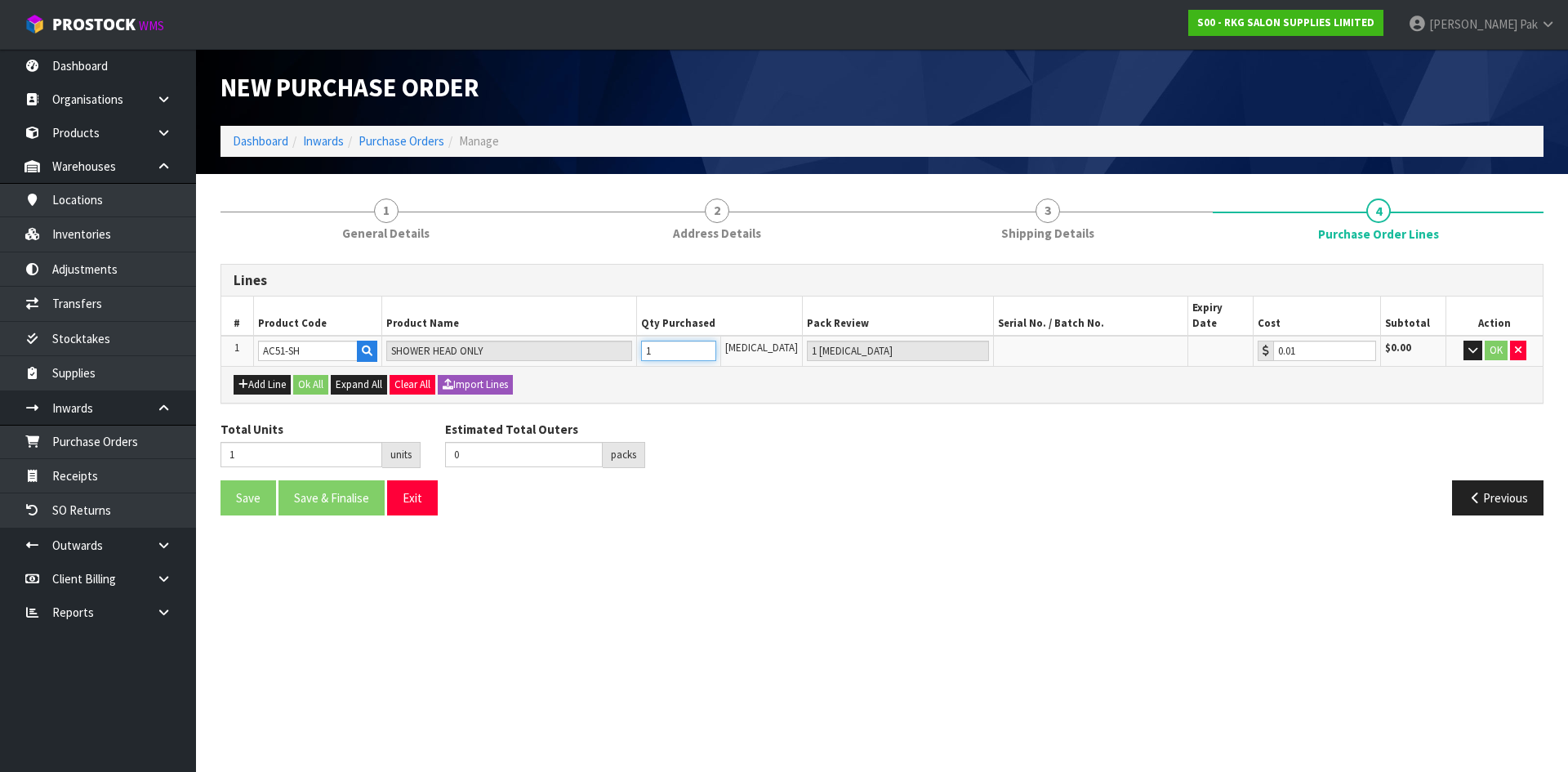
type input "10"
type input "10 [MEDICAL_DATA]"
type input "10"
click at [894, 345] on input "10 [MEDICAL_DATA]" at bounding box center [897, 351] width 182 height 21
click at [1334, 340] on input "0.01" at bounding box center [1325, 351] width 103 height 21
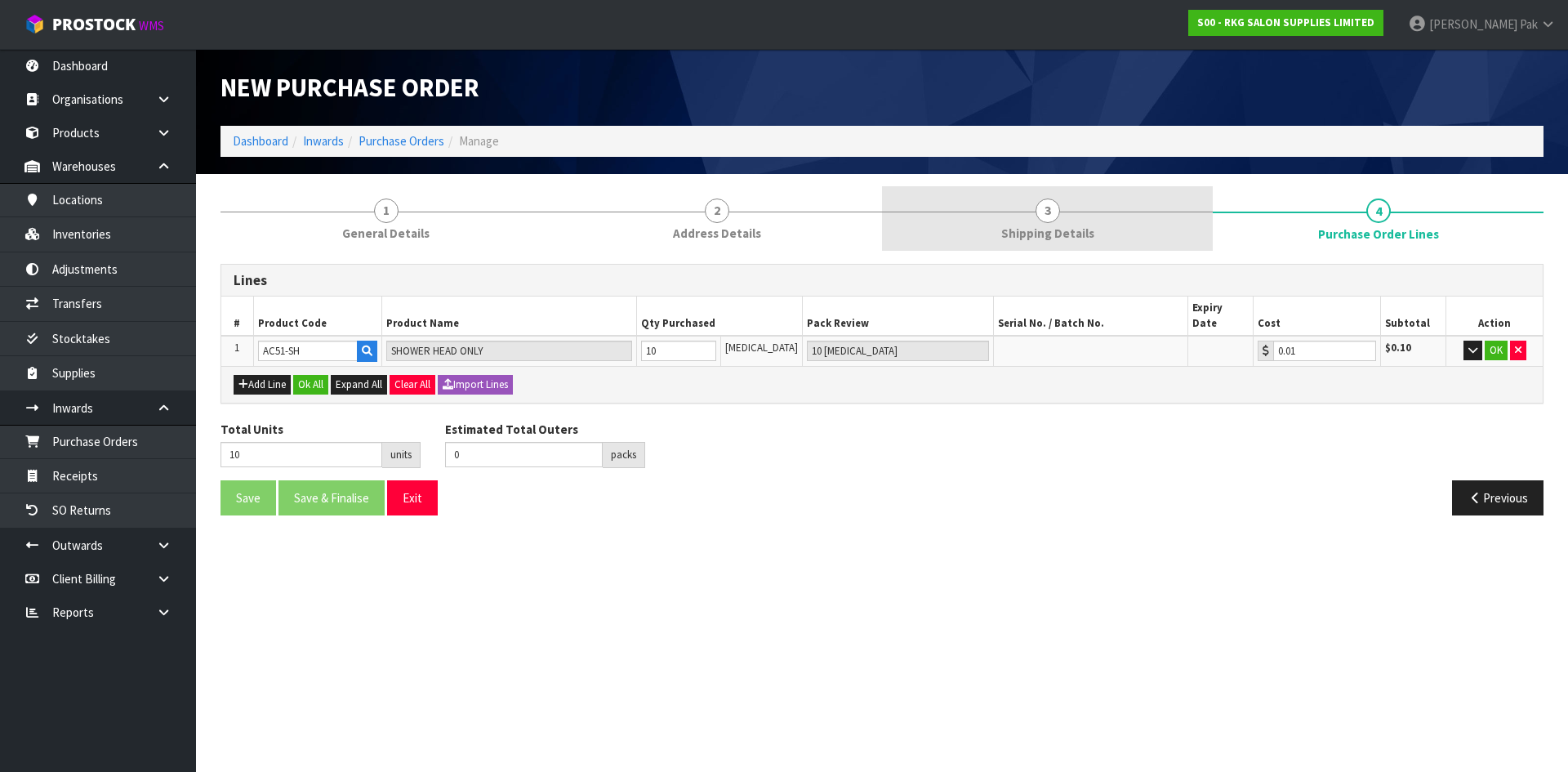
click at [1067, 228] on span "Shipping Details" at bounding box center [1048, 233] width 93 height 17
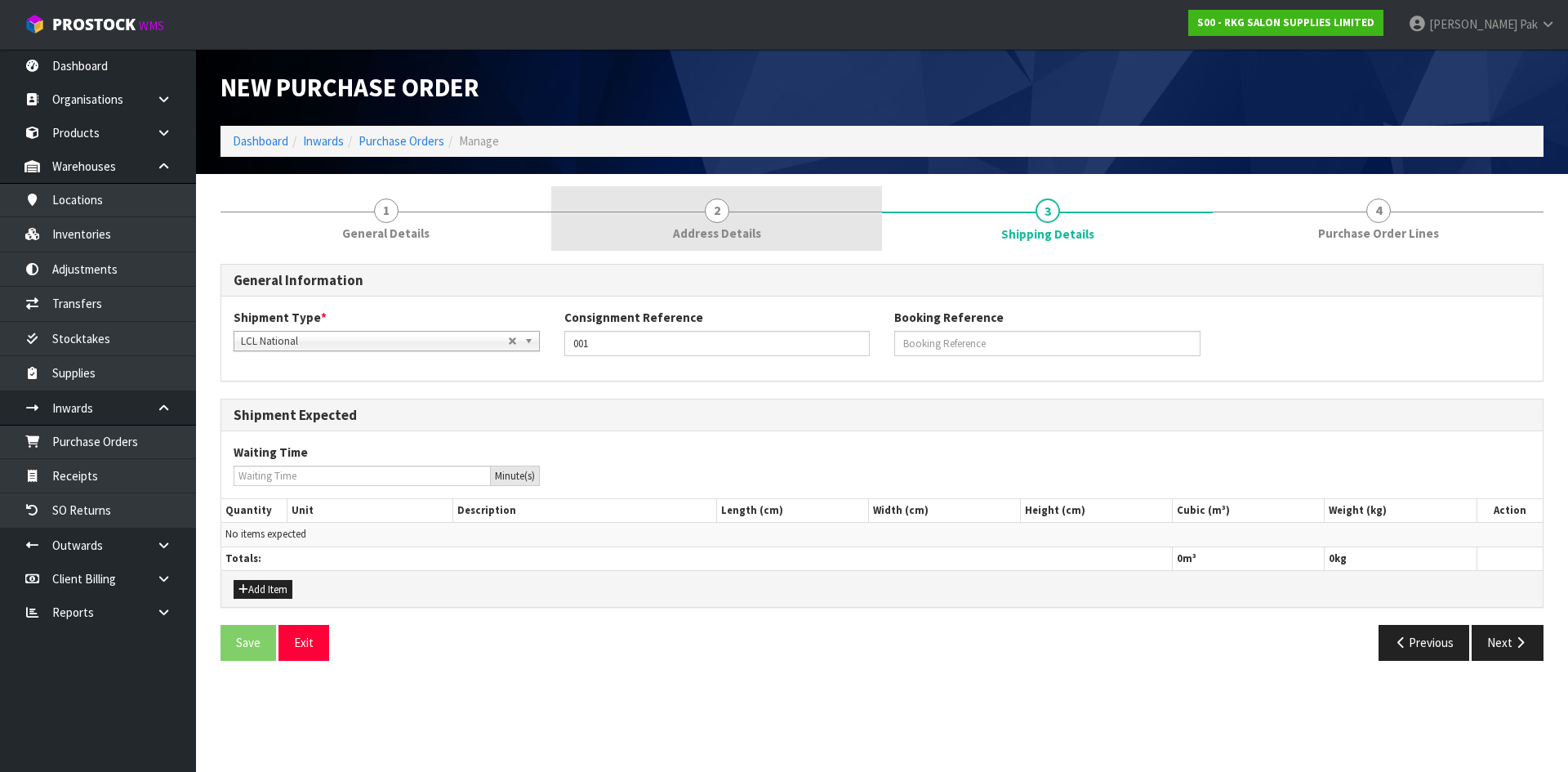
click at [769, 233] on link "2 Address Details" at bounding box center [716, 218] width 331 height 64
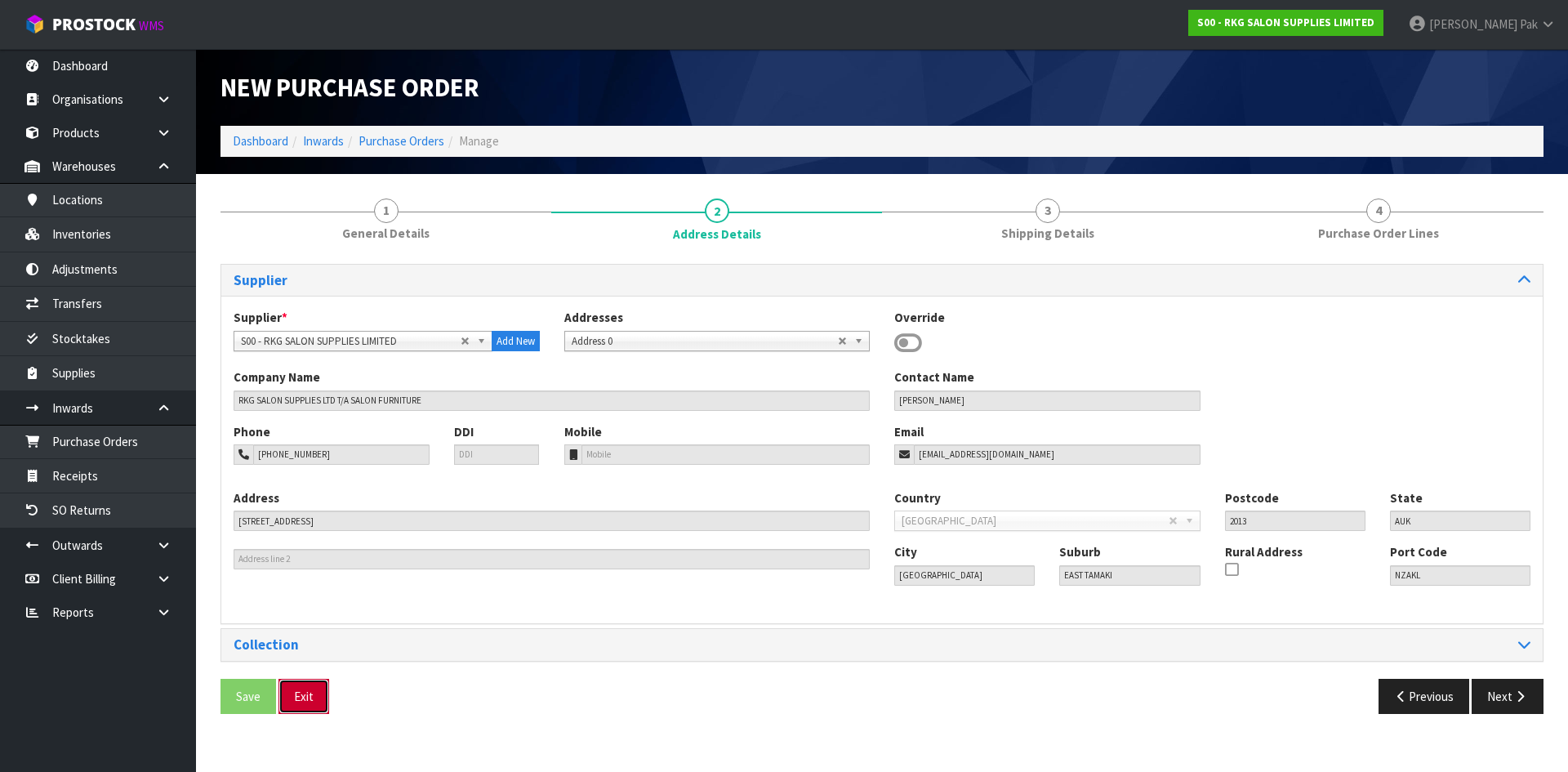
click at [313, 699] on button "Exit" at bounding box center [304, 696] width 50 height 35
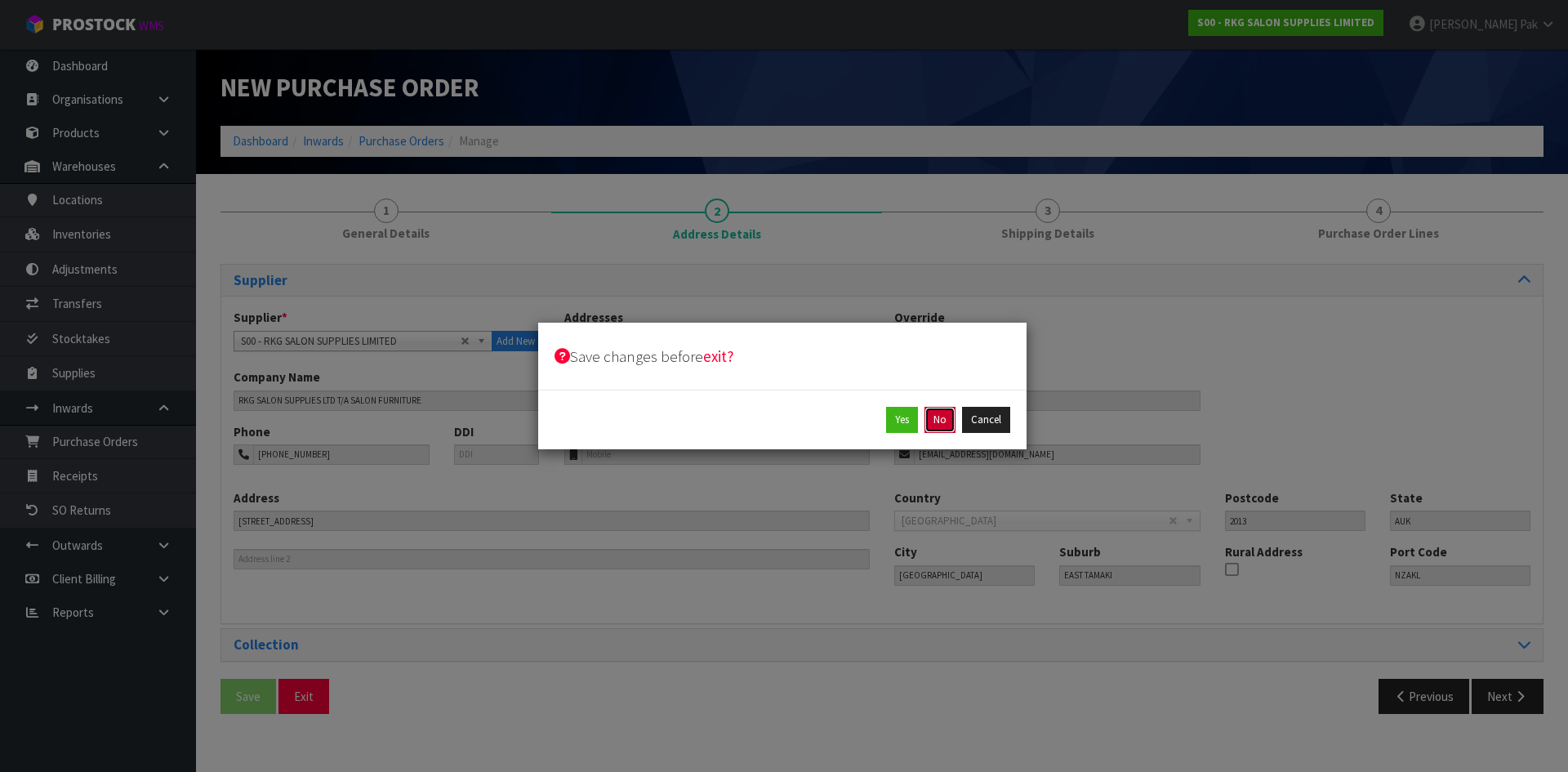
click at [934, 418] on button "No" at bounding box center [939, 420] width 31 height 26
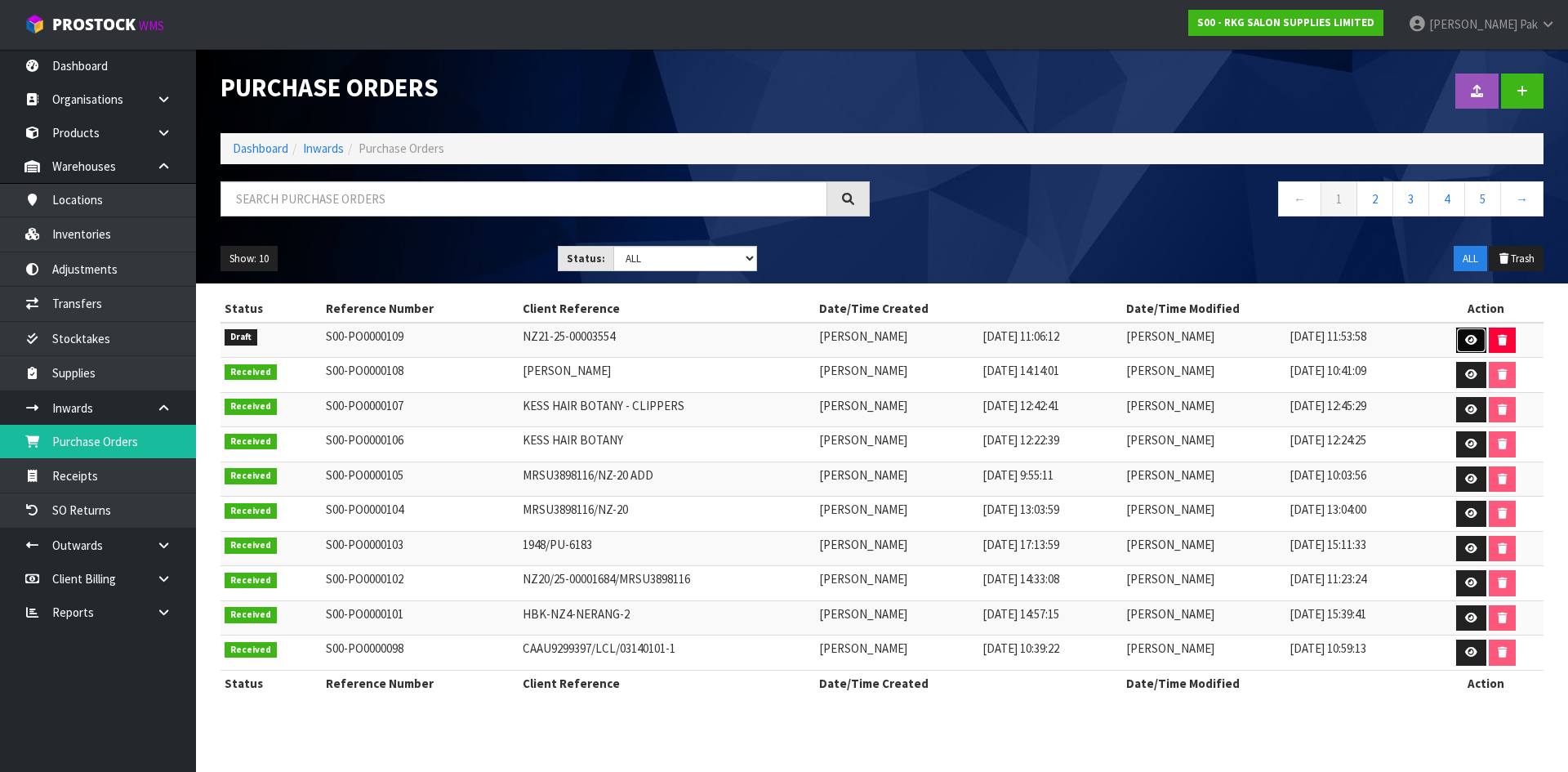
click at [1467, 338] on icon at bounding box center [1471, 339] width 12 height 10
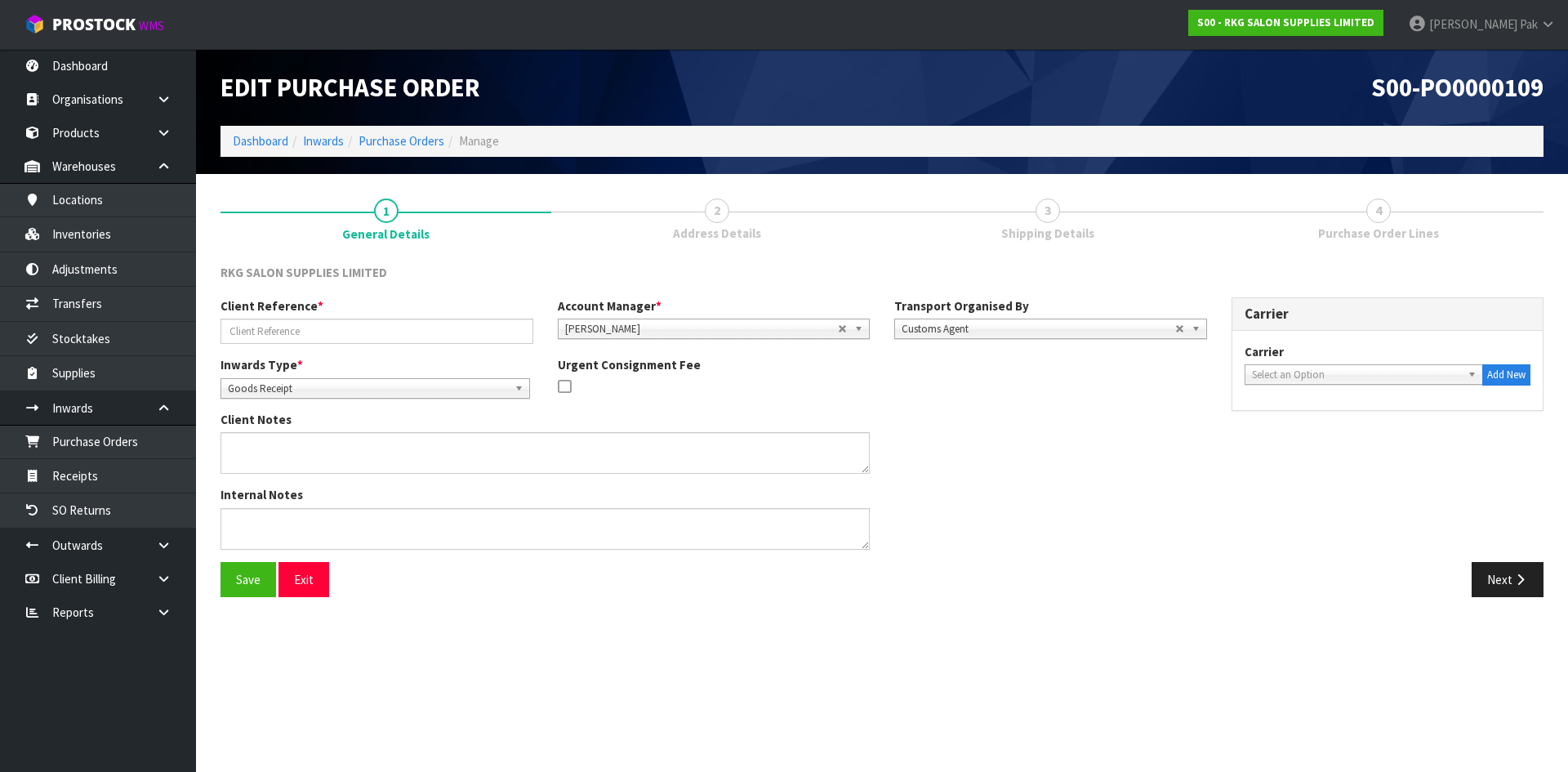
type input "NZ21-25-00003554"
click at [123, 473] on link "Receipts" at bounding box center [98, 476] width 196 height 34
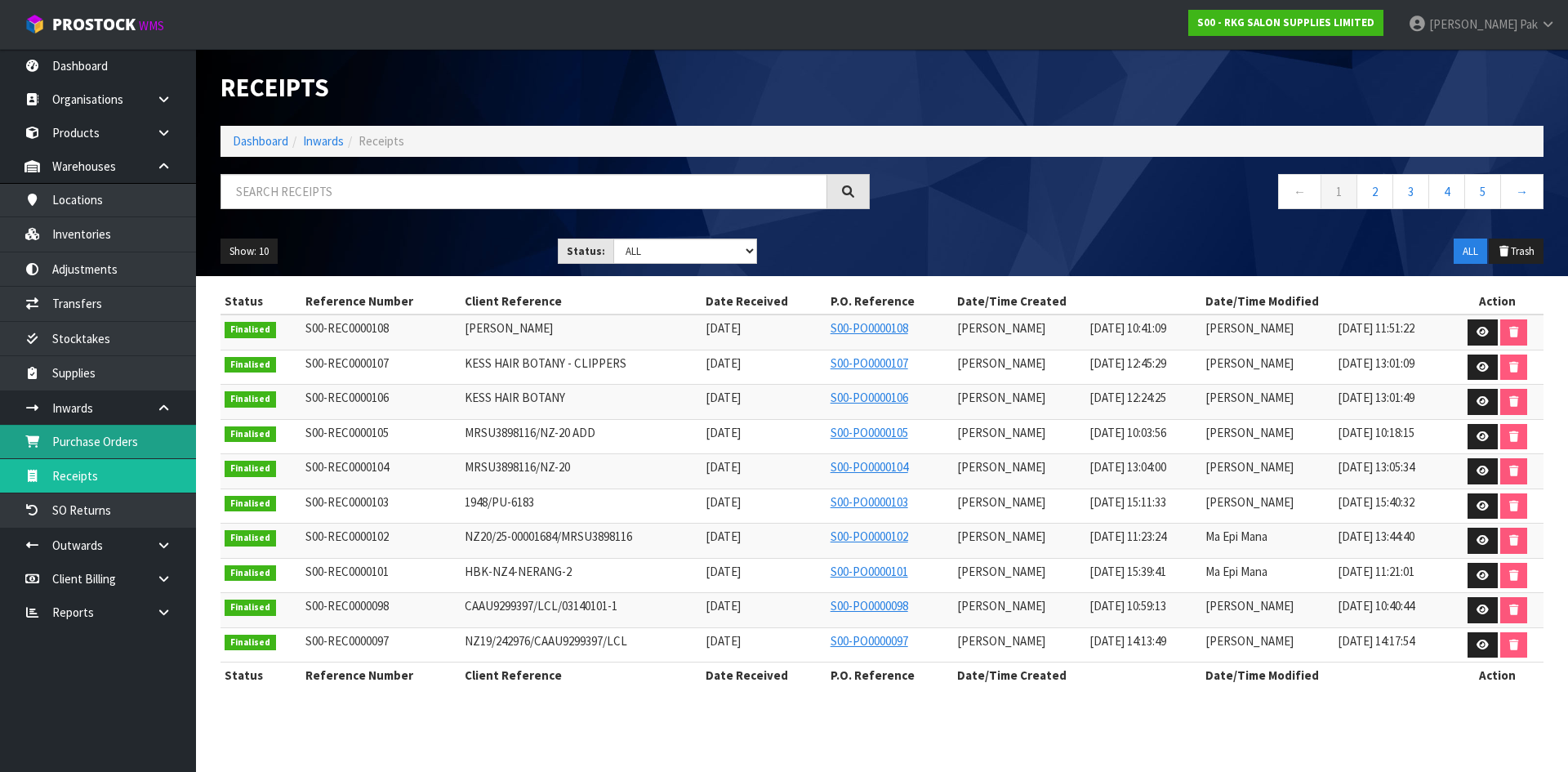
click at [104, 439] on link "Purchase Orders" at bounding box center [98, 441] width 196 height 34
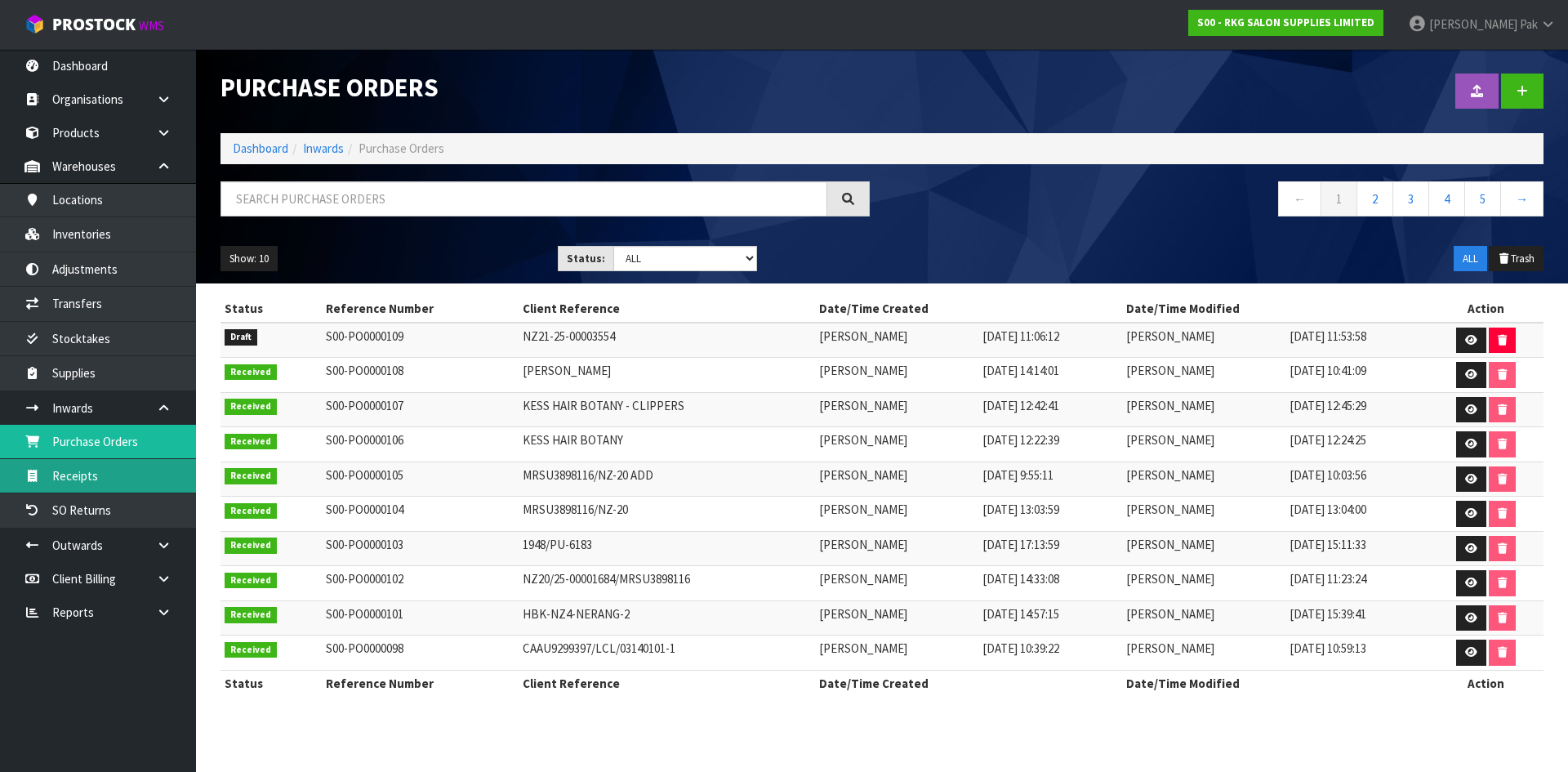
click at [148, 481] on link "Receipts" at bounding box center [98, 476] width 196 height 34
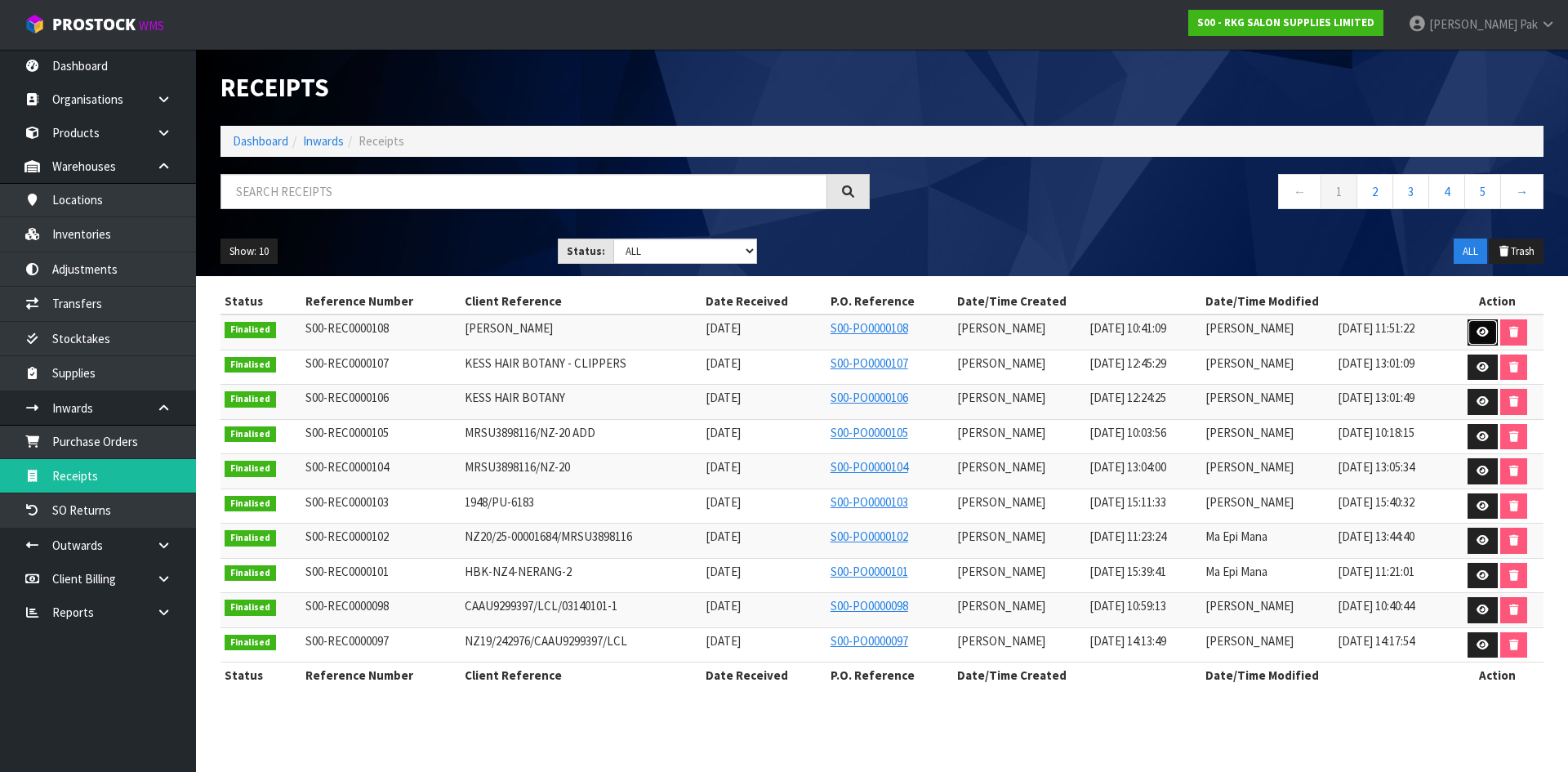
click at [1488, 340] on link at bounding box center [1483, 332] width 30 height 26
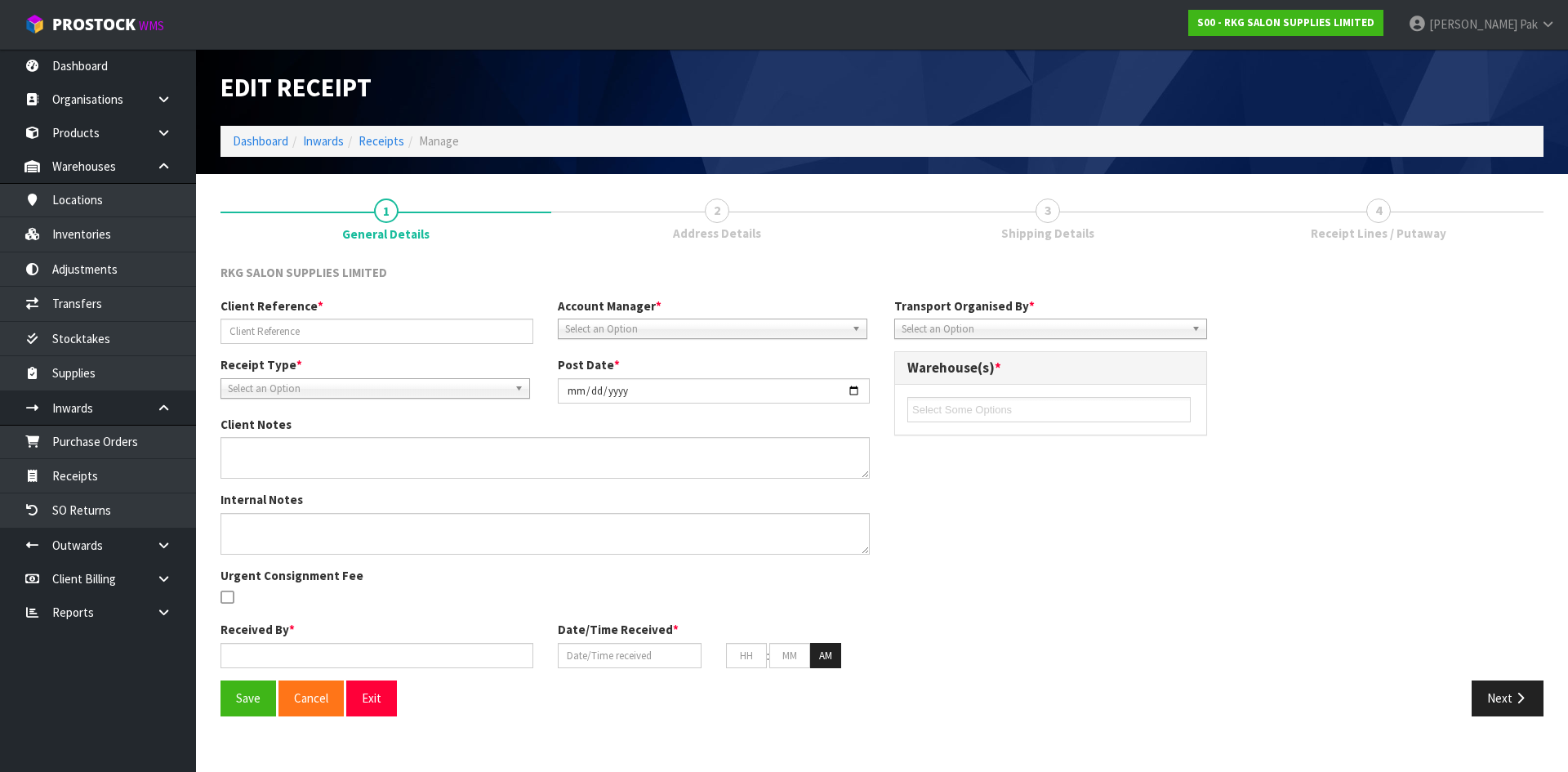
type input "[PERSON_NAME]"
type input "[DATE]"
type textarea "6 X SALON CHAIRS AND 1 X SHAMPOO UNIT - THESE ARE ALL FAULTY"
type input "[PERSON_NAME]"
type input "[DATE]"
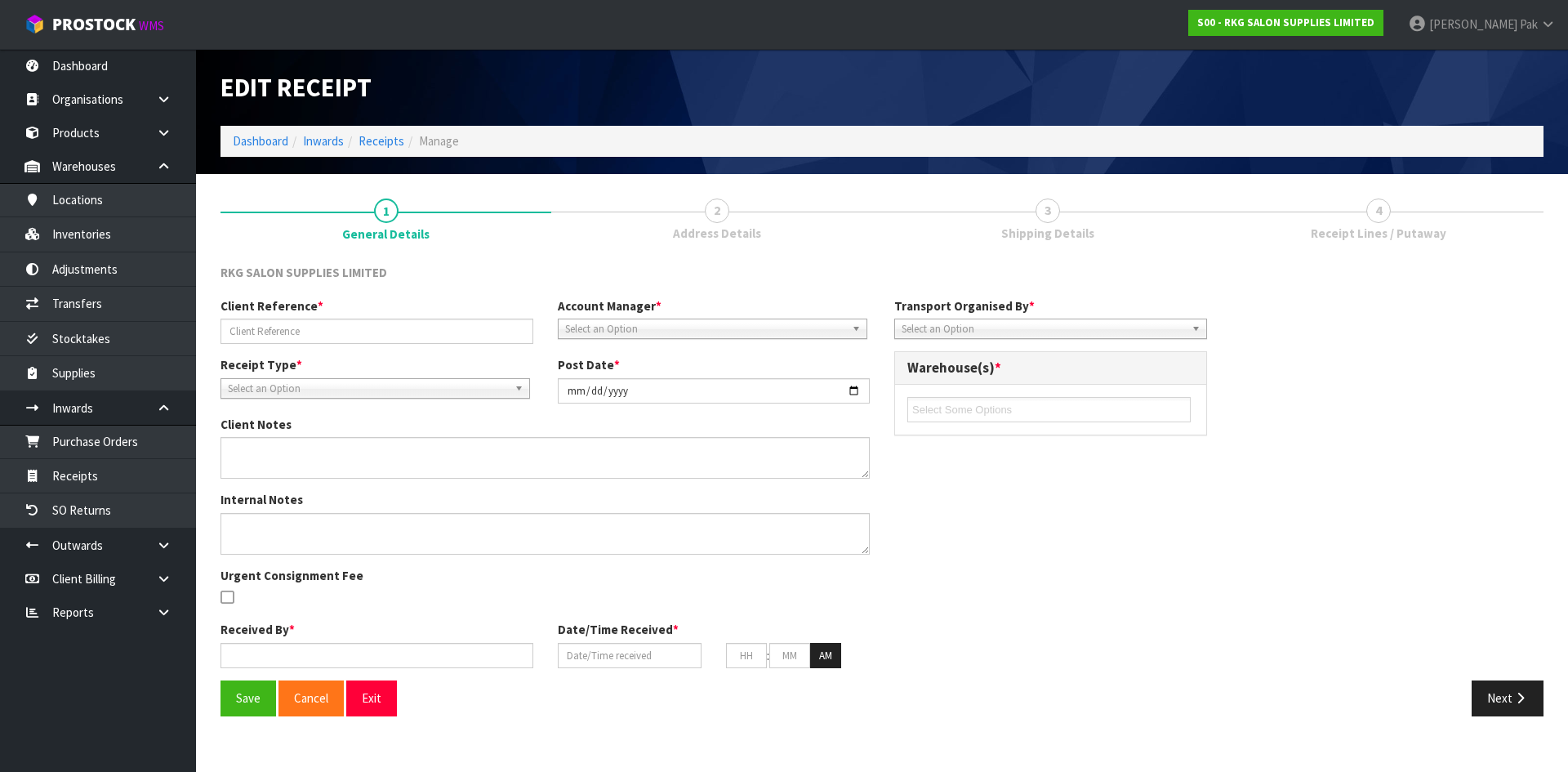
type input "10"
type input "41"
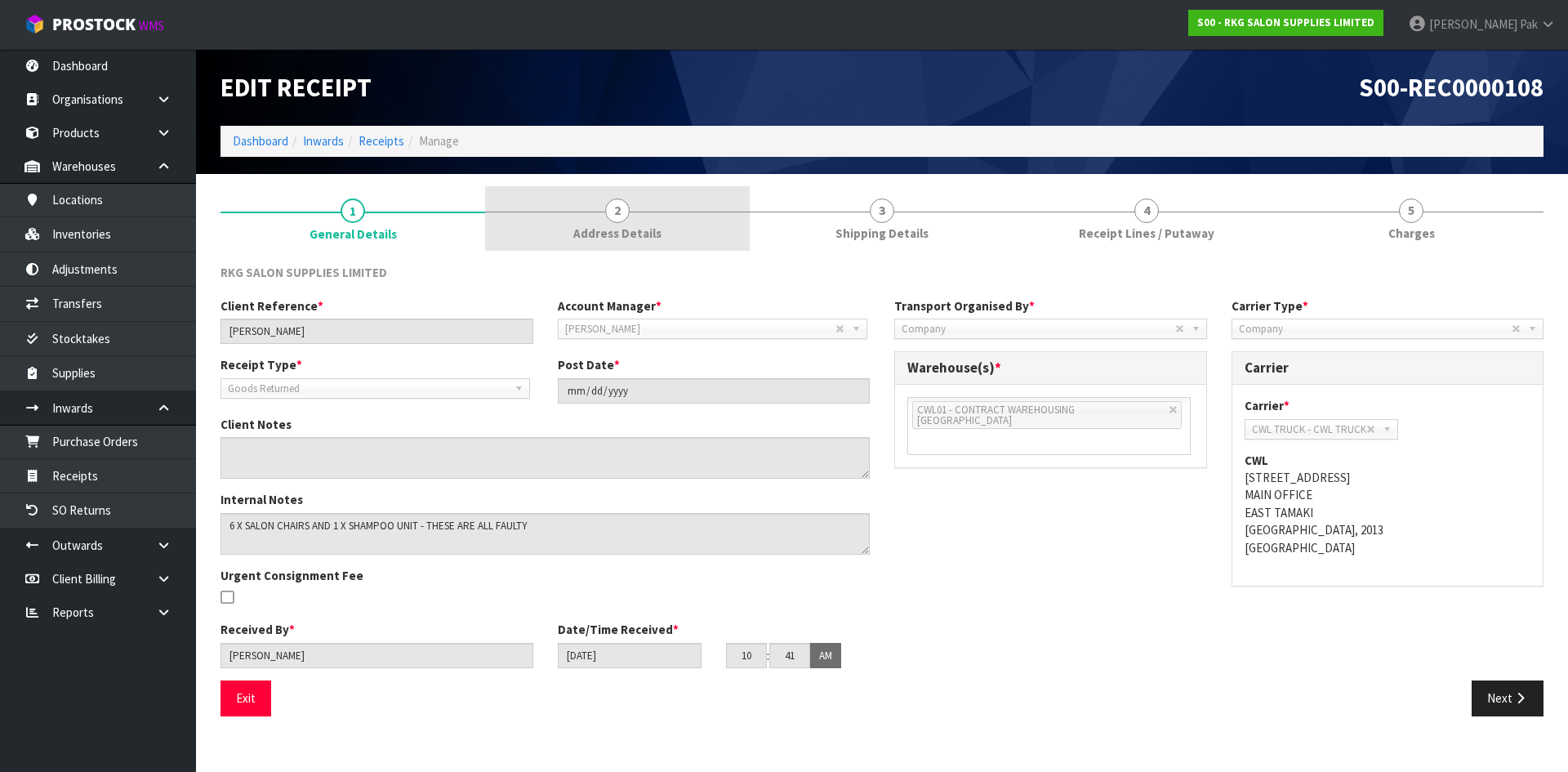
click at [607, 227] on span "Address Details" at bounding box center [617, 233] width 89 height 17
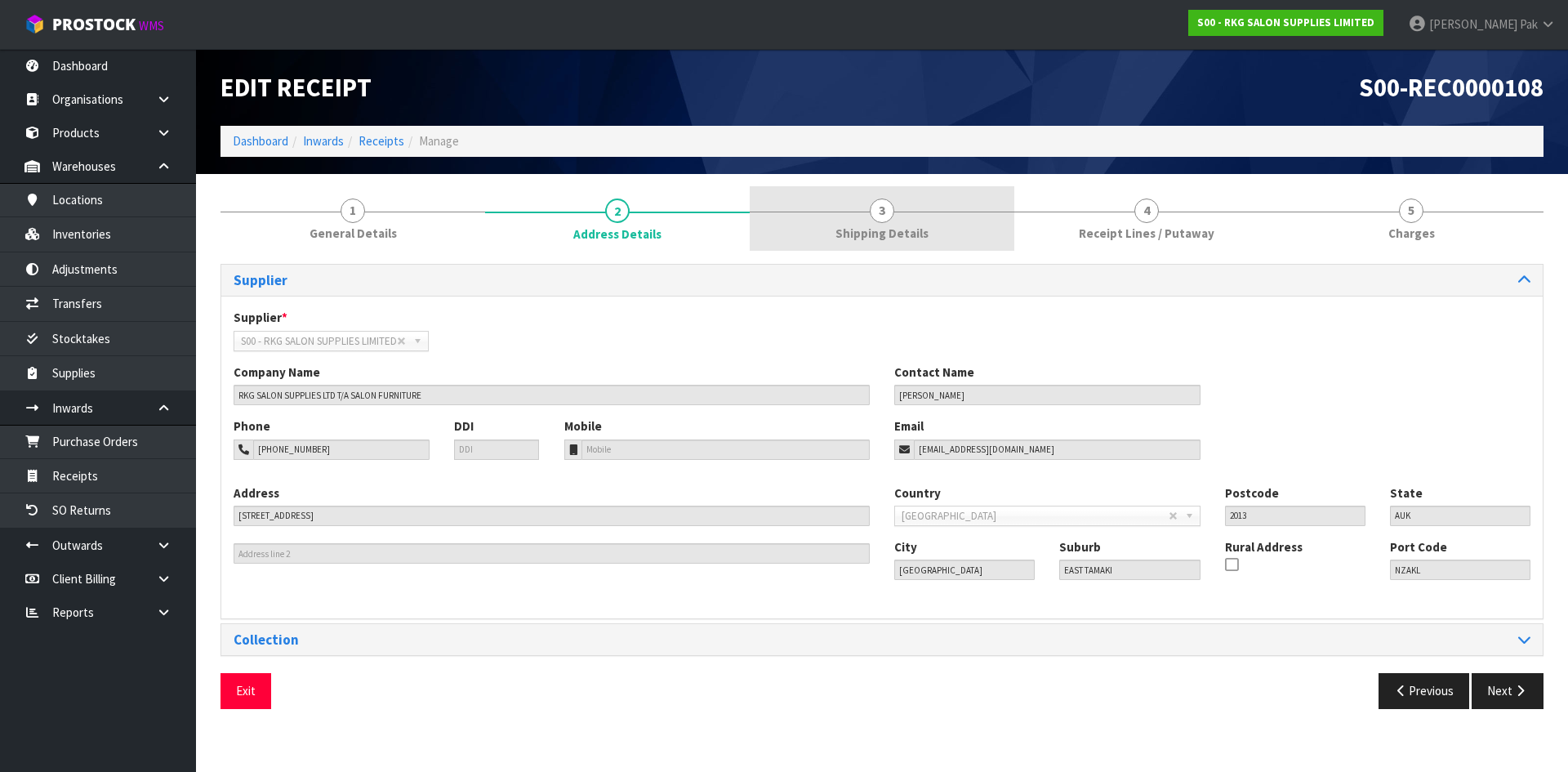
click at [839, 227] on span "Shipping Details" at bounding box center [882, 233] width 93 height 17
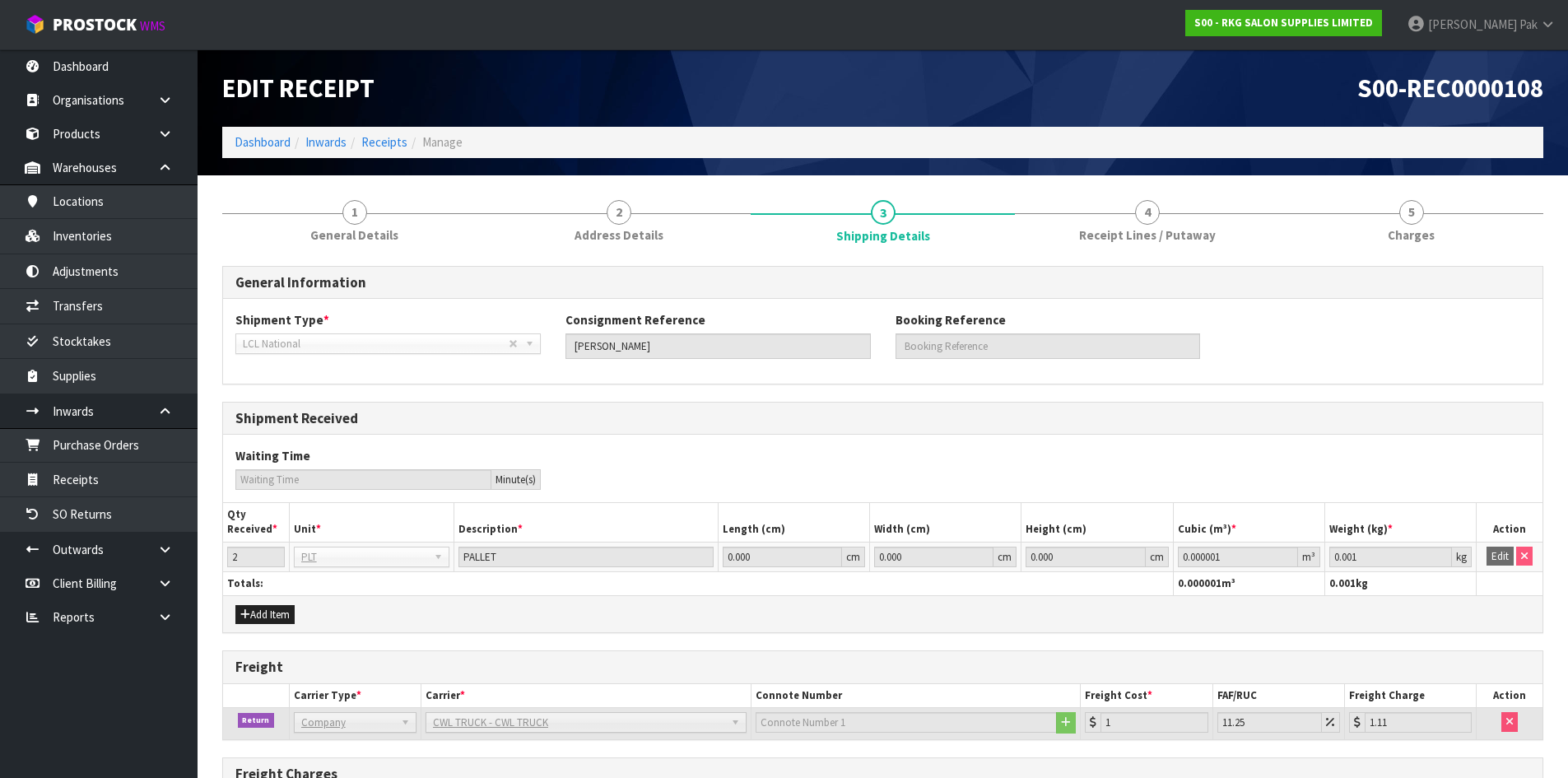
scroll to position [139, 0]
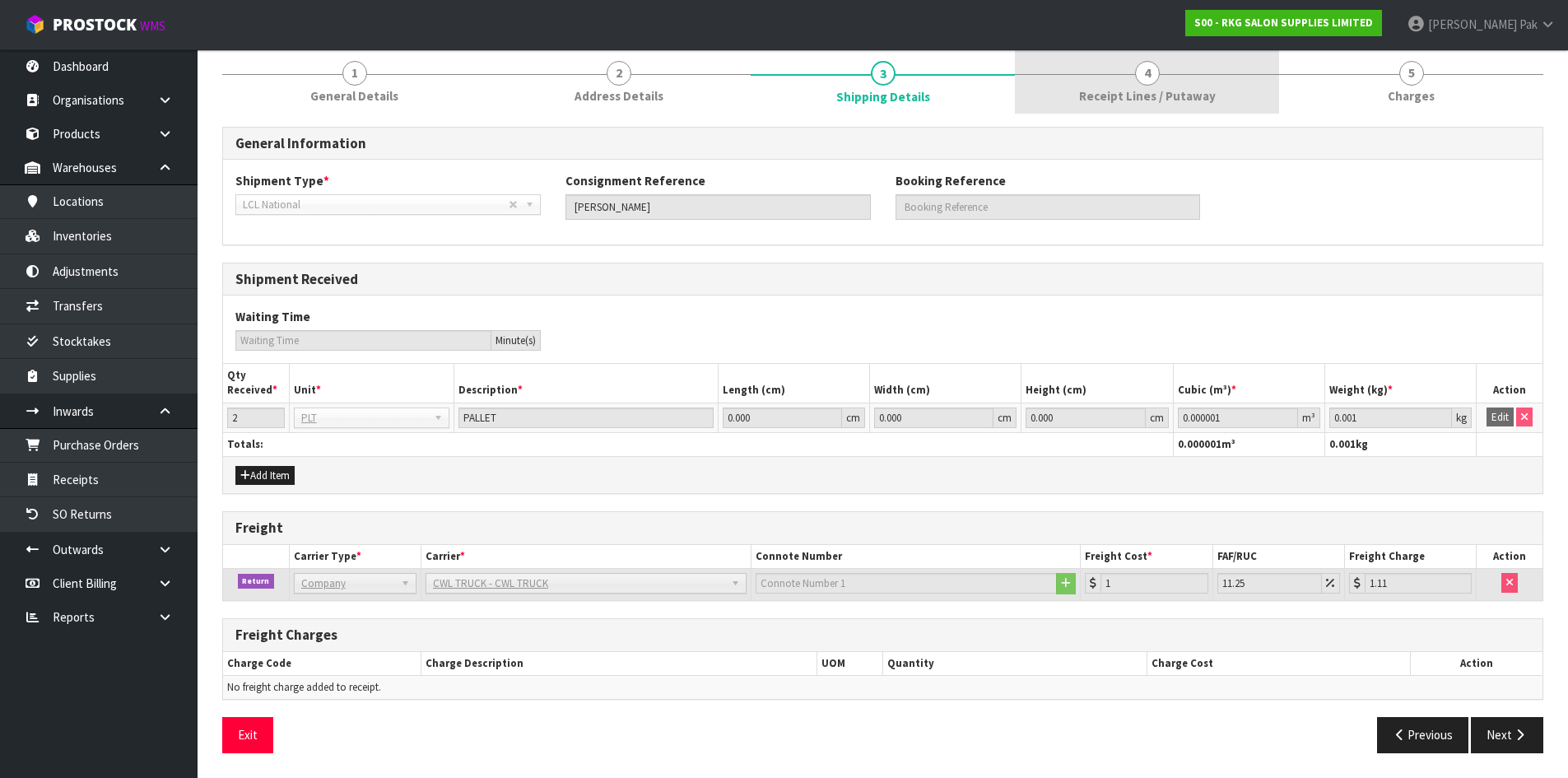
click at [1215, 76] on link "4 Receipt Lines / Putaway" at bounding box center [1147, 81] width 264 height 65
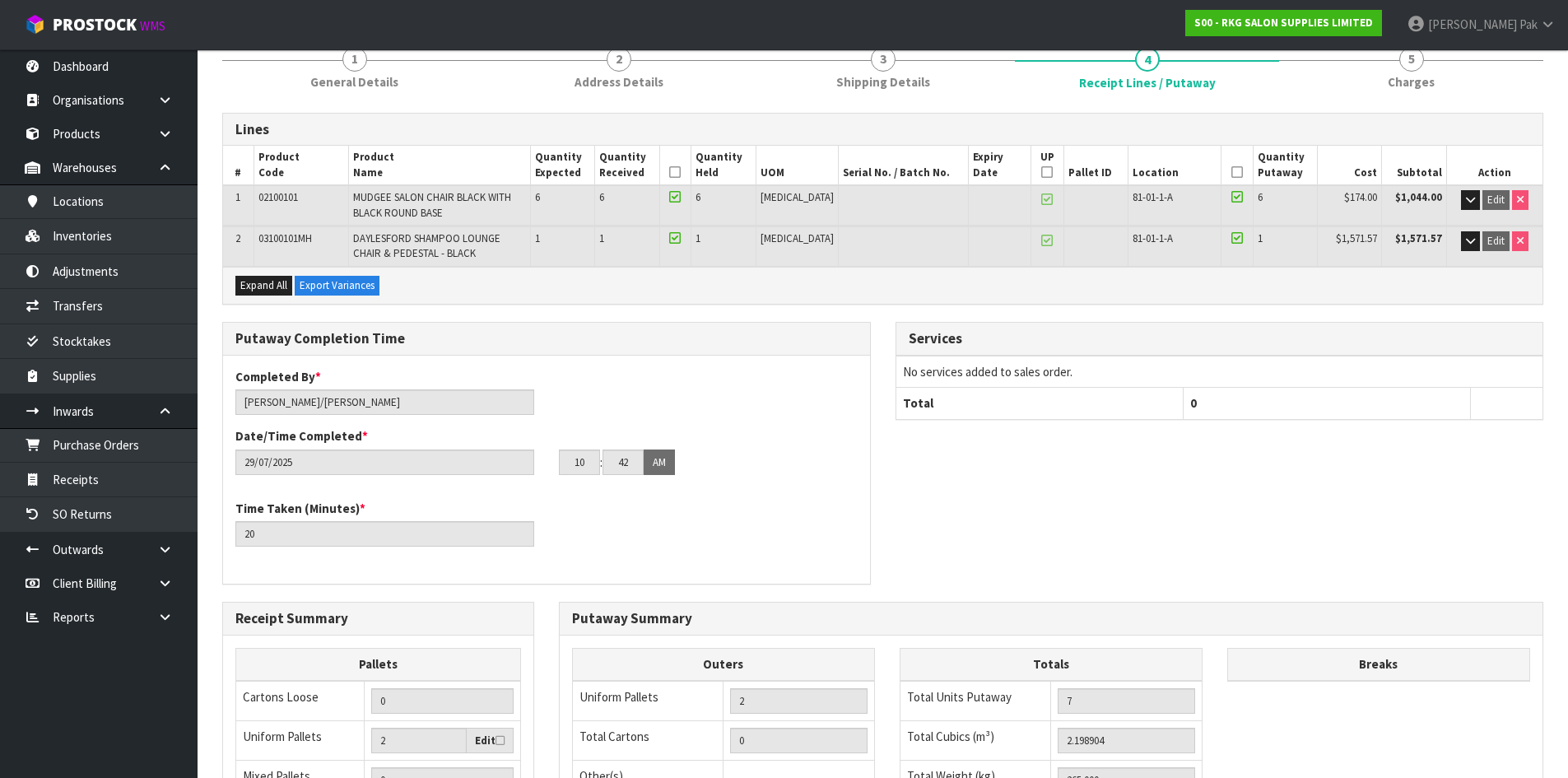
scroll to position [111, 0]
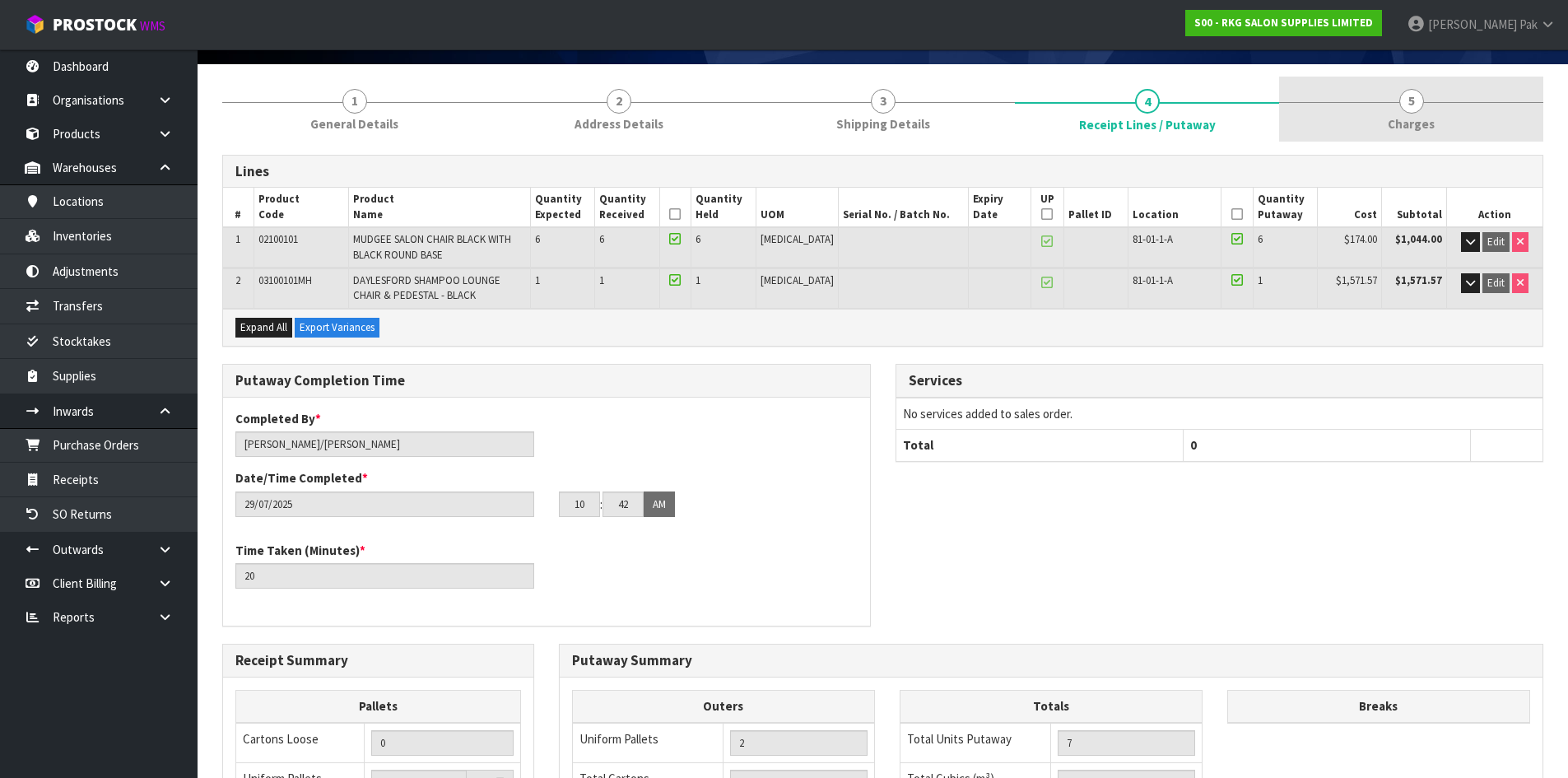
click at [1368, 94] on link "5 [GEOGRAPHIC_DATA]" at bounding box center [1411, 108] width 264 height 65
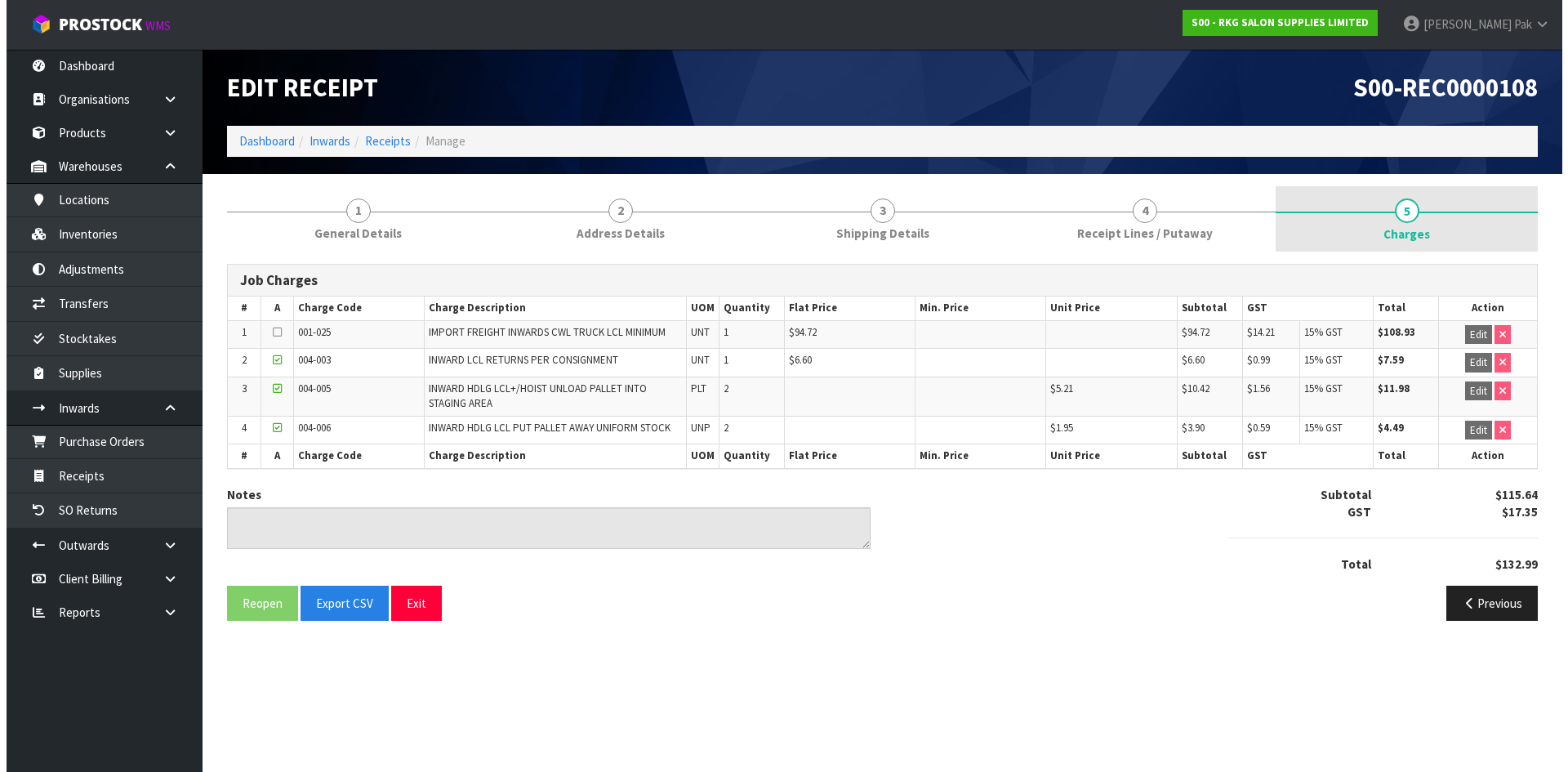
scroll to position [0, 0]
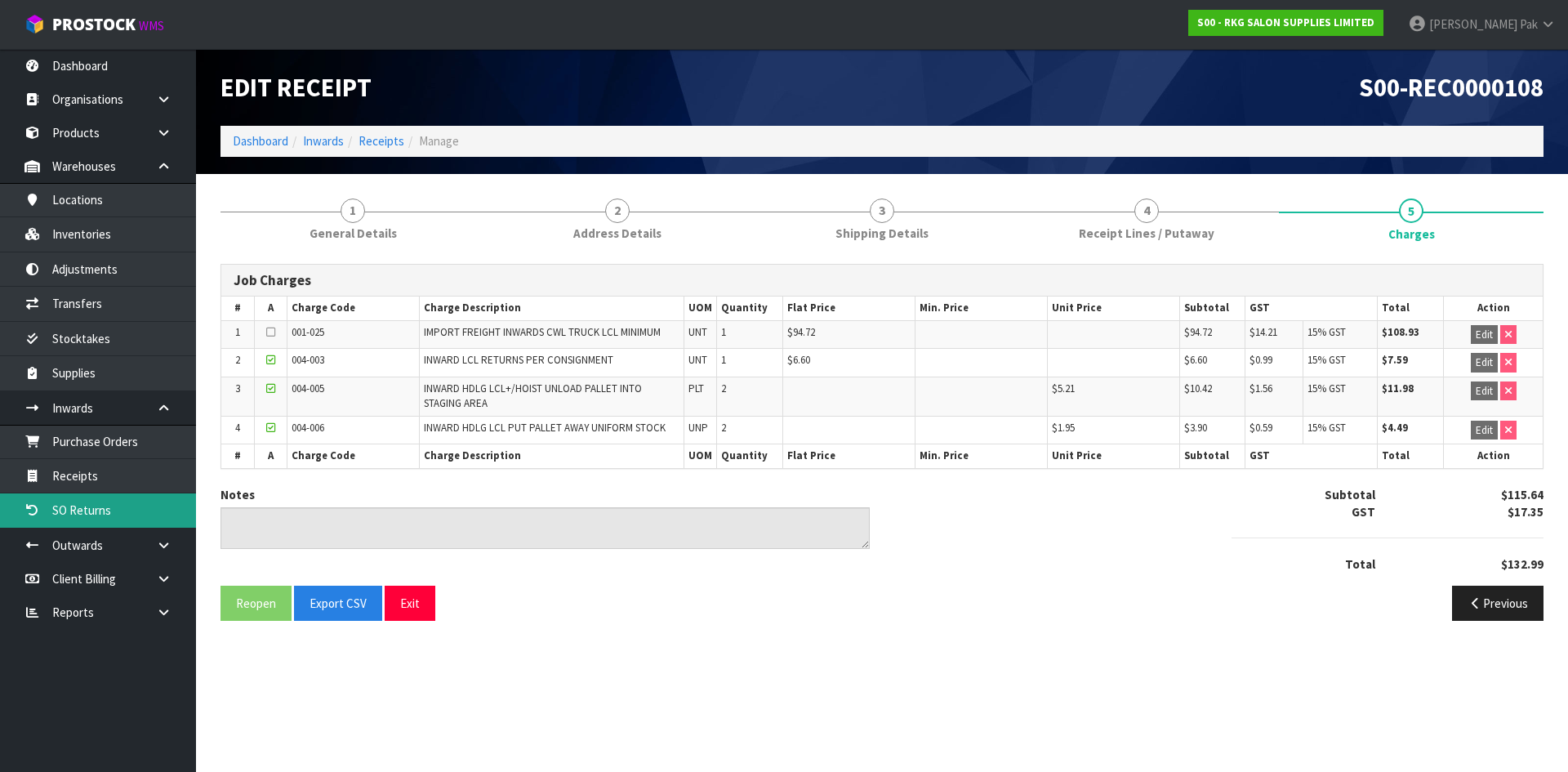
click at [102, 509] on link "SO Returns" at bounding box center [98, 510] width 196 height 34
